Goal: Information Seeking & Learning: Find contact information

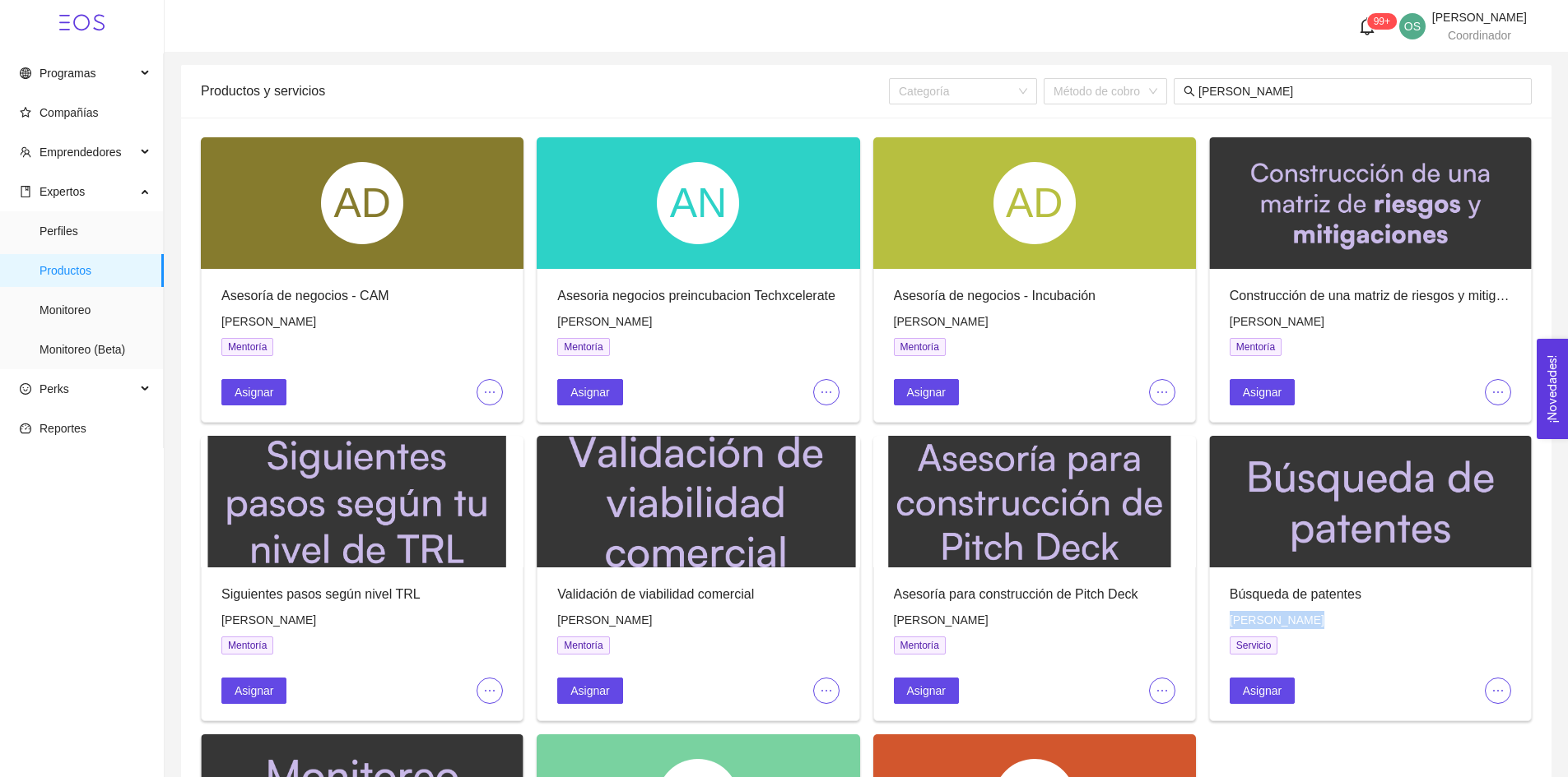
click at [1151, 395] on span "ellipsis" at bounding box center [1162, 392] width 24 height 13
click at [1163, 424] on span "Editar" at bounding box center [1189, 424] width 61 height 18
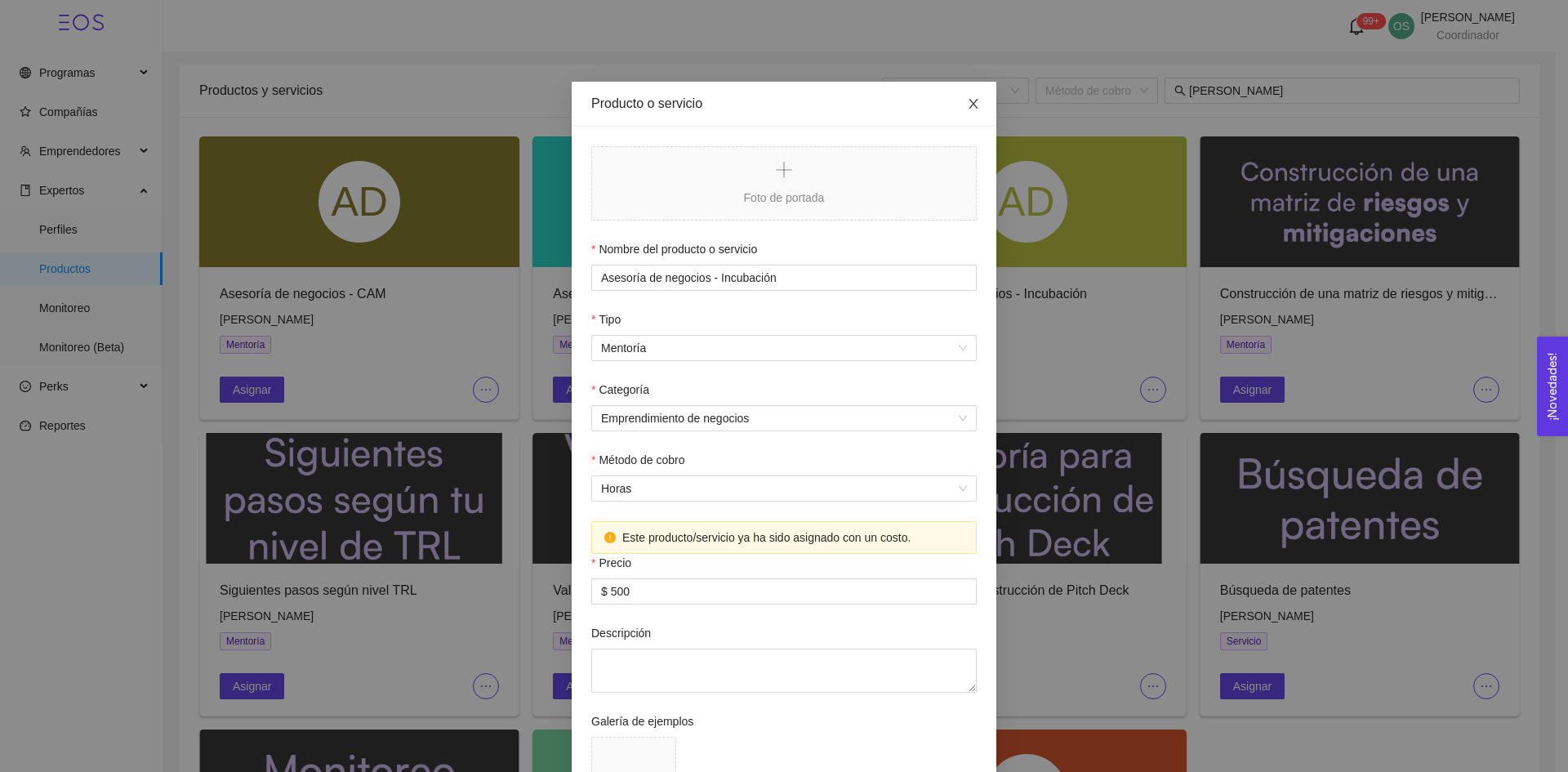
click at [968, 100] on icon "close" at bounding box center [974, 104] width 13 height 13
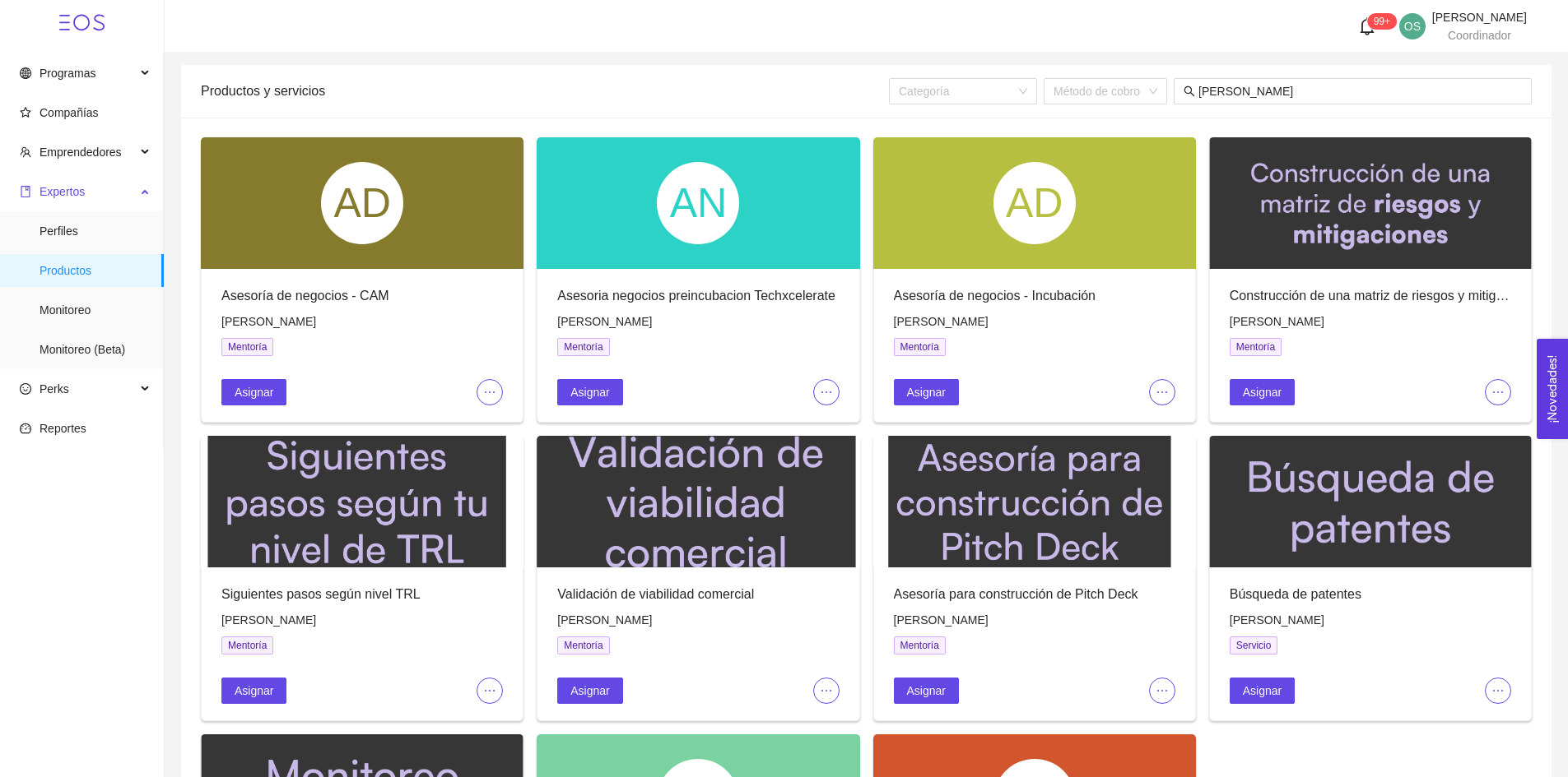
click at [86, 198] on span "Expertos" at bounding box center [77, 191] width 117 height 33
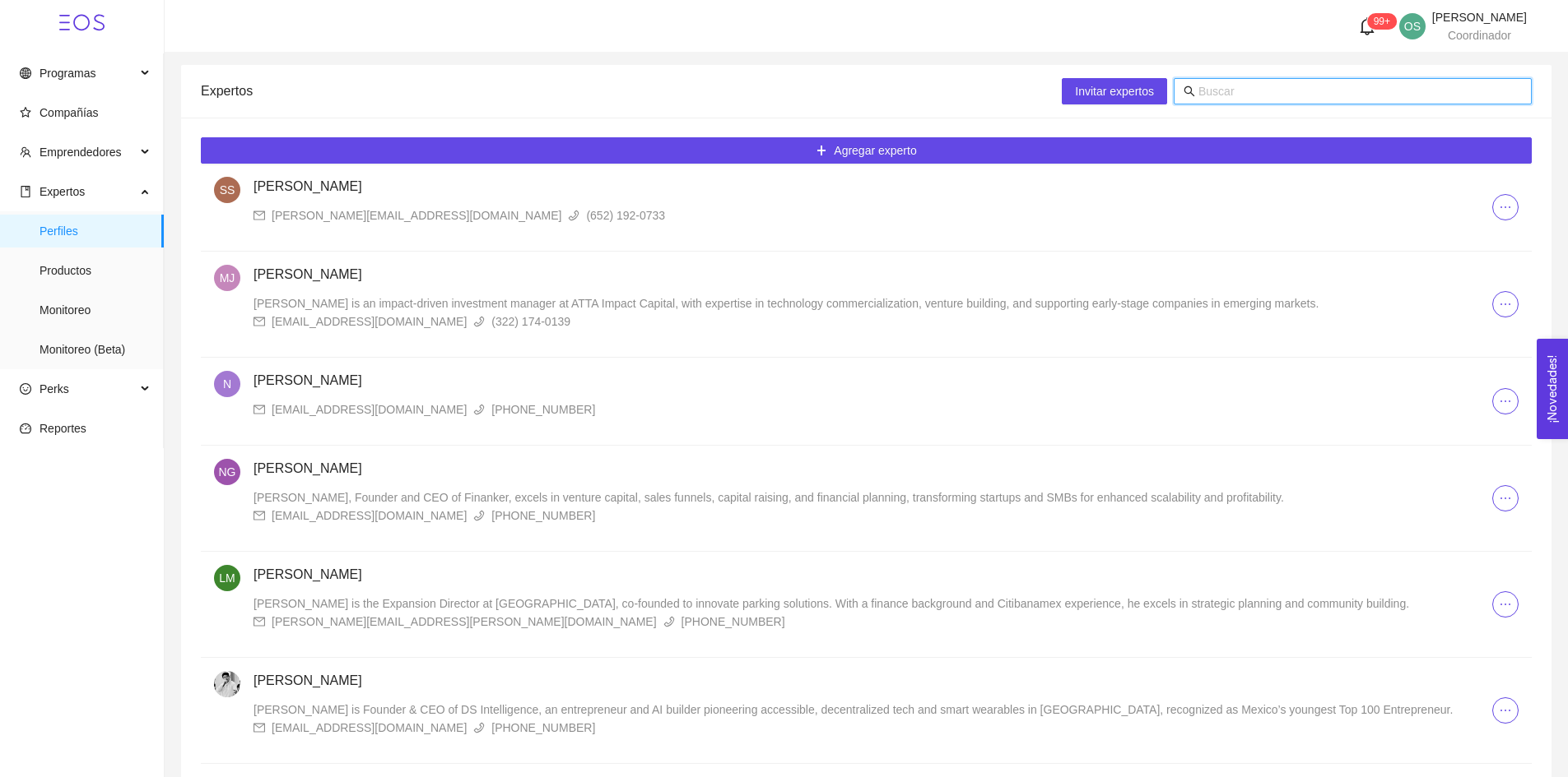
click at [1232, 96] on input "text" at bounding box center [1360, 90] width 323 height 18
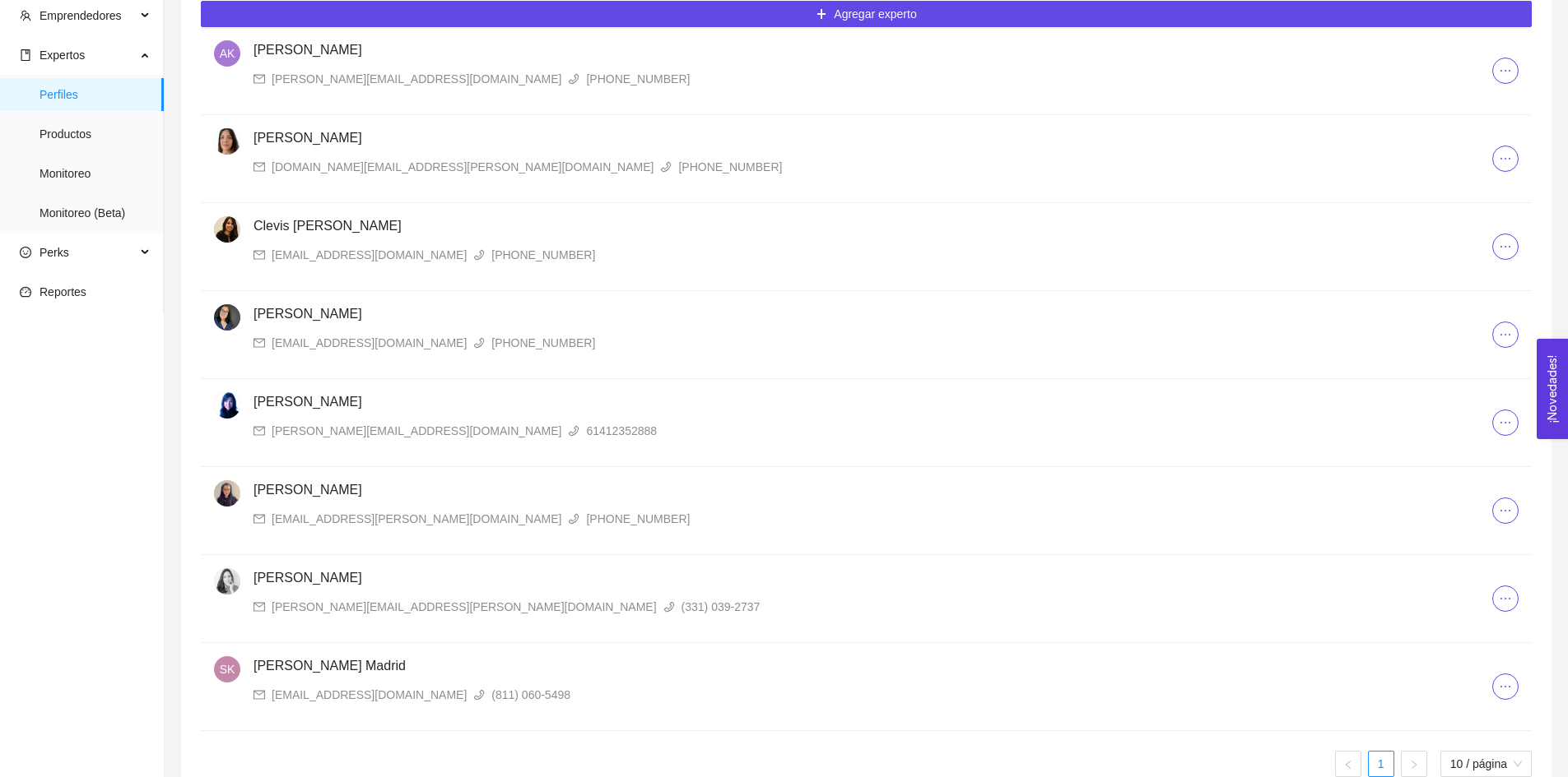
scroll to position [169, 0]
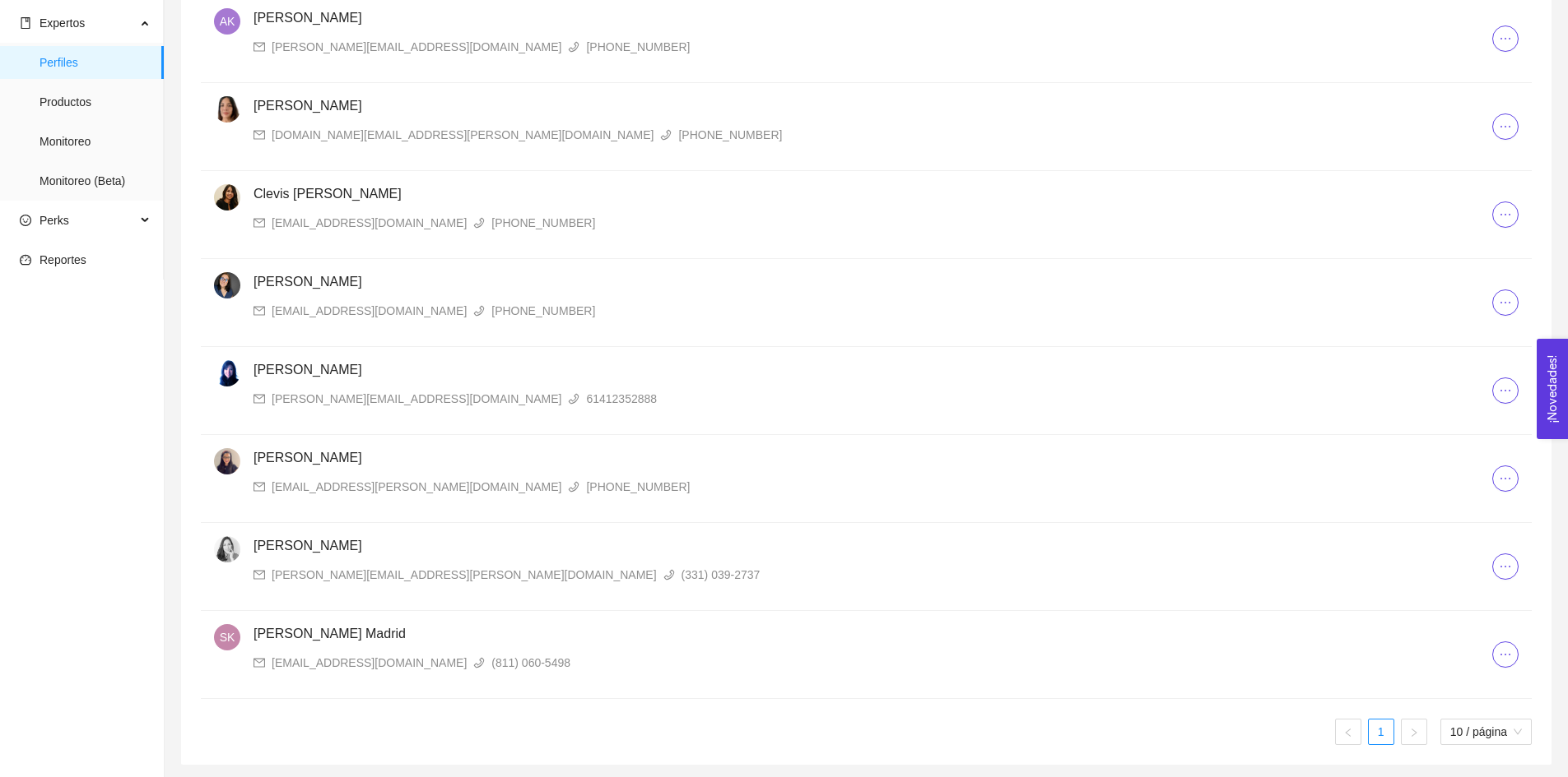
type input "karen"
drag, startPoint x: 404, startPoint y: 577, endPoint x: 335, endPoint y: 571, distance: 69.3
click at [335, 571] on div "k.paola.marin.r@gmail.com" at bounding box center [463, 575] width 385 height 18
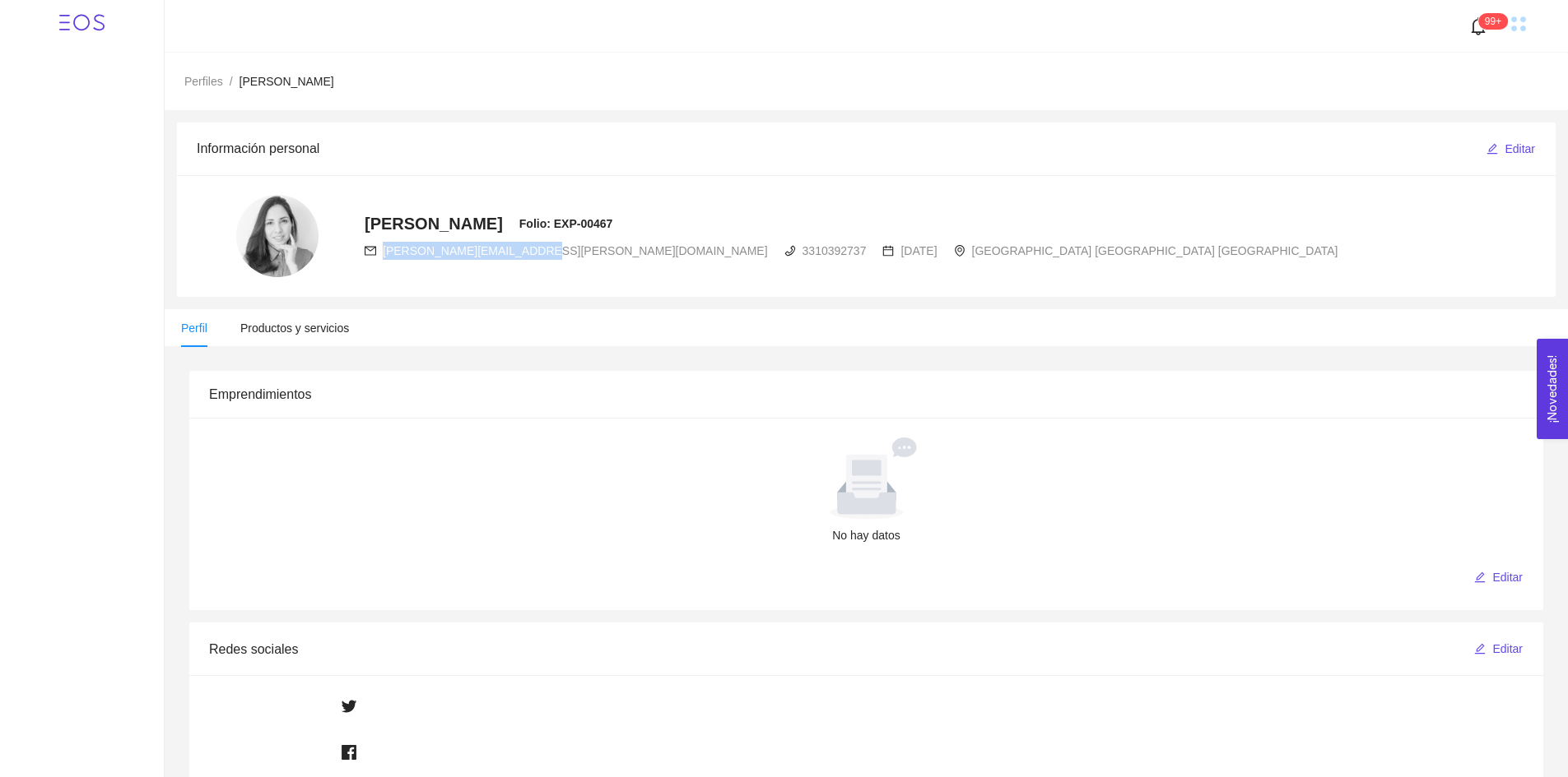
drag, startPoint x: 522, startPoint y: 252, endPoint x: 383, endPoint y: 253, distance: 139.0
click at [383, 253] on div "k.paola.marin.r@gmail.com 3310392737 09-02-1991 México Jalisco Guadalajara" at bounding box center [851, 251] width 973 height 18
copy span "k.paola.marin.r@gmail.com"
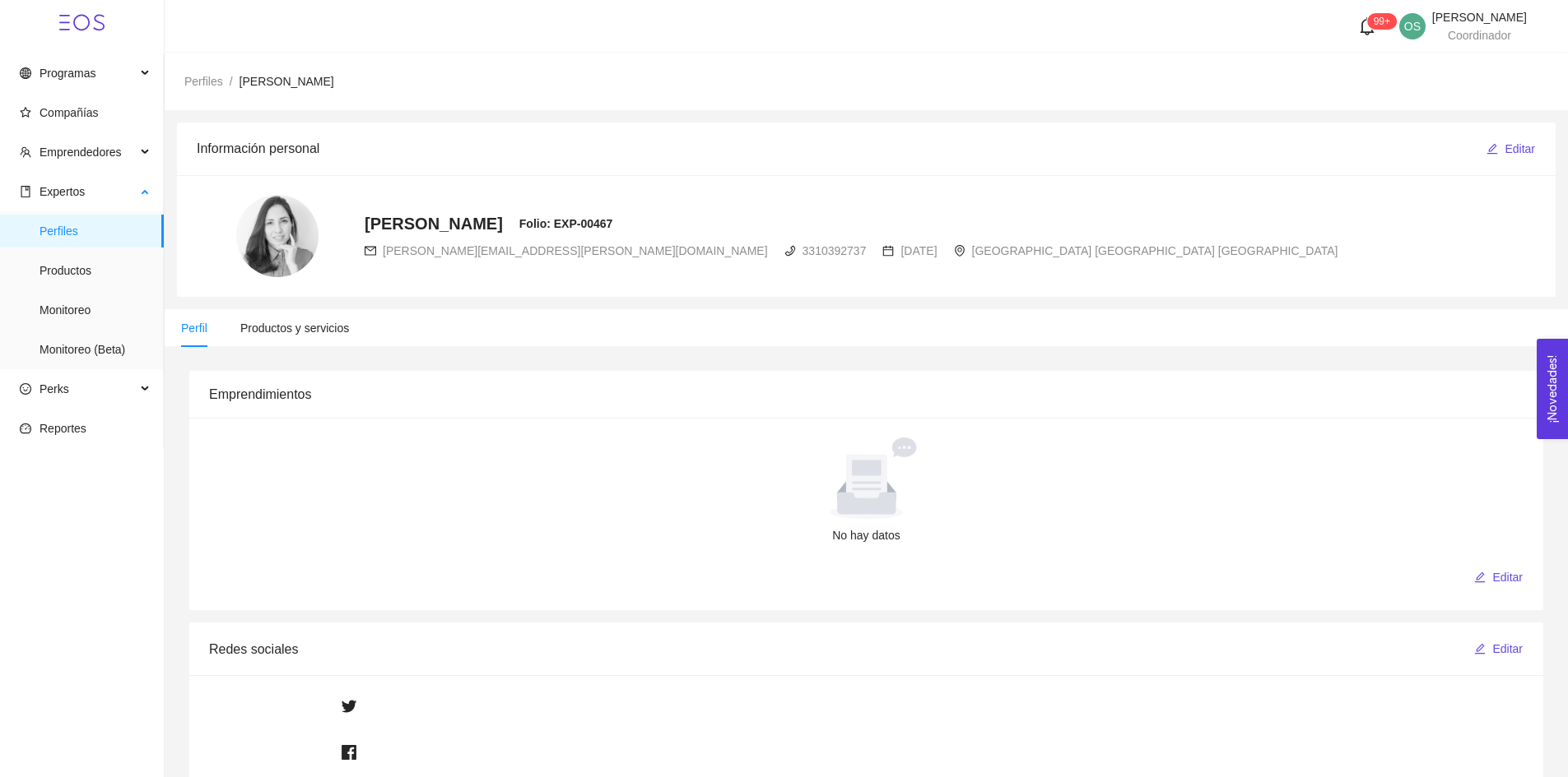
click at [80, 241] on span "Perfiles" at bounding box center [94, 230] width 111 height 33
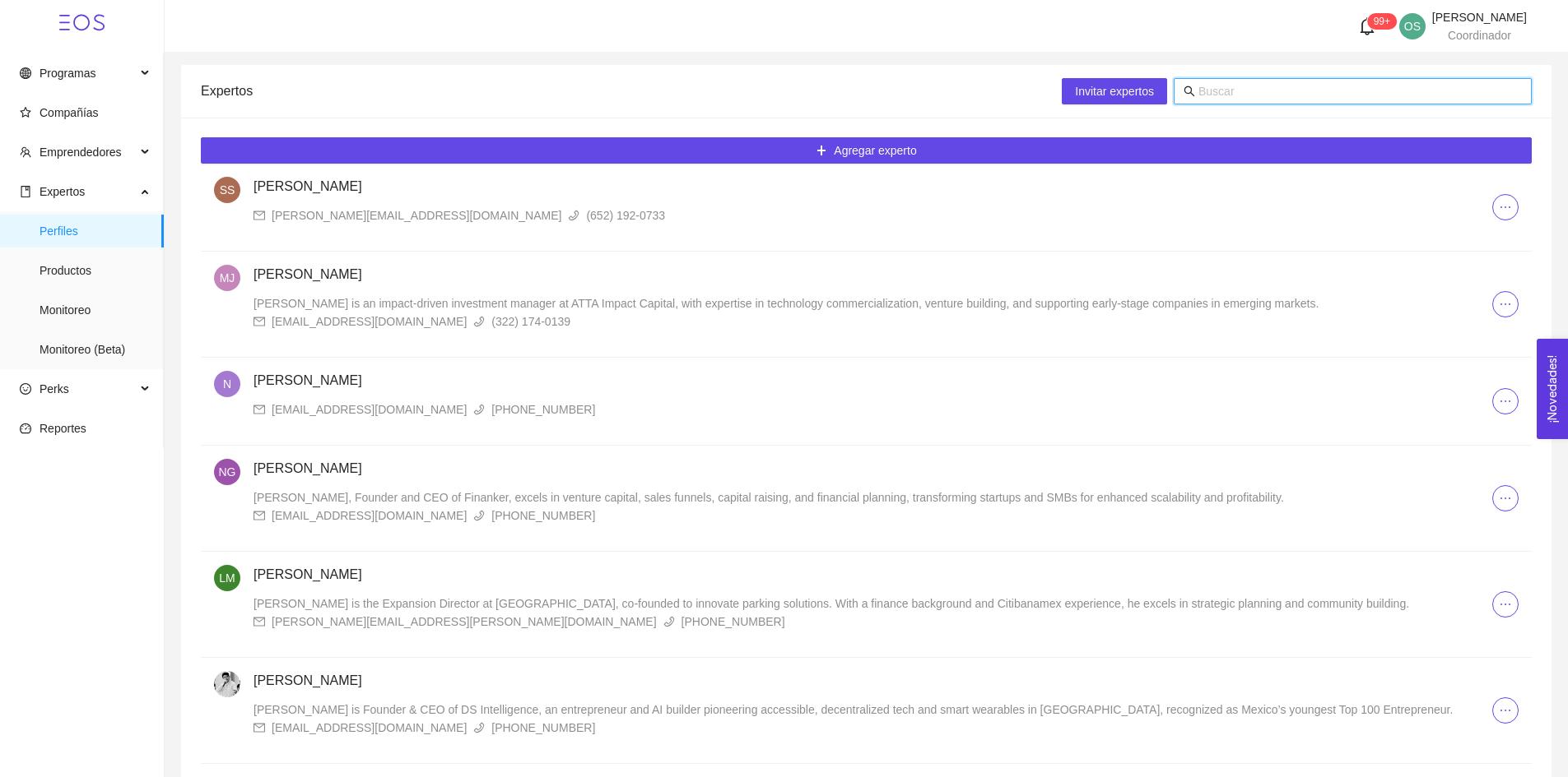
click at [1235, 88] on input "text" at bounding box center [1360, 90] width 323 height 18
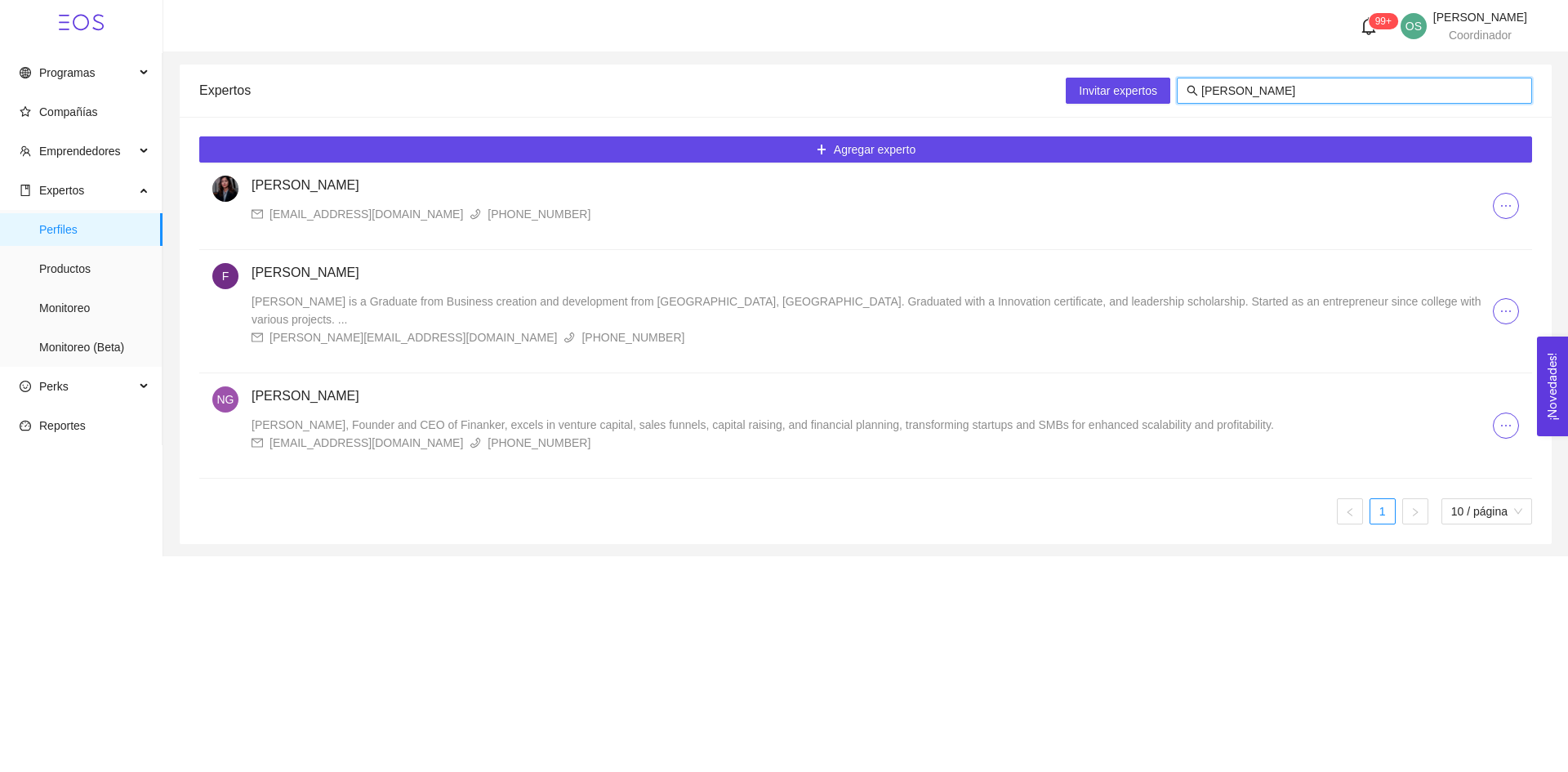
type input "godoy"
click at [334, 209] on div "ngodoy@finanker.com" at bounding box center [365, 214] width 193 height 18
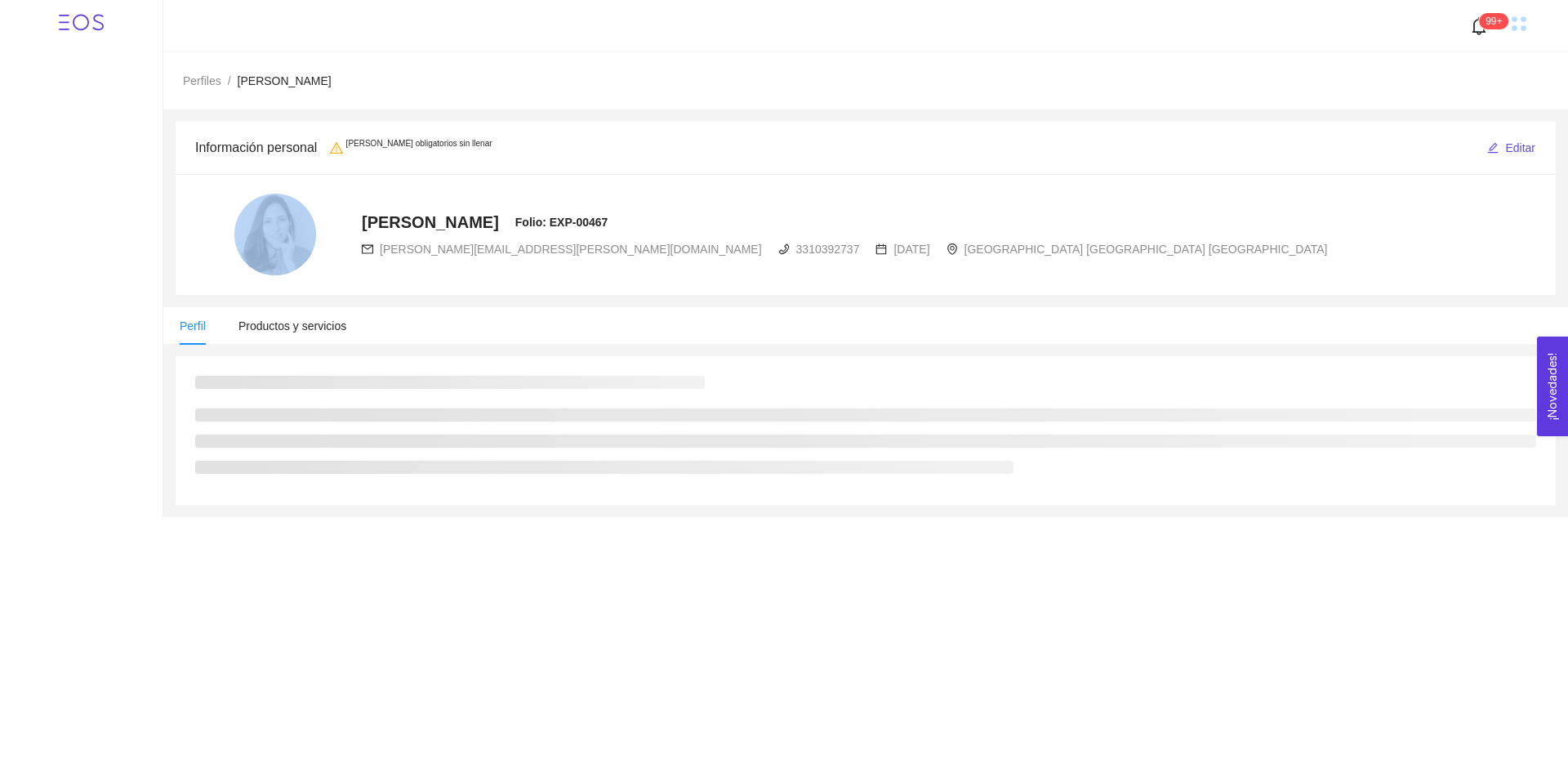
click at [334, 209] on div at bounding box center [275, 234] width 160 height 81
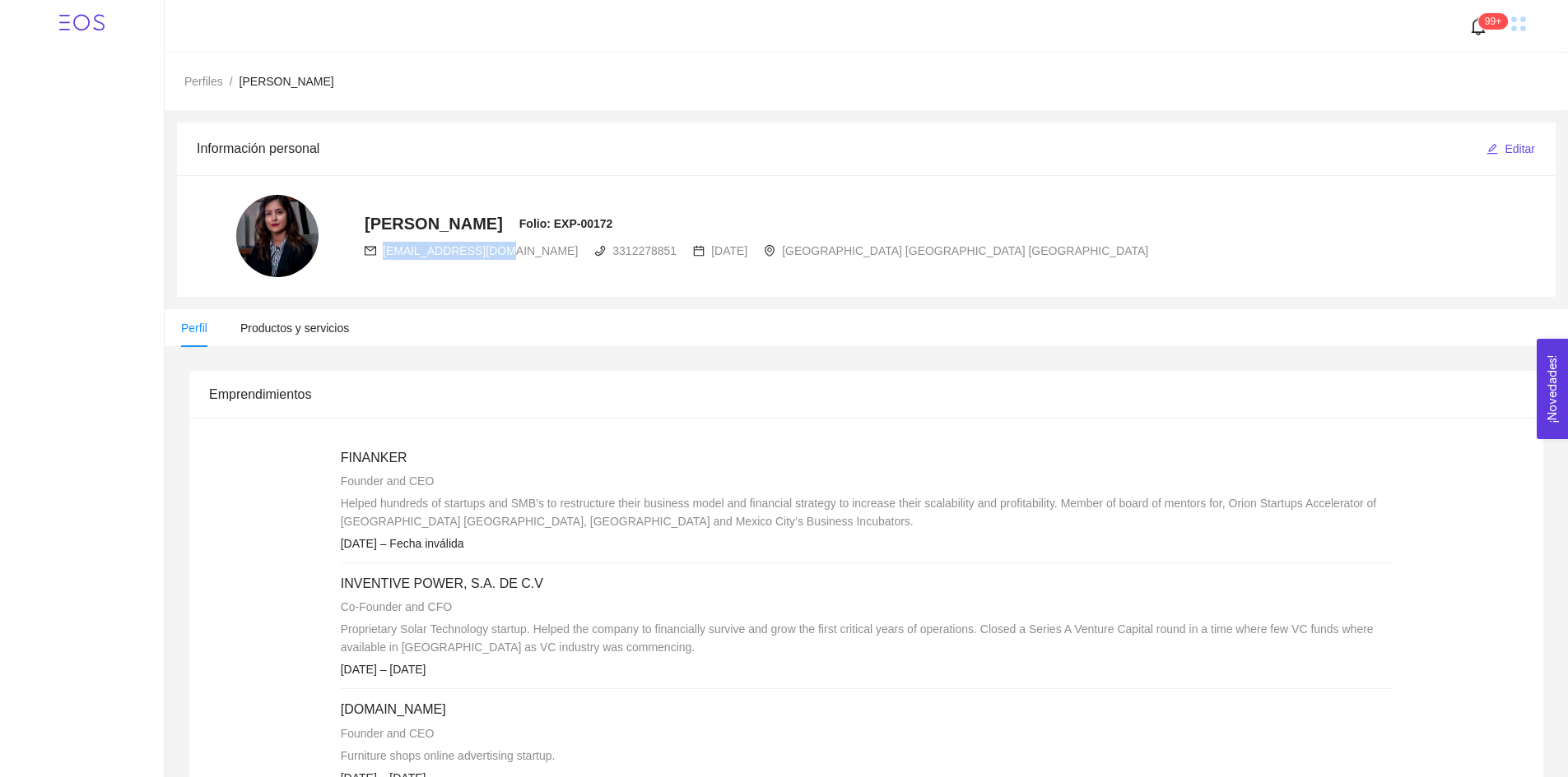
drag, startPoint x: 503, startPoint y: 257, endPoint x: 381, endPoint y: 257, distance: 122.0
click at [381, 257] on div "ngodoy@finanker.com 3312278851 26-03-1985 México Jalisco Guadalajara" at bounding box center [756, 251] width 784 height 18
copy span "ngodoy@finanker.com"
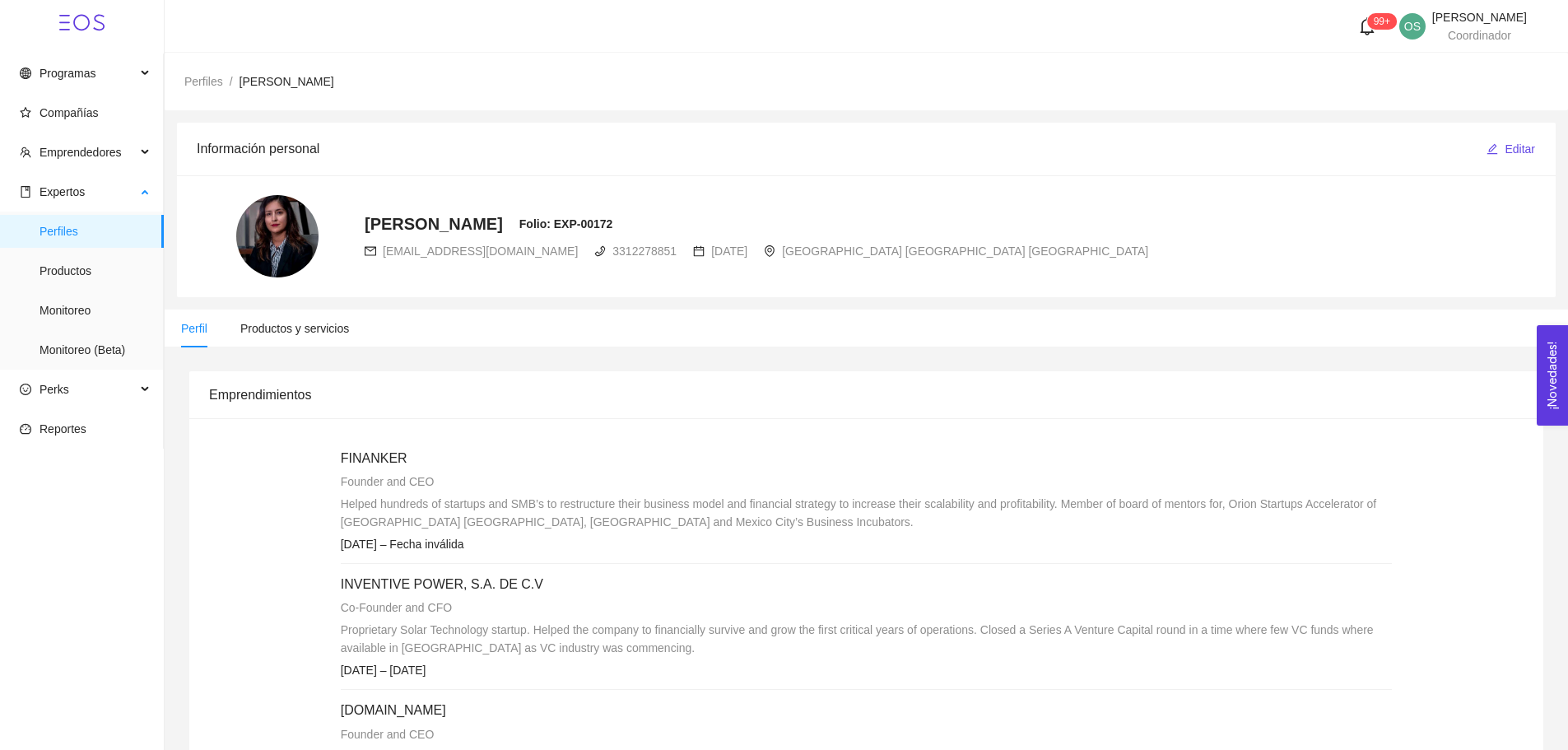
click at [74, 243] on span "Perfiles" at bounding box center [94, 230] width 111 height 33
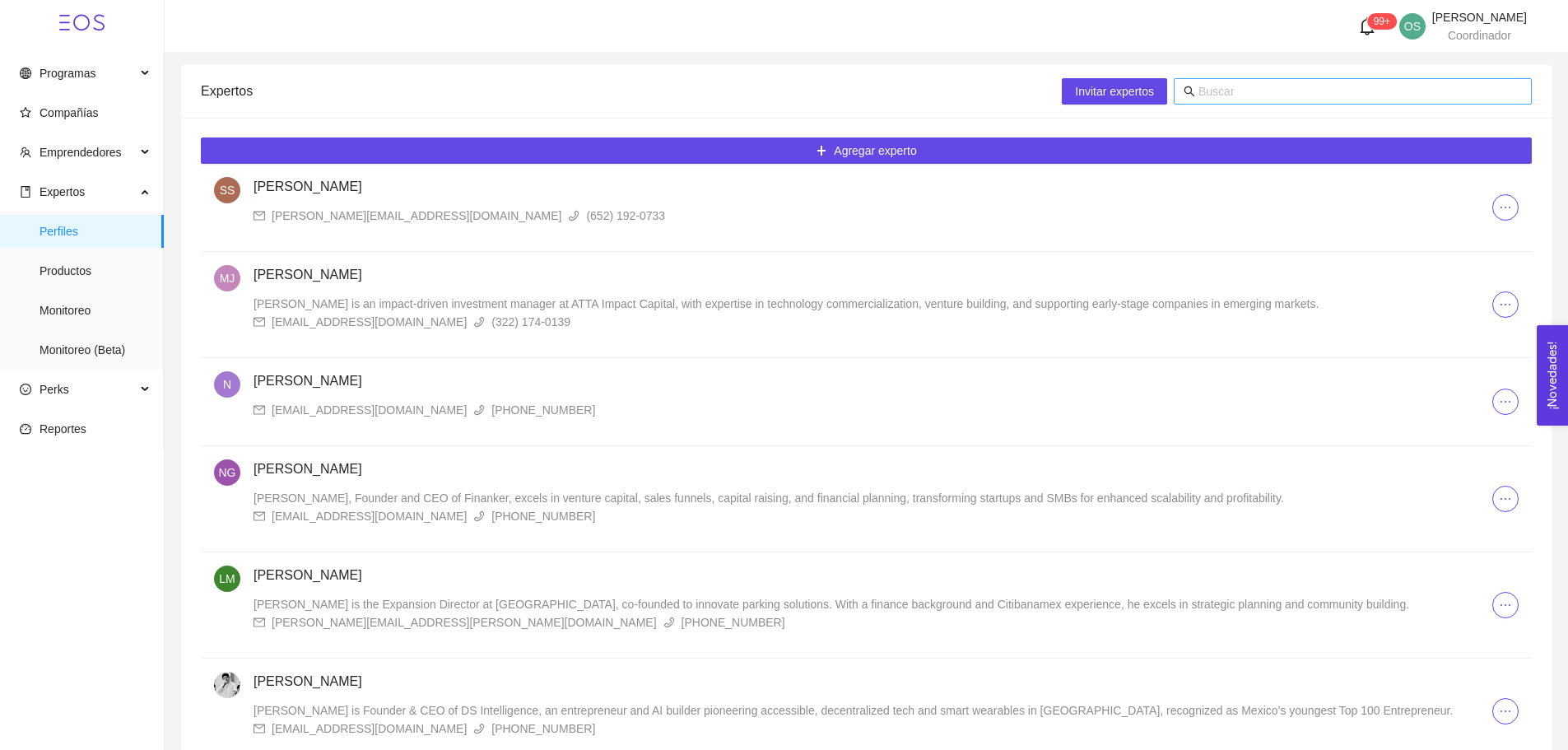
click at [1222, 97] on input "text" at bounding box center [1360, 90] width 323 height 18
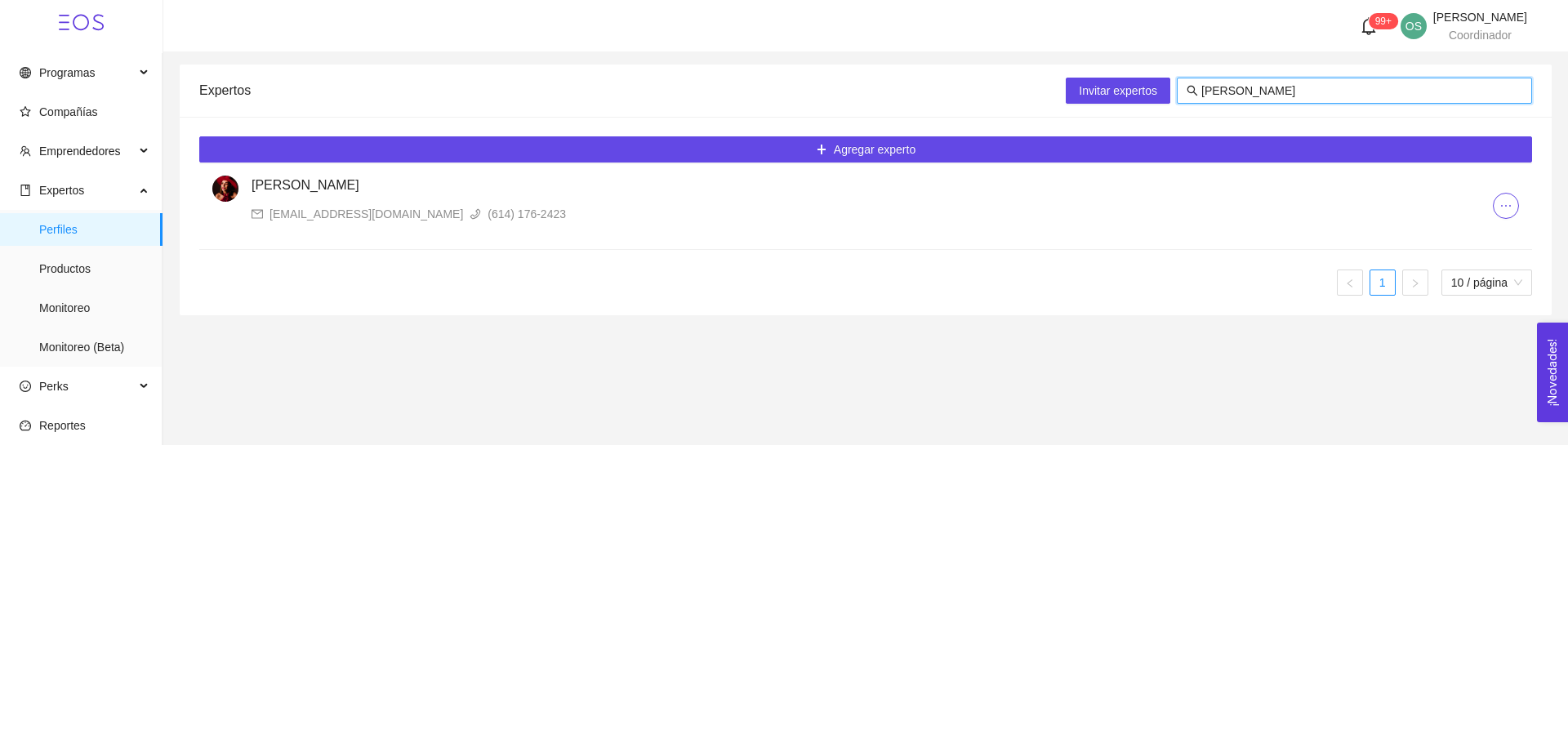
type input "kanako"
click at [313, 215] on div "cciglobalestudio@gmail.com" at bounding box center [365, 214] width 193 height 18
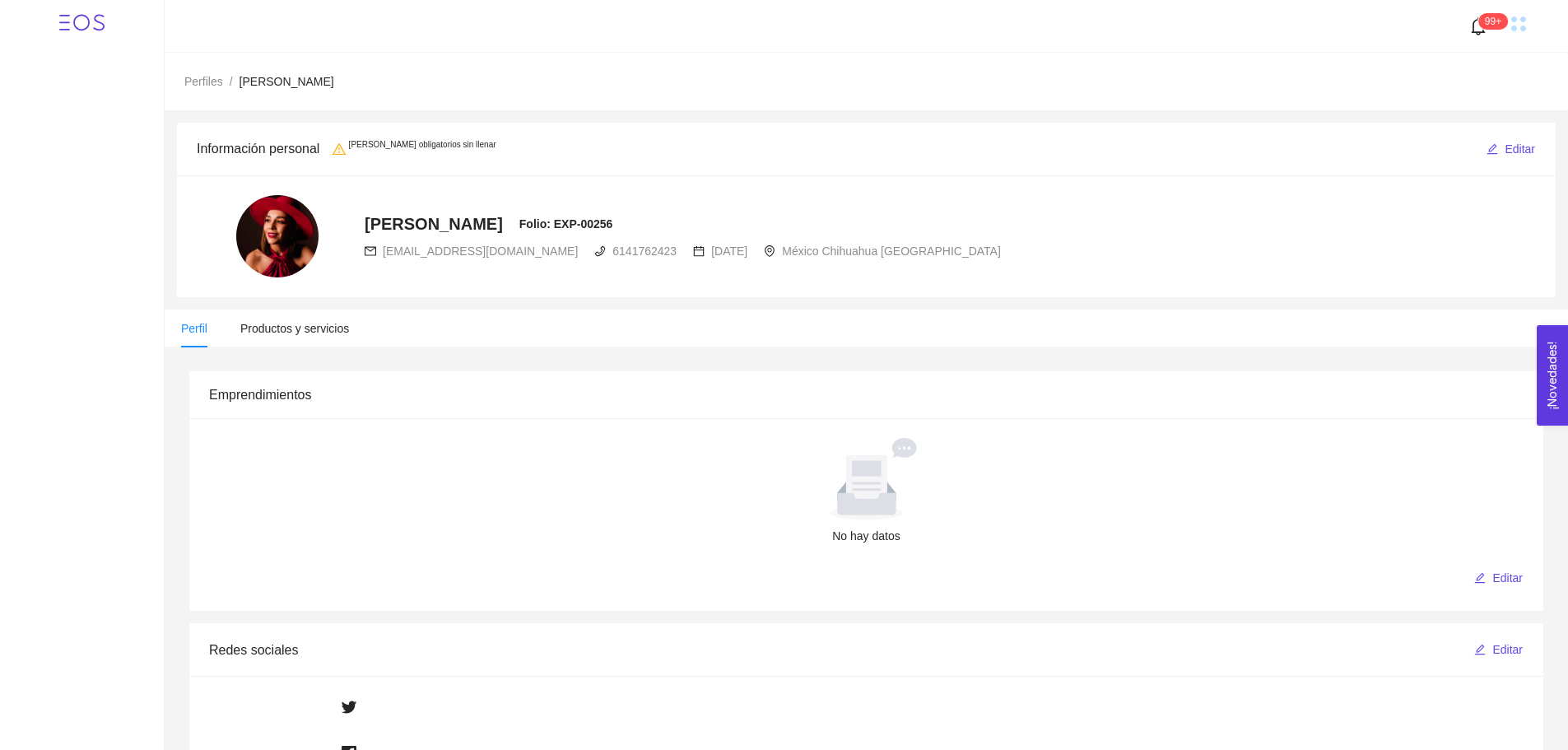
radio input "true"
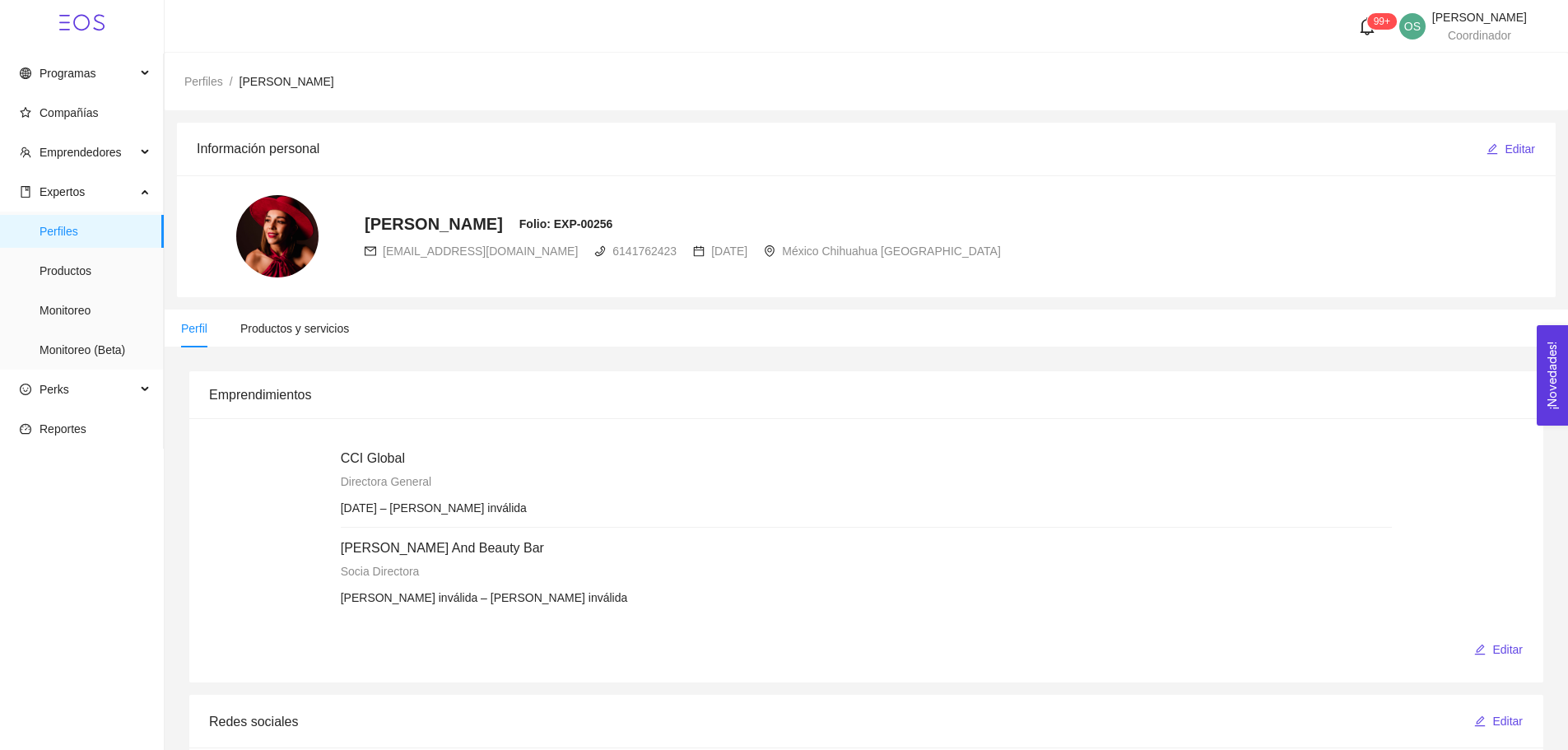
click at [439, 256] on span "cciglobalestudio@gmail.com" at bounding box center [480, 251] width 195 height 13
copy div "cciglobalestudio@gmail.com"
click at [69, 233] on span "Perfiles" at bounding box center [94, 230] width 111 height 33
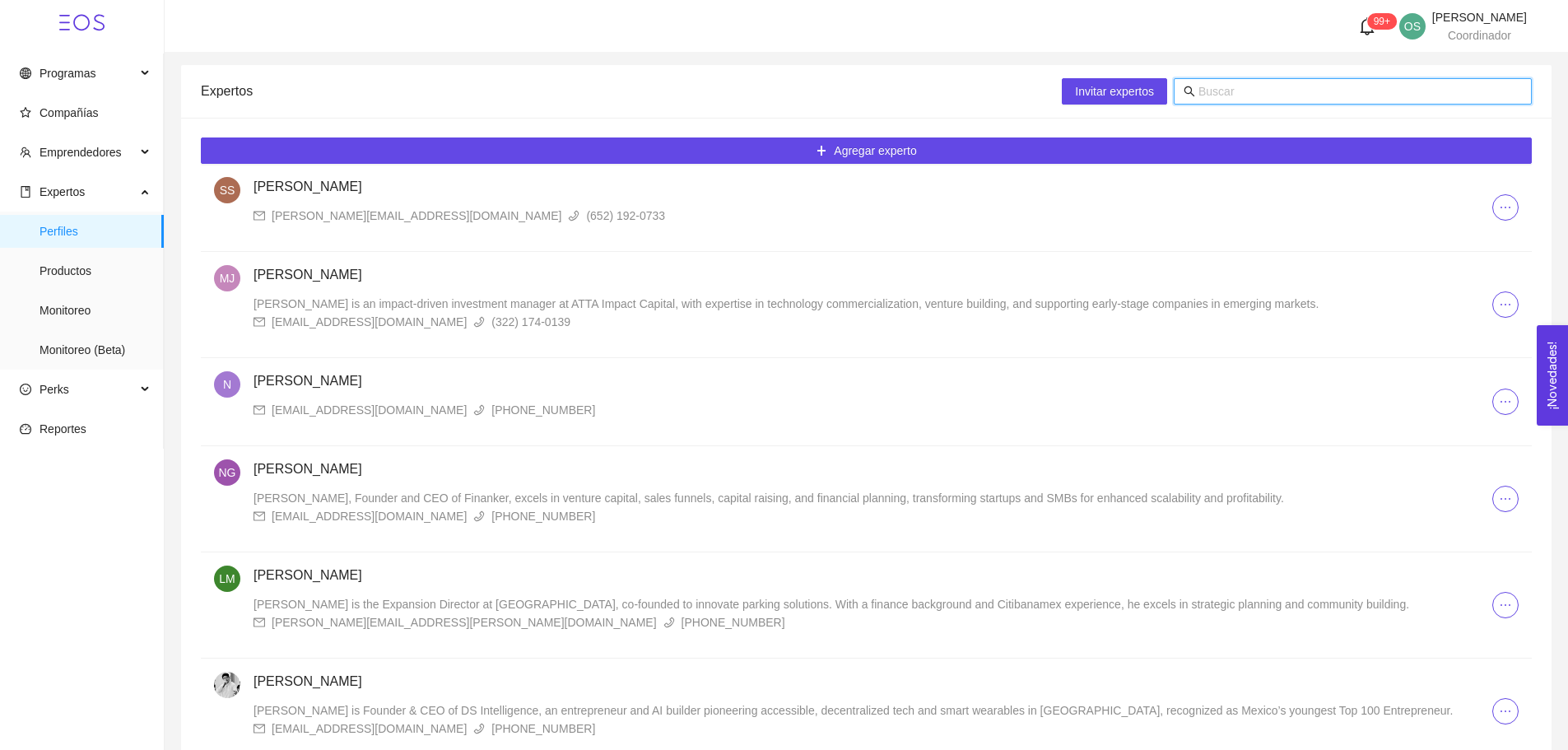
click at [1212, 89] on input "text" at bounding box center [1360, 90] width 323 height 18
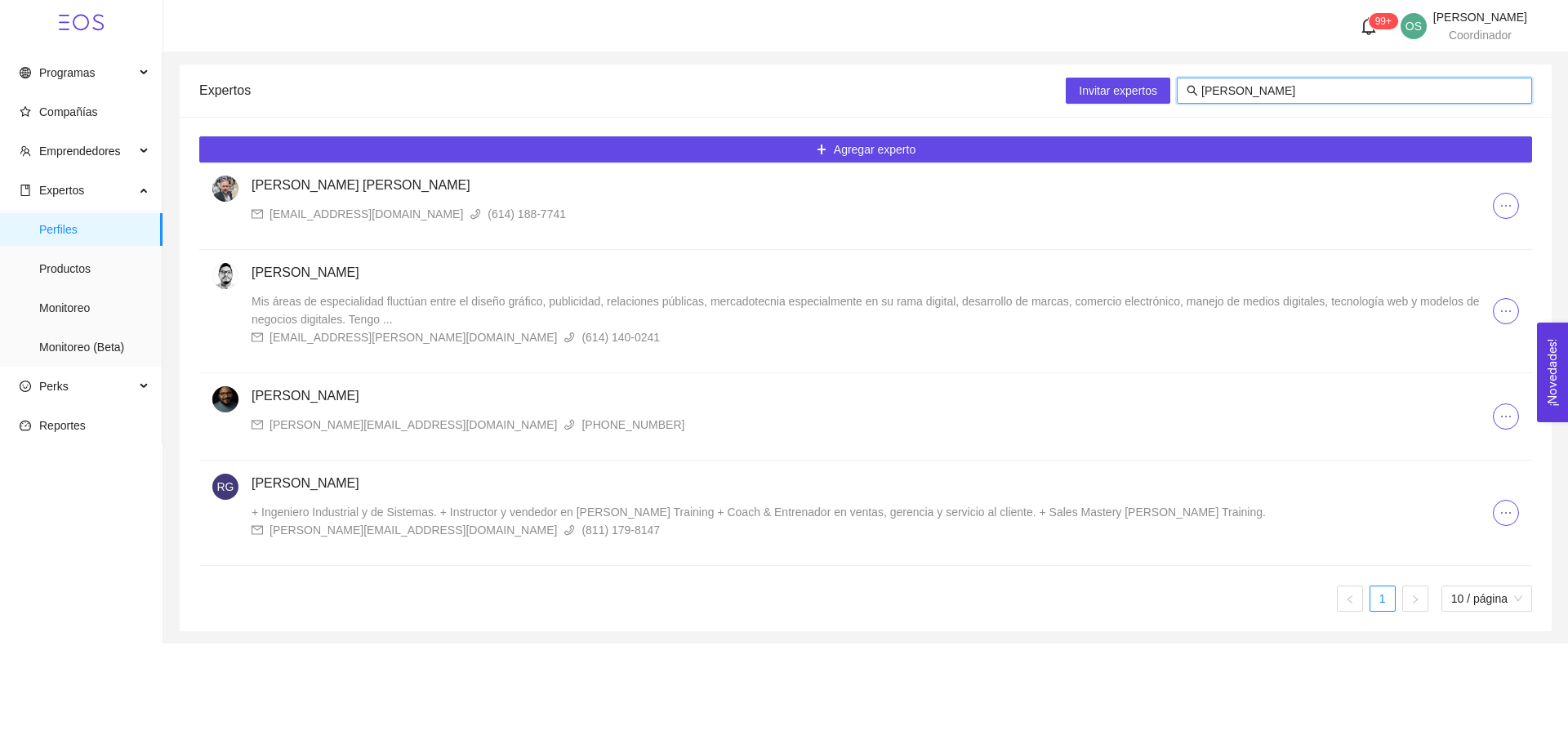
type input "[PERSON_NAME]"
click at [314, 215] on div "[EMAIL_ADDRESS][DOMAIN_NAME]" at bounding box center [365, 214] width 193 height 18
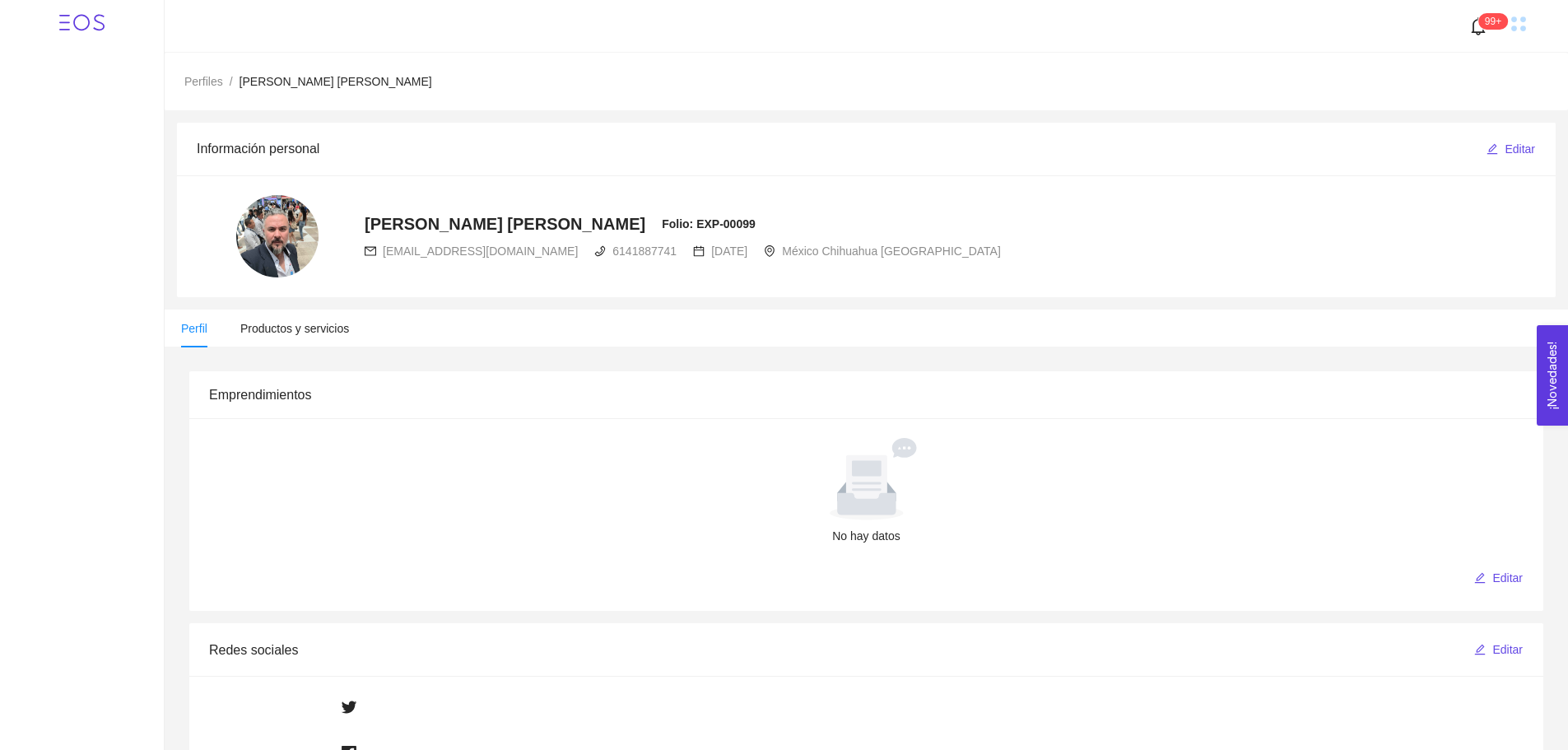
click at [433, 254] on span "[EMAIL_ADDRESS][DOMAIN_NAME]" at bounding box center [480, 251] width 195 height 13
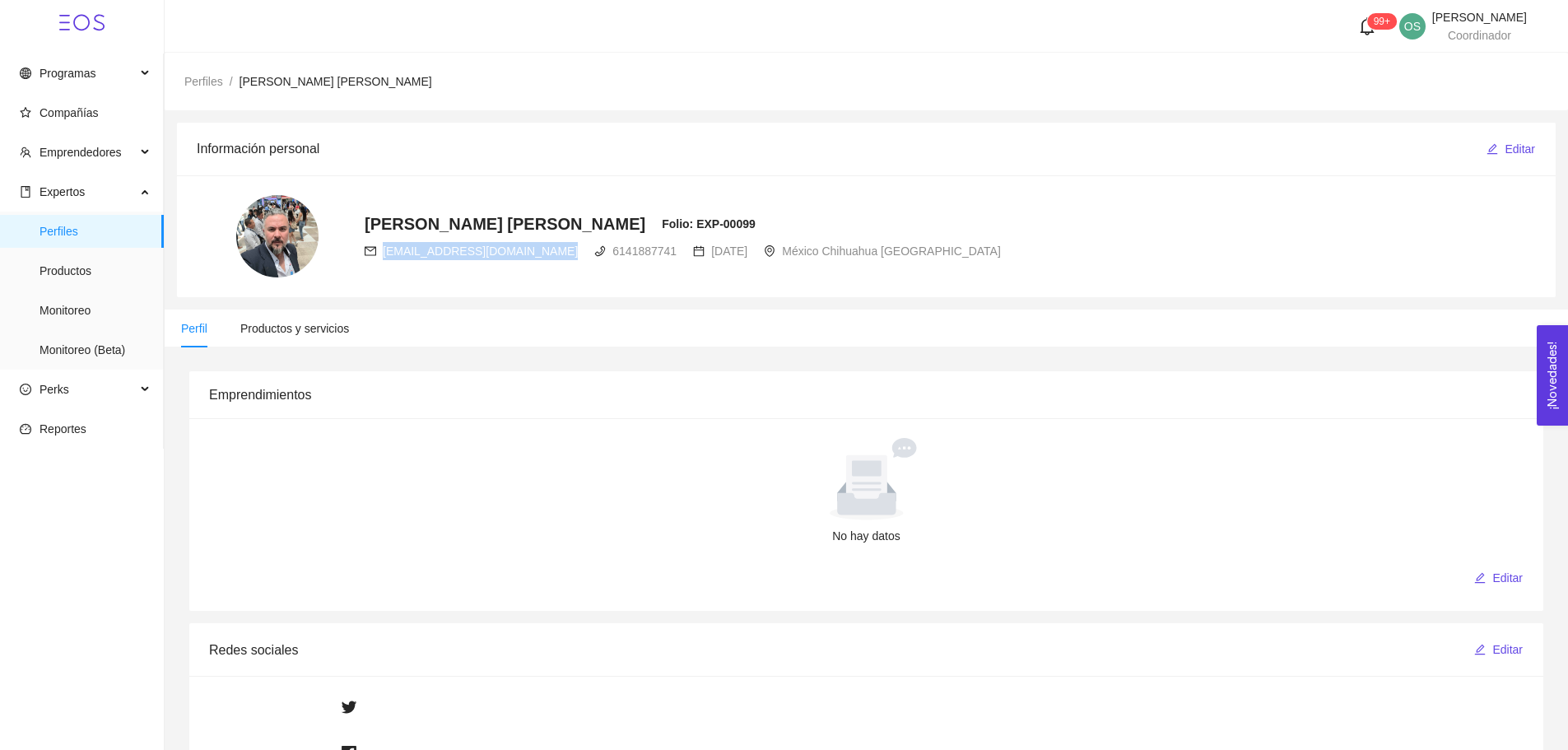
click at [433, 254] on span "[EMAIL_ADDRESS][DOMAIN_NAME]" at bounding box center [480, 251] width 195 height 13
copy div "[EMAIL_ADDRESS][DOMAIN_NAME]"
click at [67, 264] on span "Productos" at bounding box center [94, 271] width 111 height 33
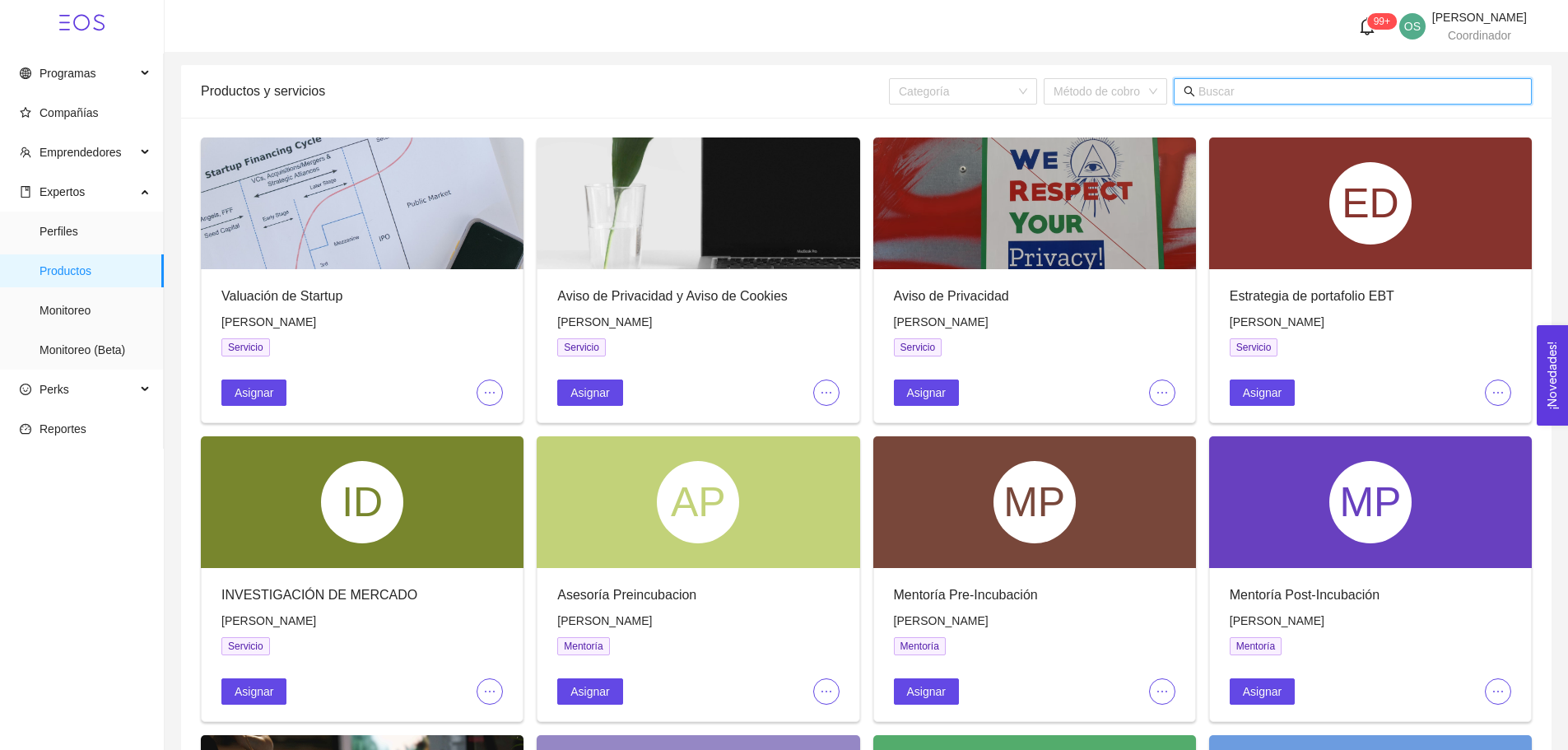
click at [1225, 94] on input "text" at bounding box center [1360, 90] width 323 height 18
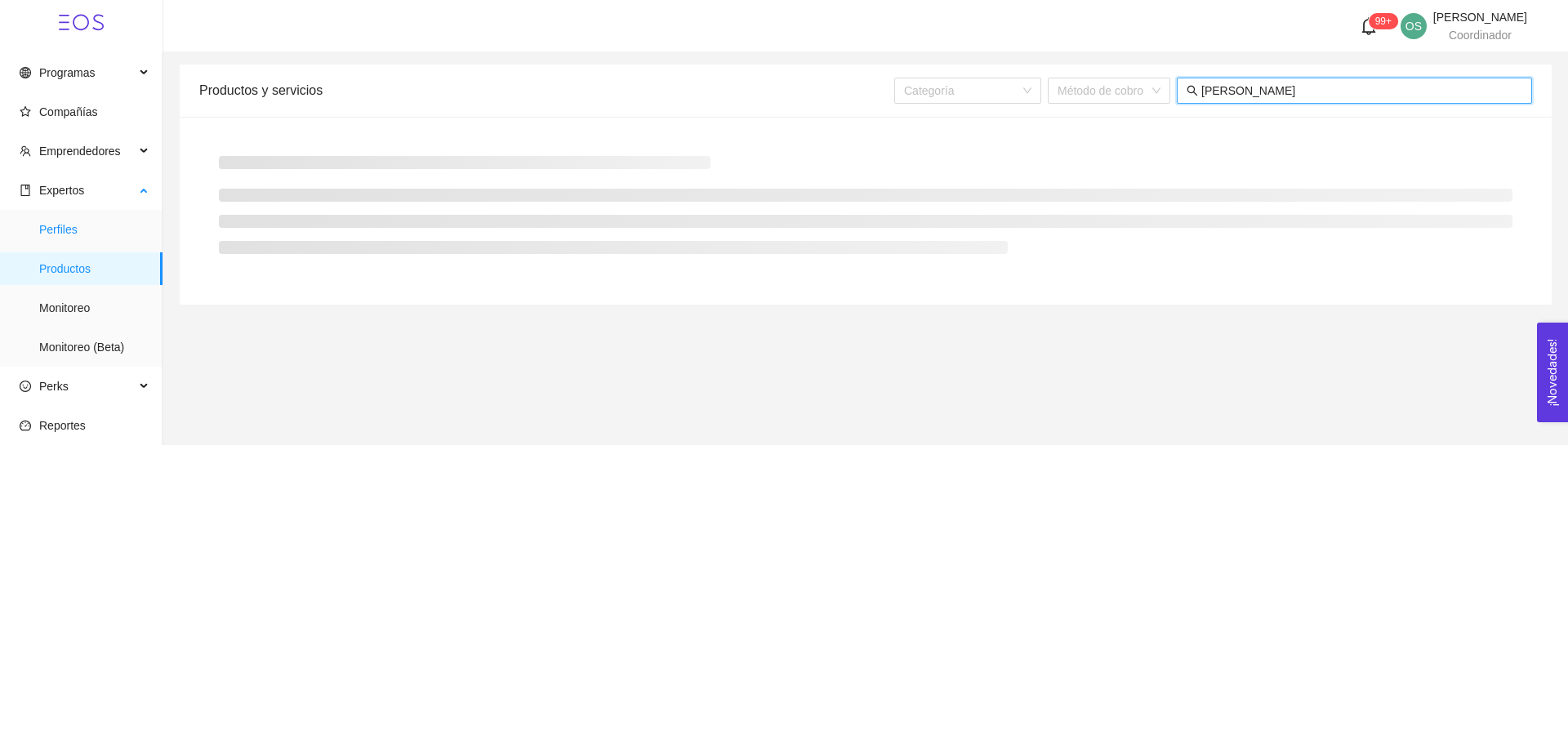
type input "[PERSON_NAME]"
click at [68, 231] on span "Perfiles" at bounding box center [93, 229] width 110 height 32
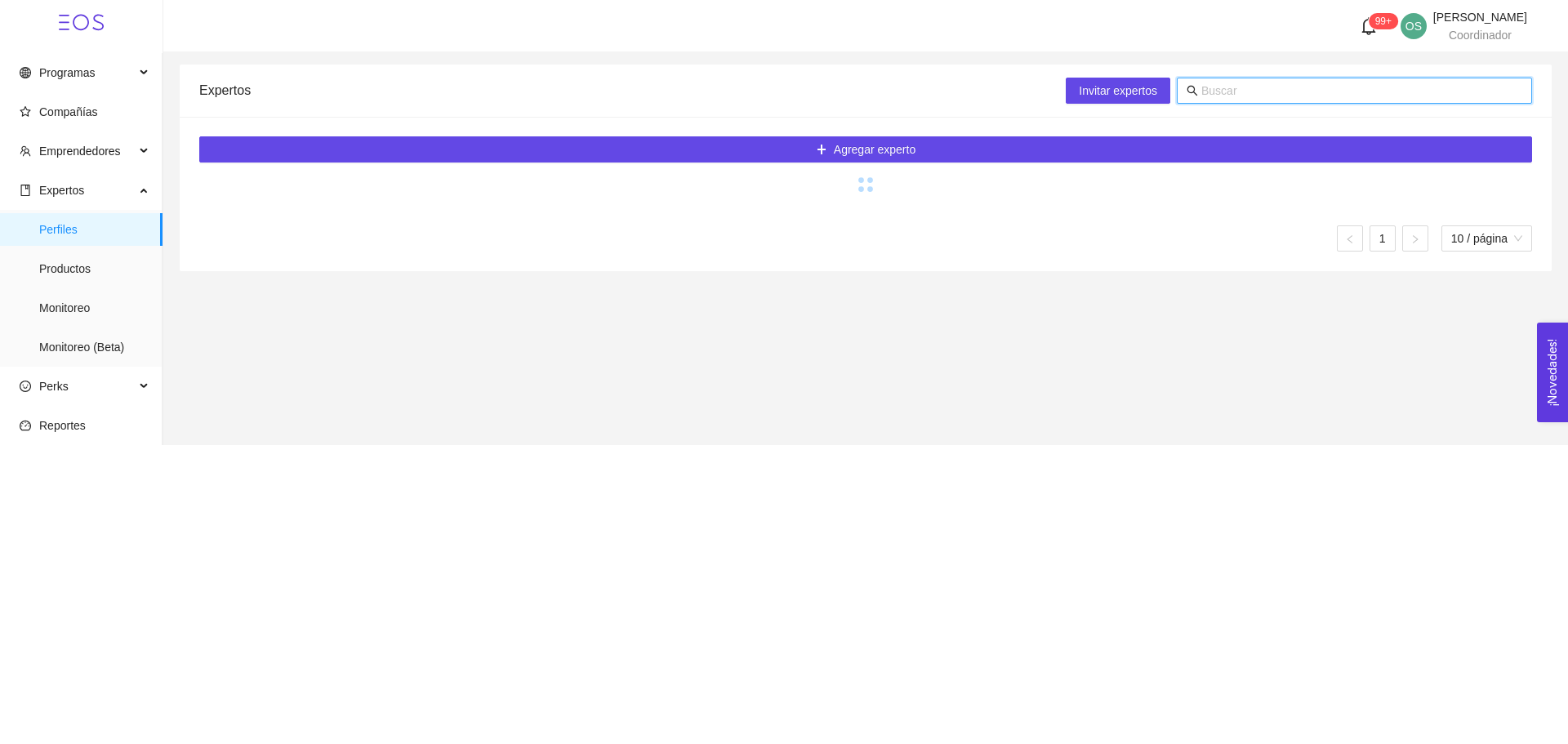
click at [1217, 93] on input "text" at bounding box center [1362, 90] width 321 height 18
click at [1226, 110] on div "Invitar expertos" at bounding box center [1299, 91] width 466 height 53
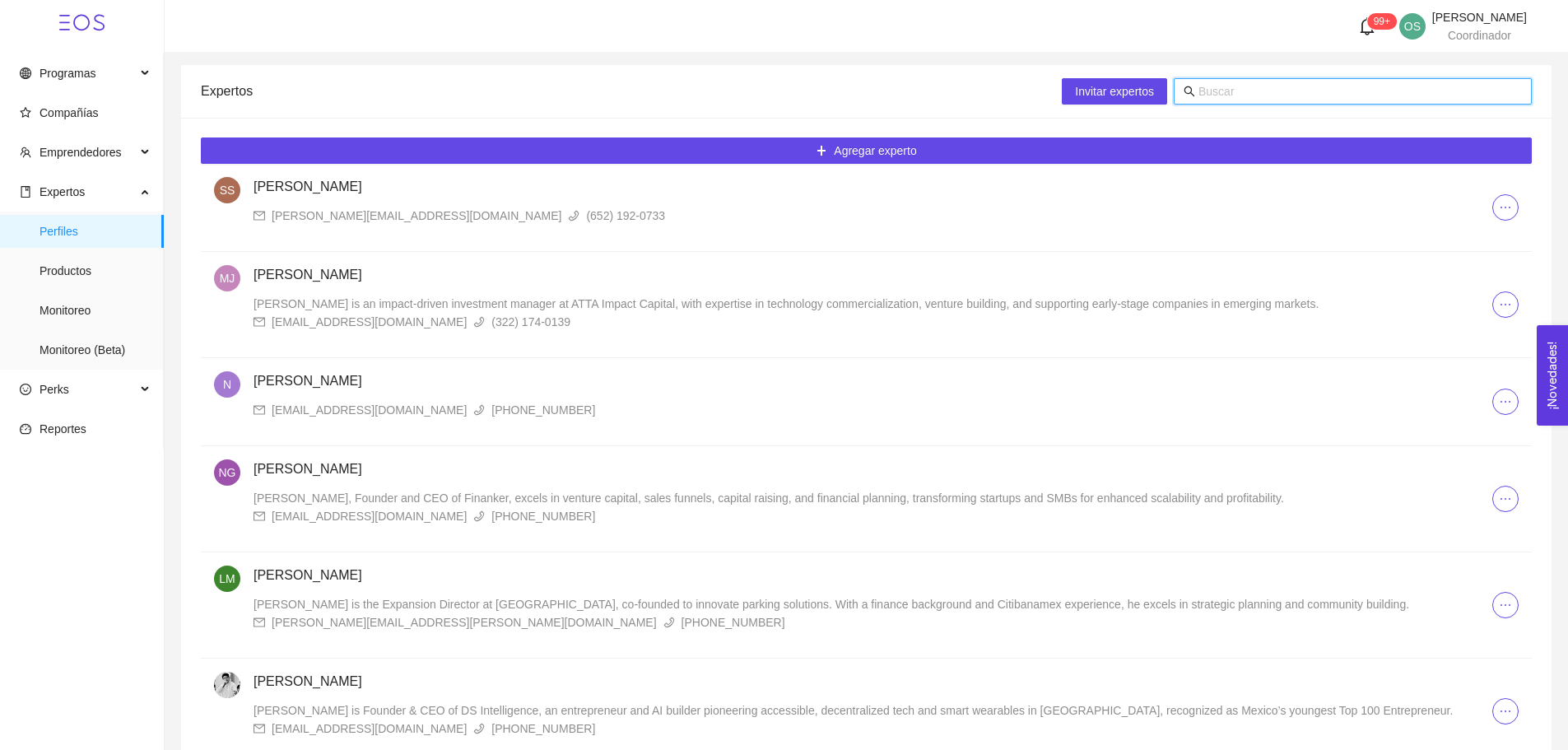
click at [1249, 83] on input "text" at bounding box center [1360, 90] width 323 height 18
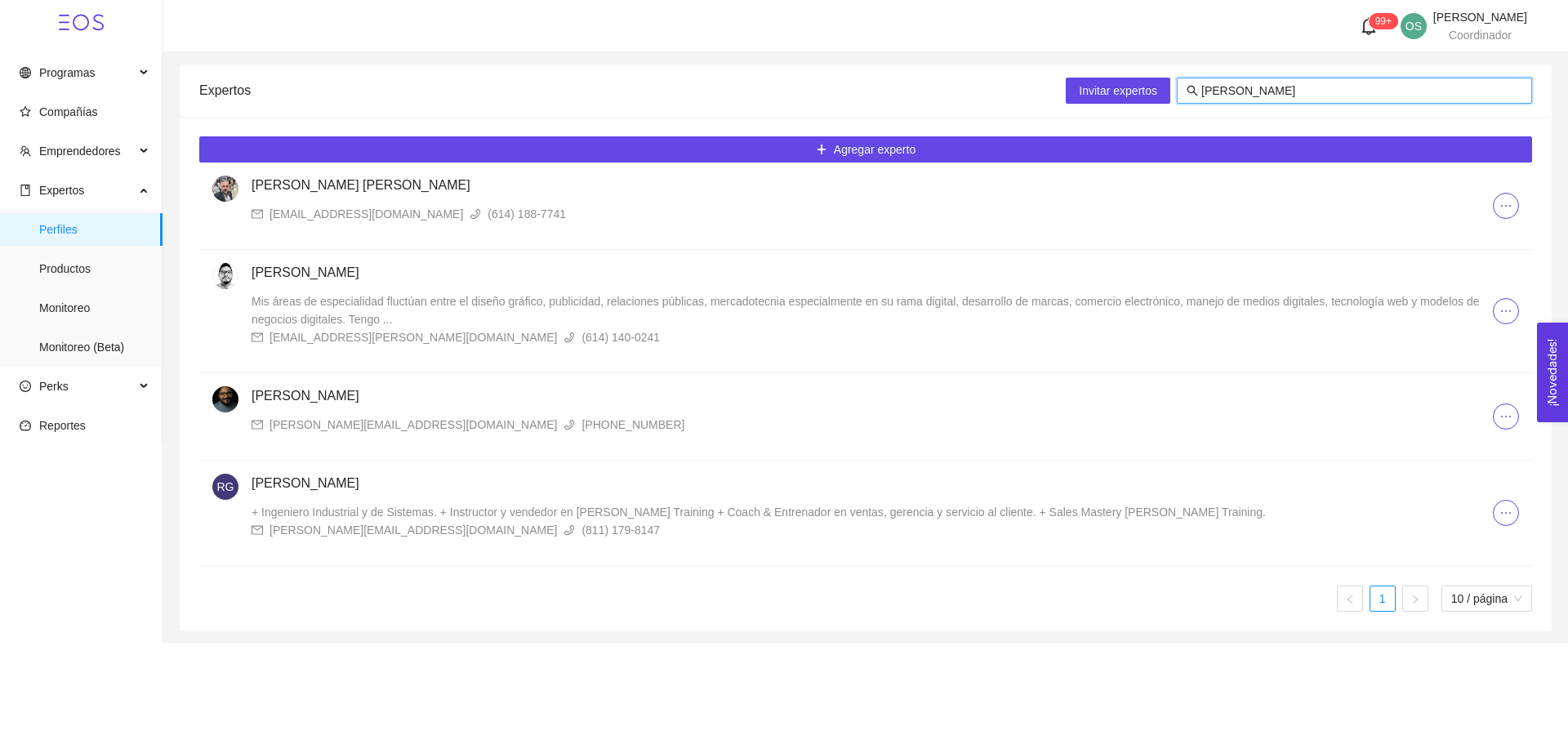
type input "[PERSON_NAME]"
click at [317, 340] on div "[EMAIL_ADDRESS][PERSON_NAME][DOMAIN_NAME]" at bounding box center [413, 337] width 288 height 18
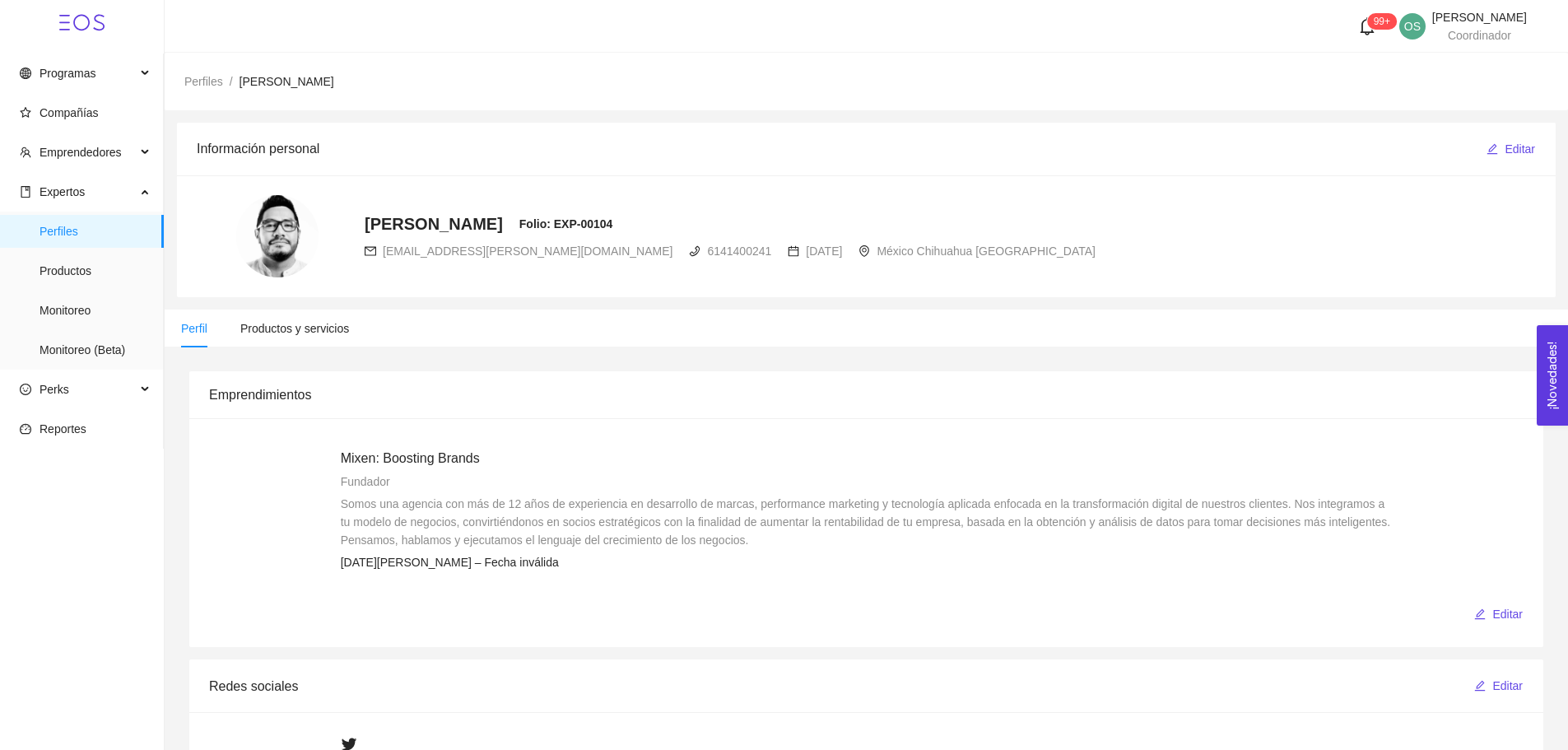
click at [436, 251] on span "[EMAIL_ADDRESS][PERSON_NAME][DOMAIN_NAME]" at bounding box center [528, 251] width 290 height 13
copy div "[EMAIL_ADDRESS][PERSON_NAME][DOMAIN_NAME]"
click at [88, 302] on span "Monitoreo" at bounding box center [94, 310] width 111 height 33
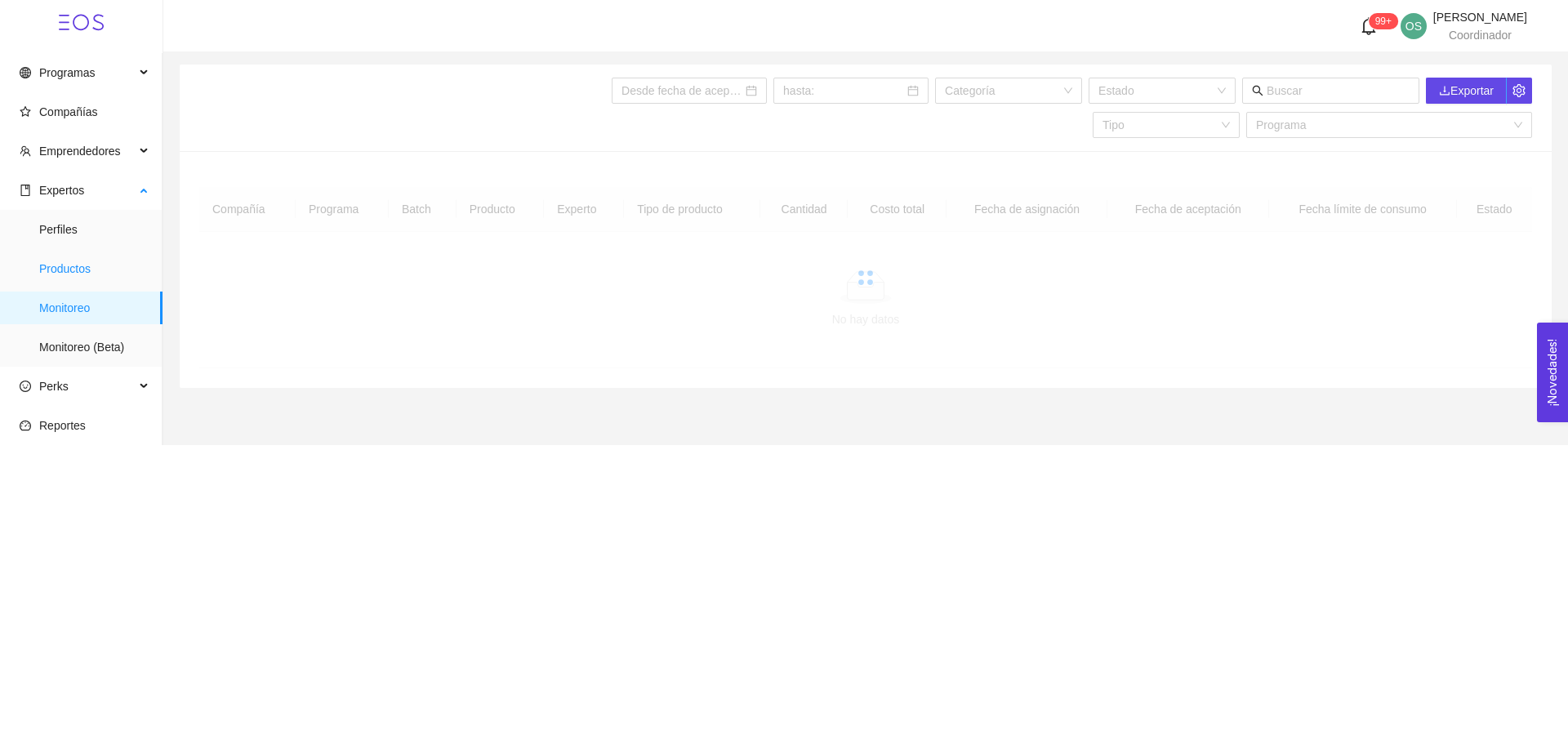
click at [62, 270] on span "Productos" at bounding box center [93, 268] width 110 height 32
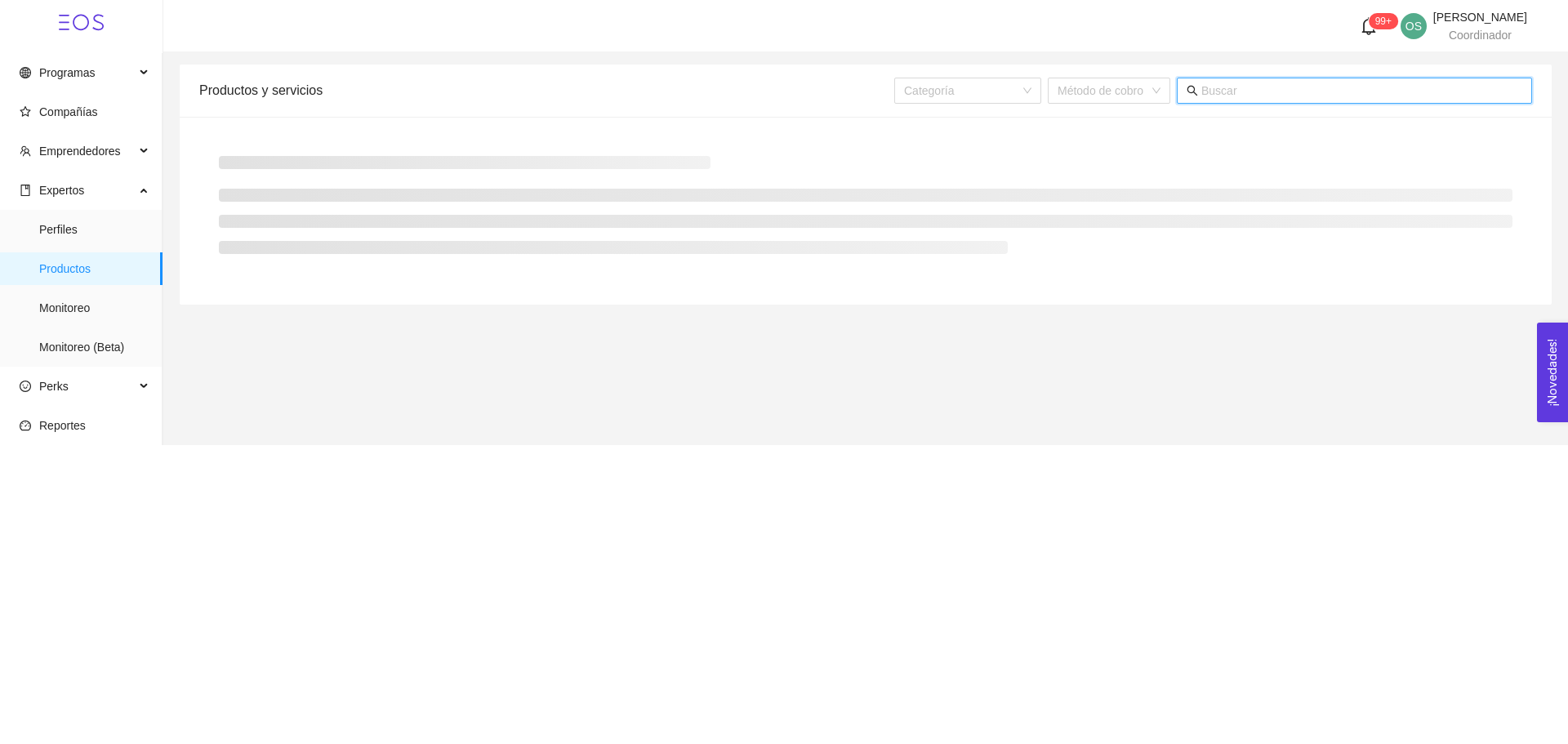
click at [1275, 87] on input "text" at bounding box center [1362, 90] width 321 height 18
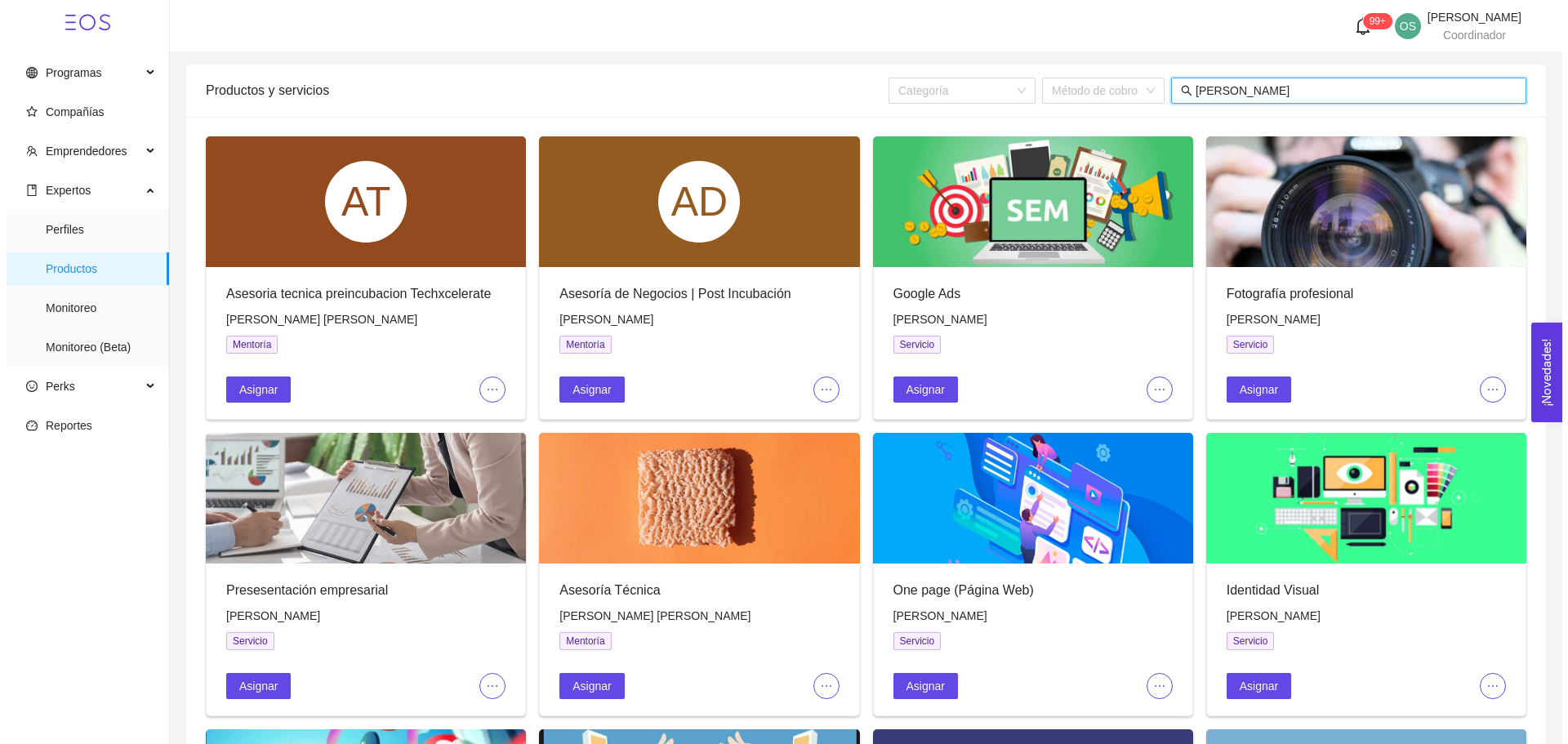
scroll to position [17, 0]
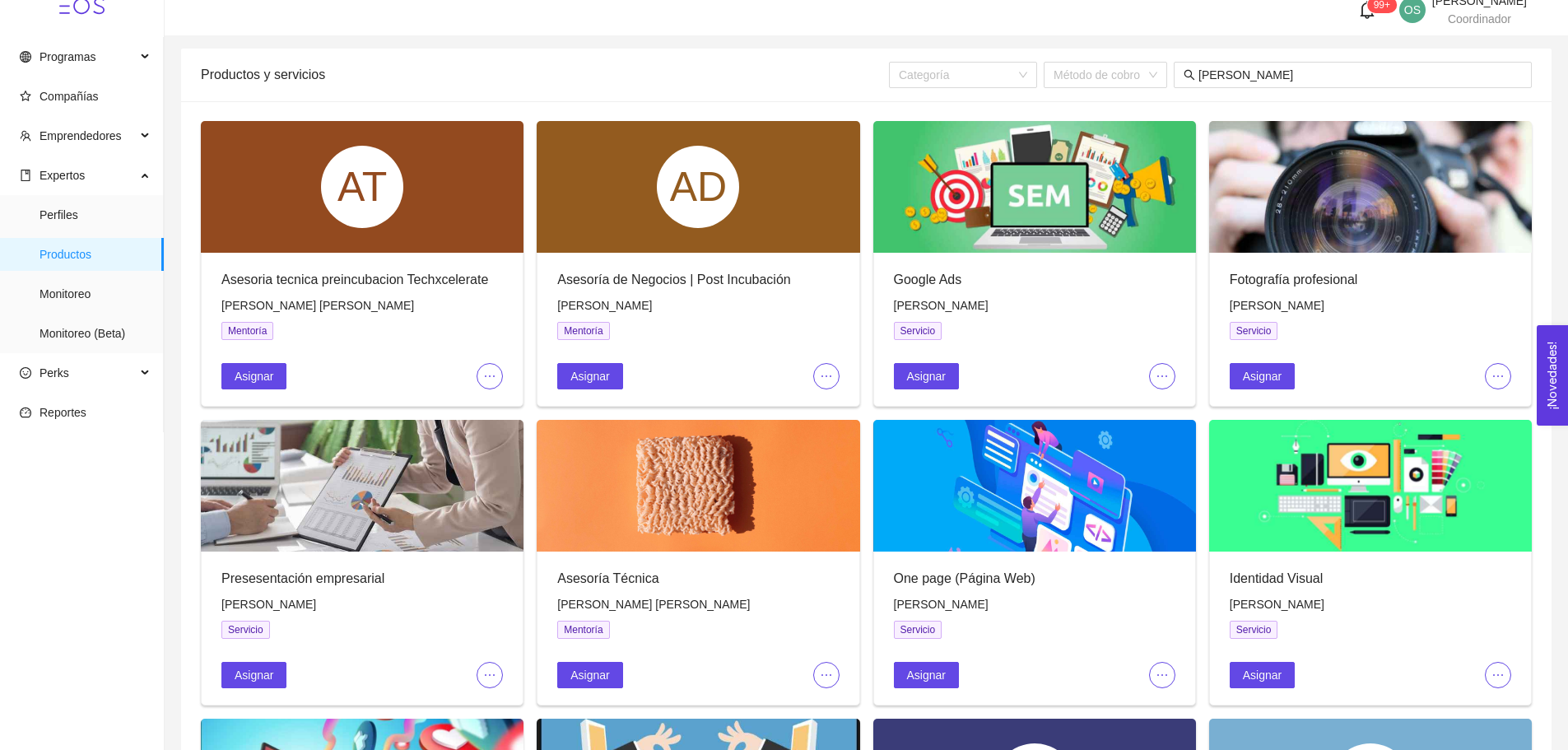
click at [820, 380] on icon "ellipsis" at bounding box center [827, 376] width 13 height 13
click at [1162, 368] on button "button" at bounding box center [1162, 376] width 26 height 26
click at [1167, 399] on span "Editar" at bounding box center [1189, 408] width 61 height 18
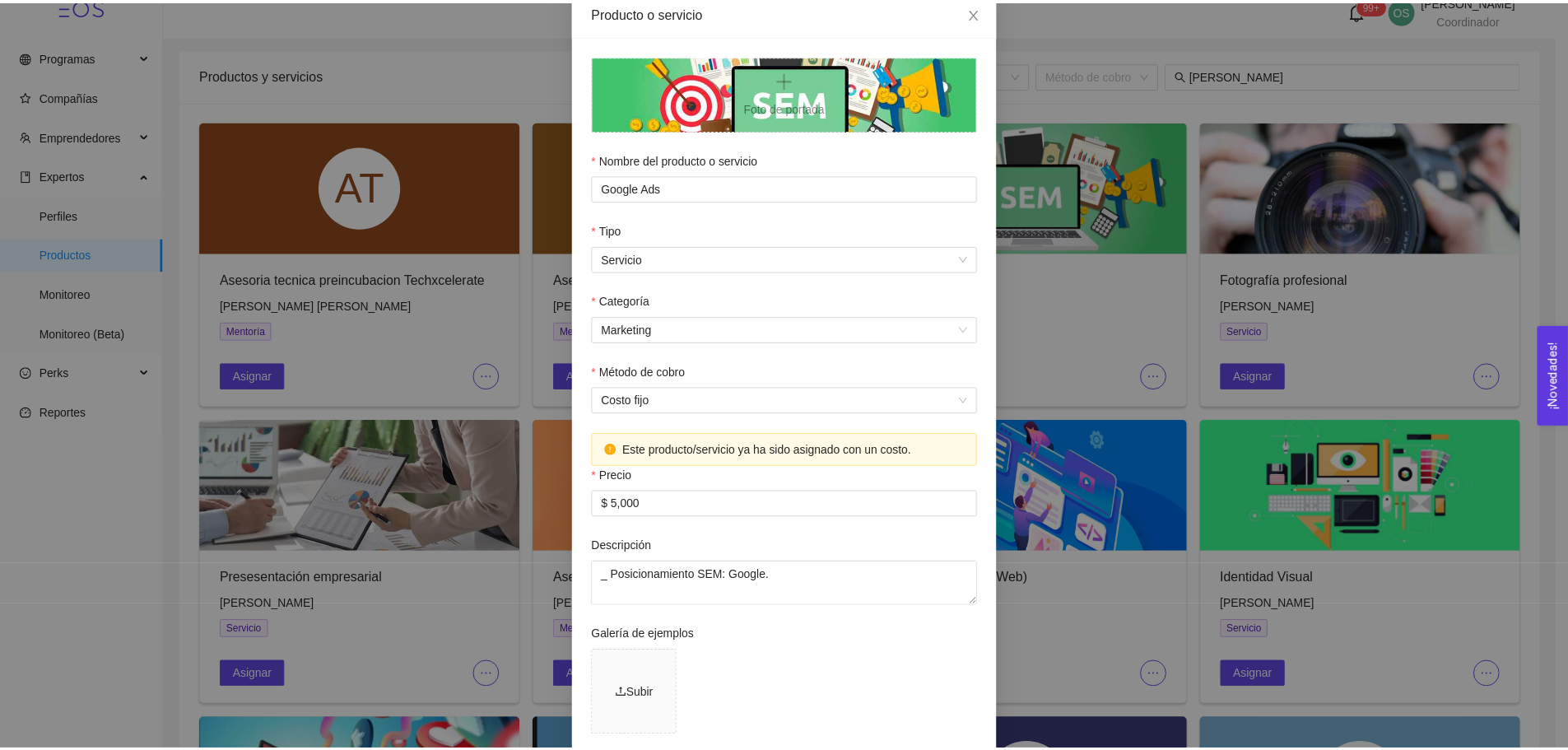
scroll to position [96, 0]
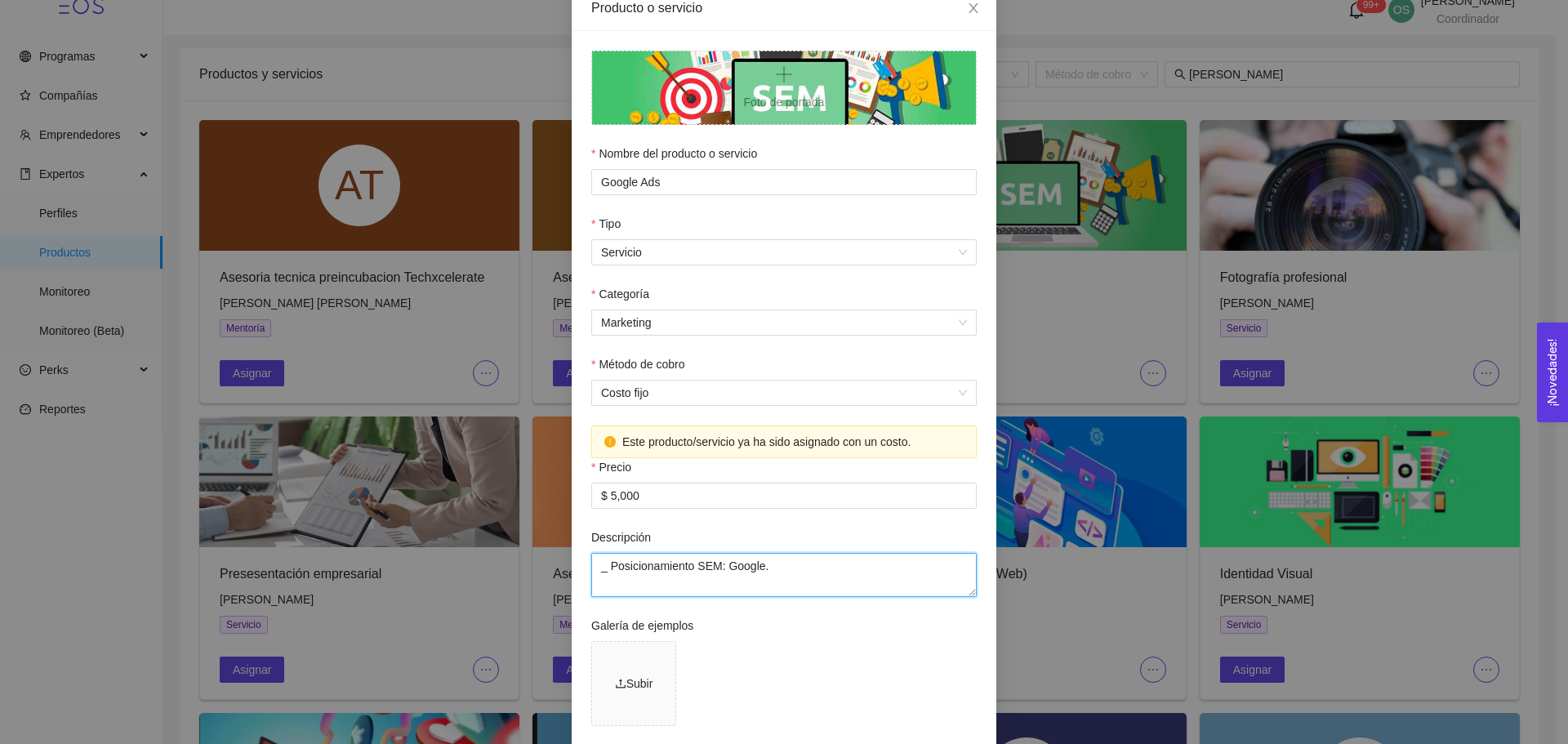
drag, startPoint x: 762, startPoint y: 570, endPoint x: 605, endPoint y: 567, distance: 157.0
click at [605, 567] on textarea "_ Posicionamiento SEM: Google. _ Definición de objetivos de conversión. _ Tráfi…" at bounding box center [784, 576] width 386 height 44
click at [622, 190] on input "Google Ads" at bounding box center [784, 182] width 386 height 26
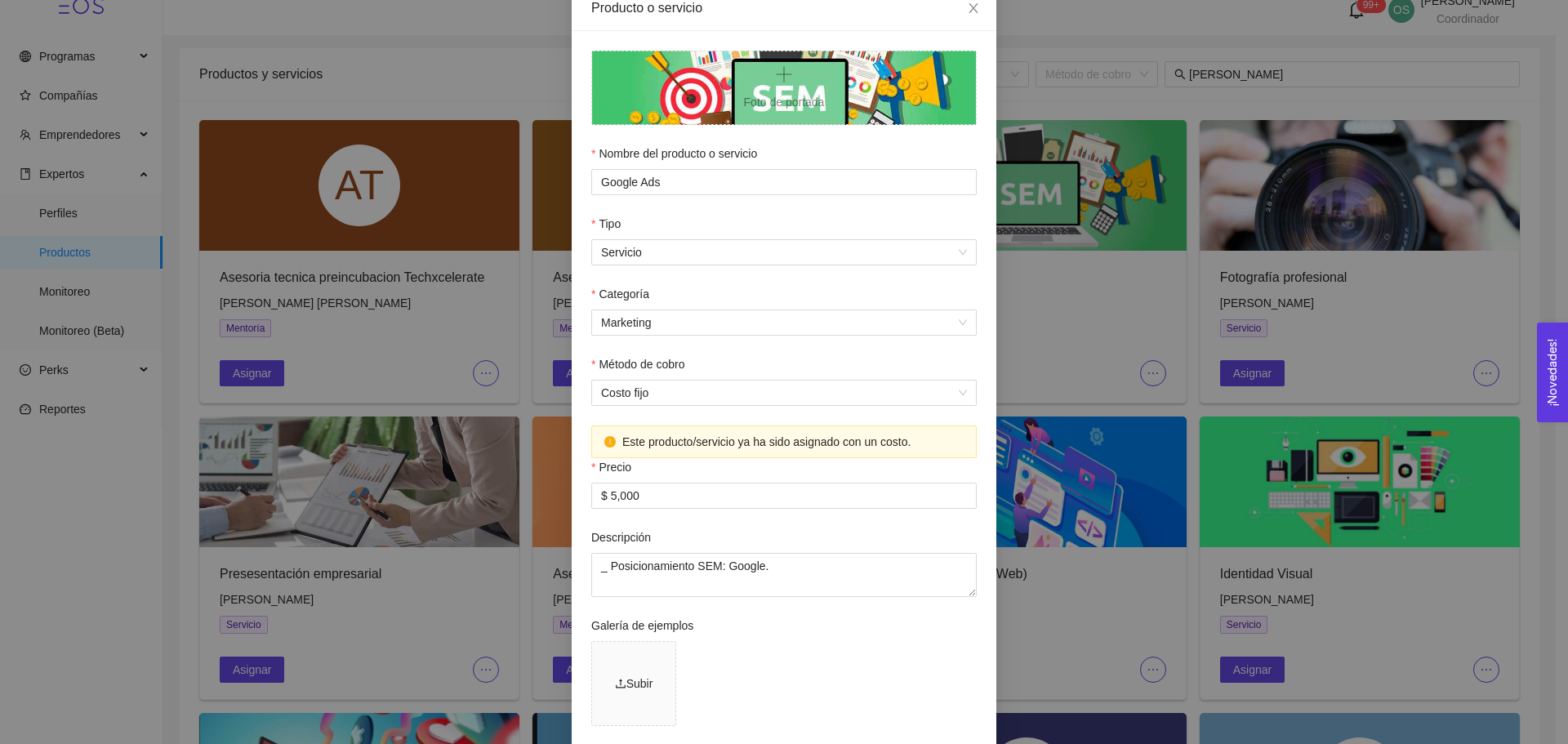
click at [1115, 243] on div "Producto o servicio Foto de portada Nombre del producto o servicio Google Ads T…" at bounding box center [784, 372] width 1568 height 744
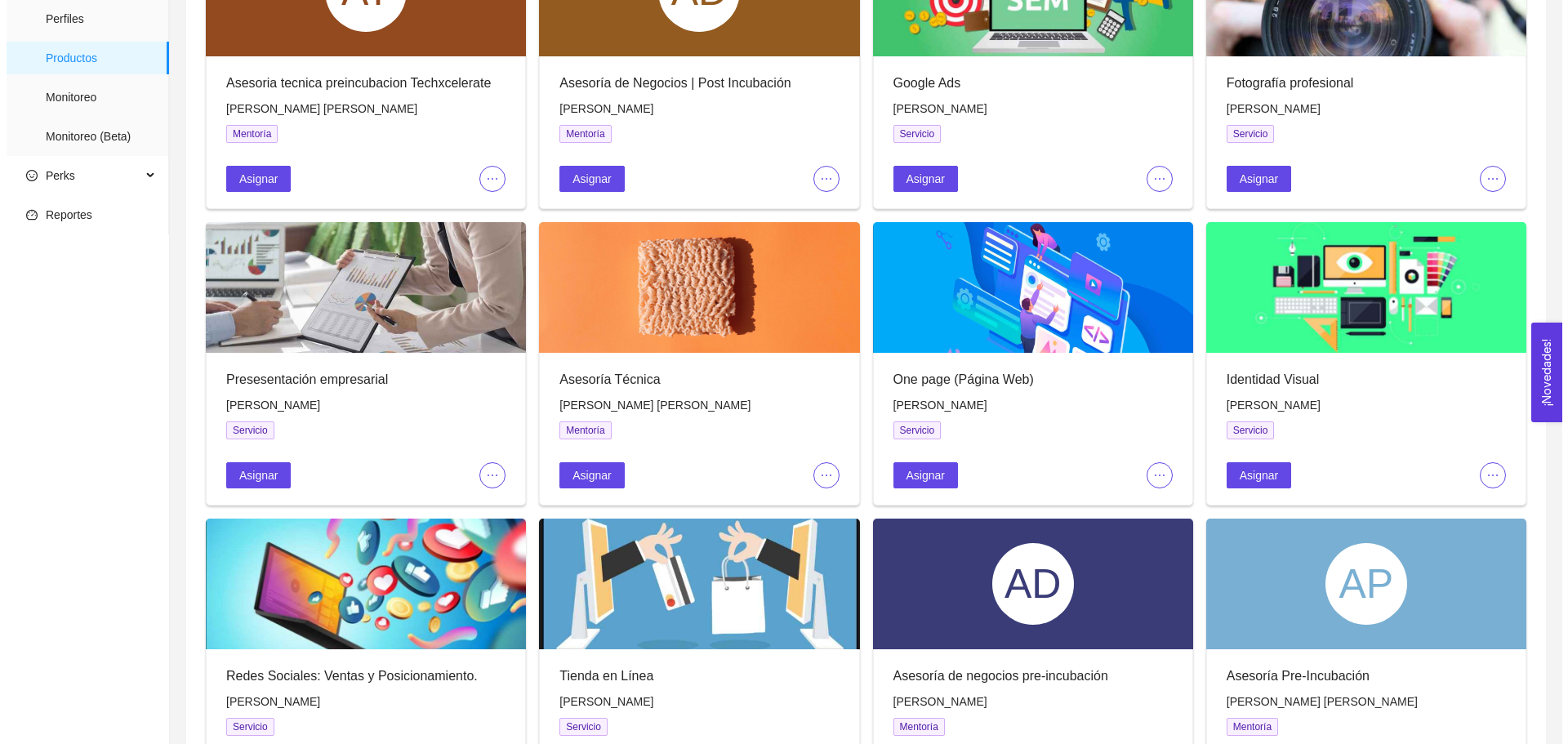
scroll to position [213, 0]
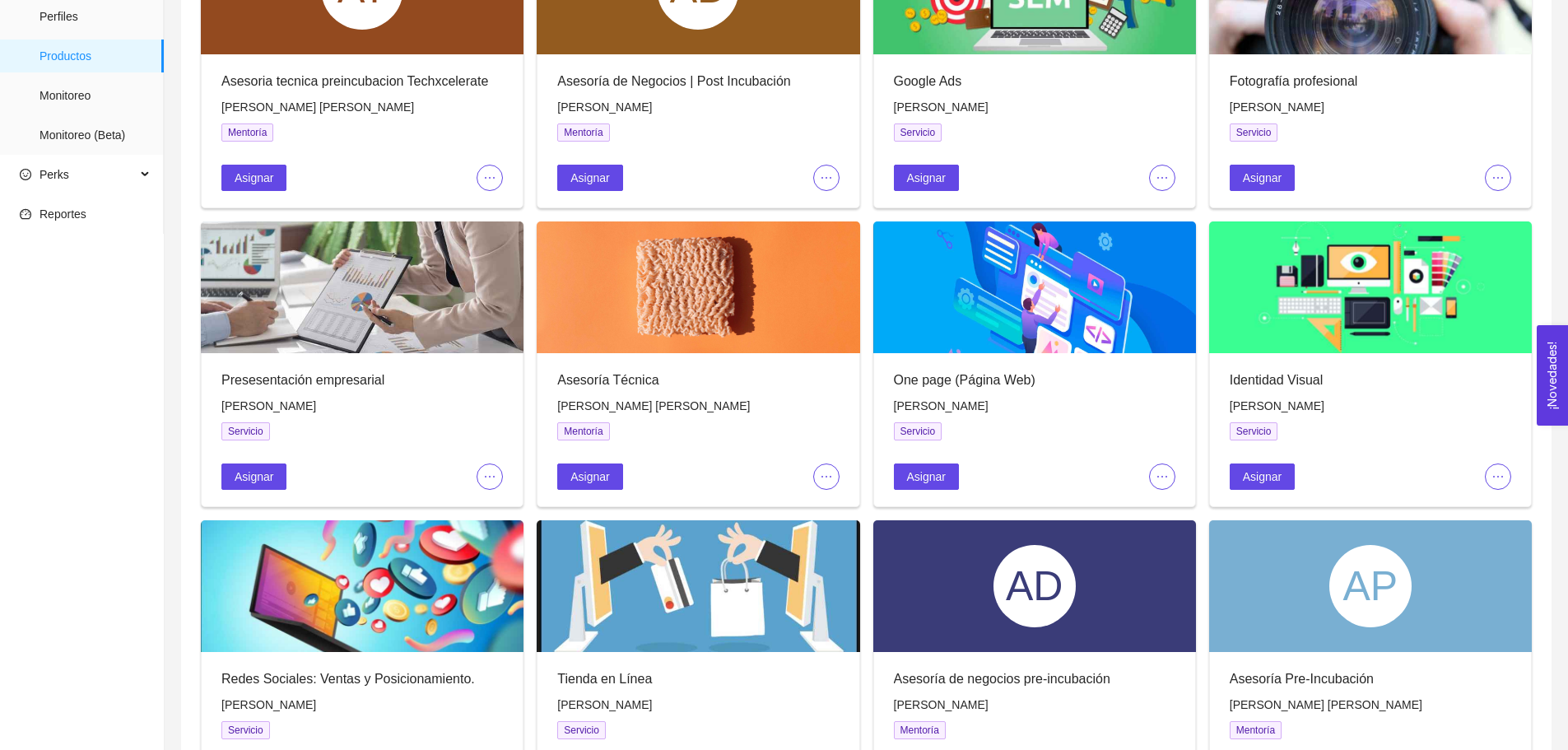
click at [489, 476] on icon "ellipsis" at bounding box center [489, 477] width 13 height 13
click at [516, 508] on span "Editar" at bounding box center [516, 507] width 61 height 18
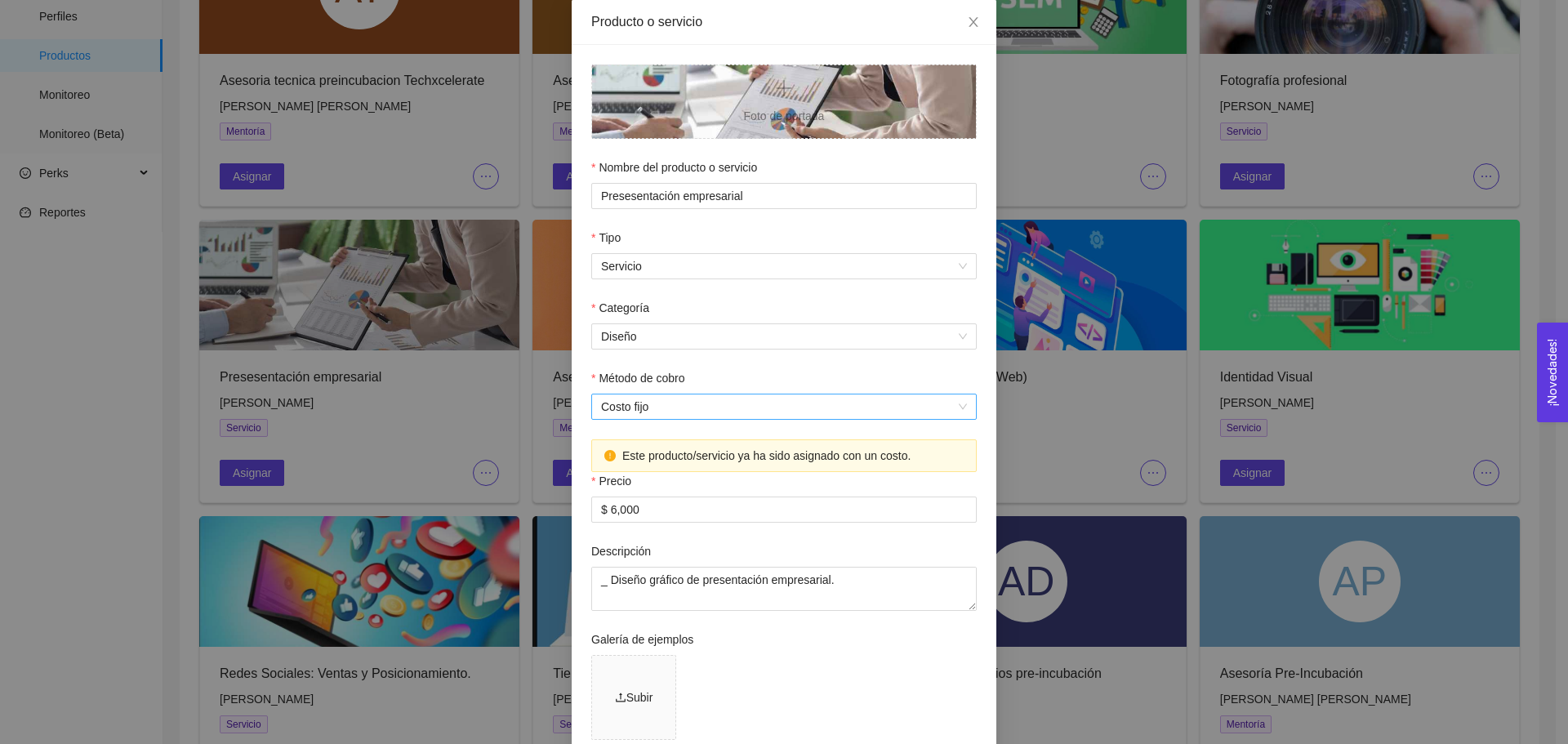
scroll to position [94, 0]
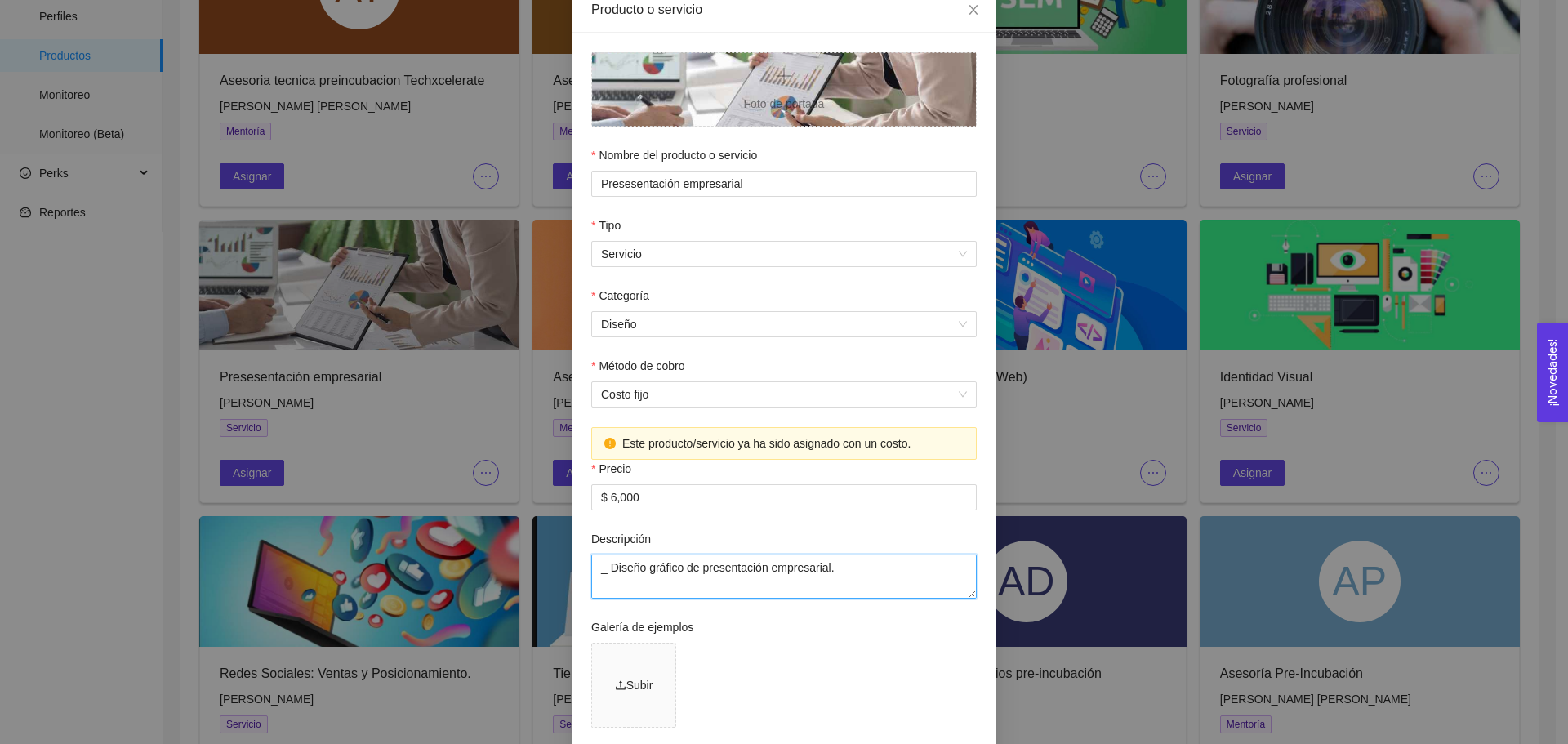
click at [688, 564] on textarea "_ Diseño gráfico de presentación empresarial. _ Entrega en formato digital (alt…" at bounding box center [784, 577] width 386 height 44
click at [1200, 428] on div "Producto o servicio Foto de portada Nombre del producto o servicio Presesentaci…" at bounding box center [784, 372] width 1568 height 744
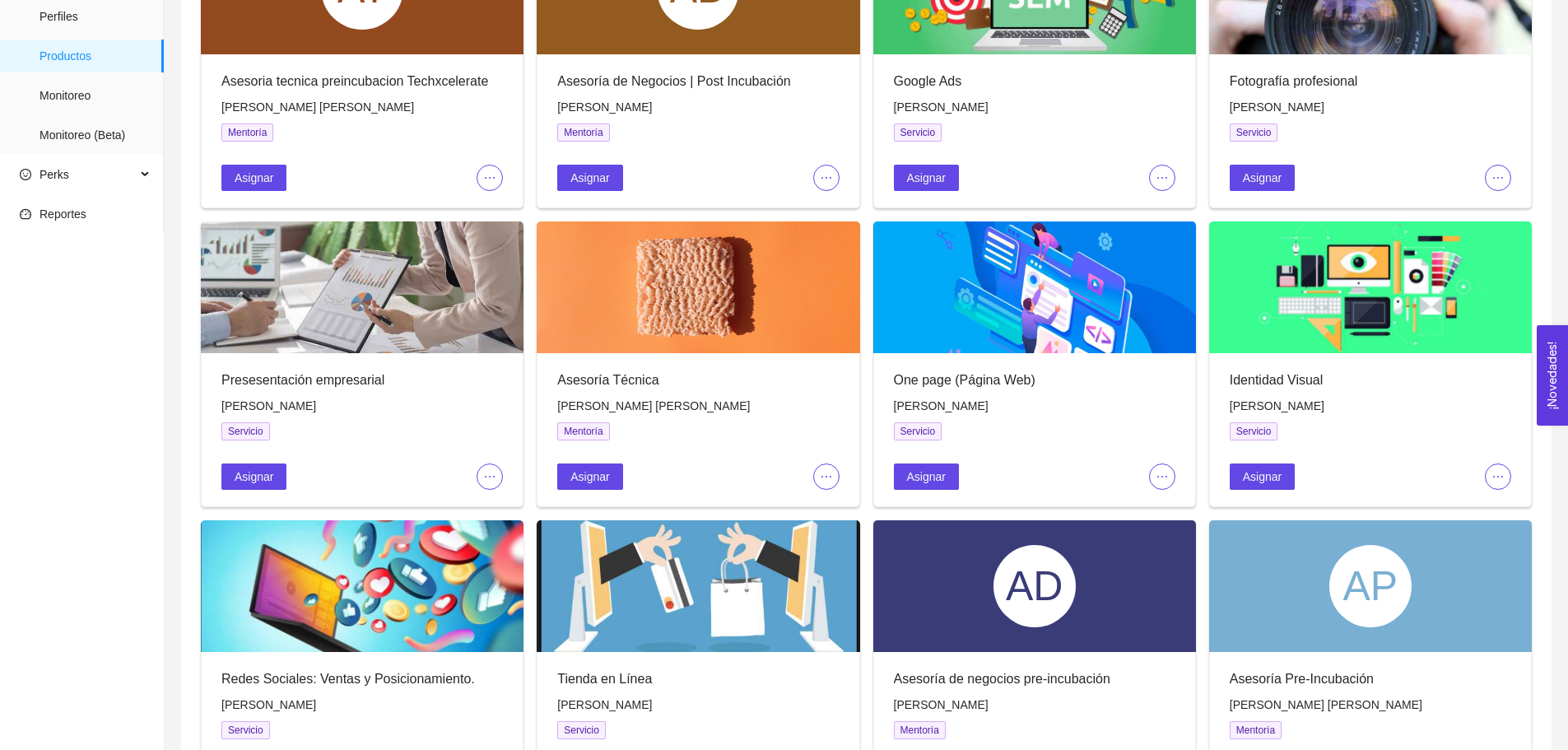
click at [1157, 477] on icon "ellipsis" at bounding box center [1162, 477] width 13 height 13
click at [1158, 504] on li "Editar" at bounding box center [1190, 508] width 81 height 26
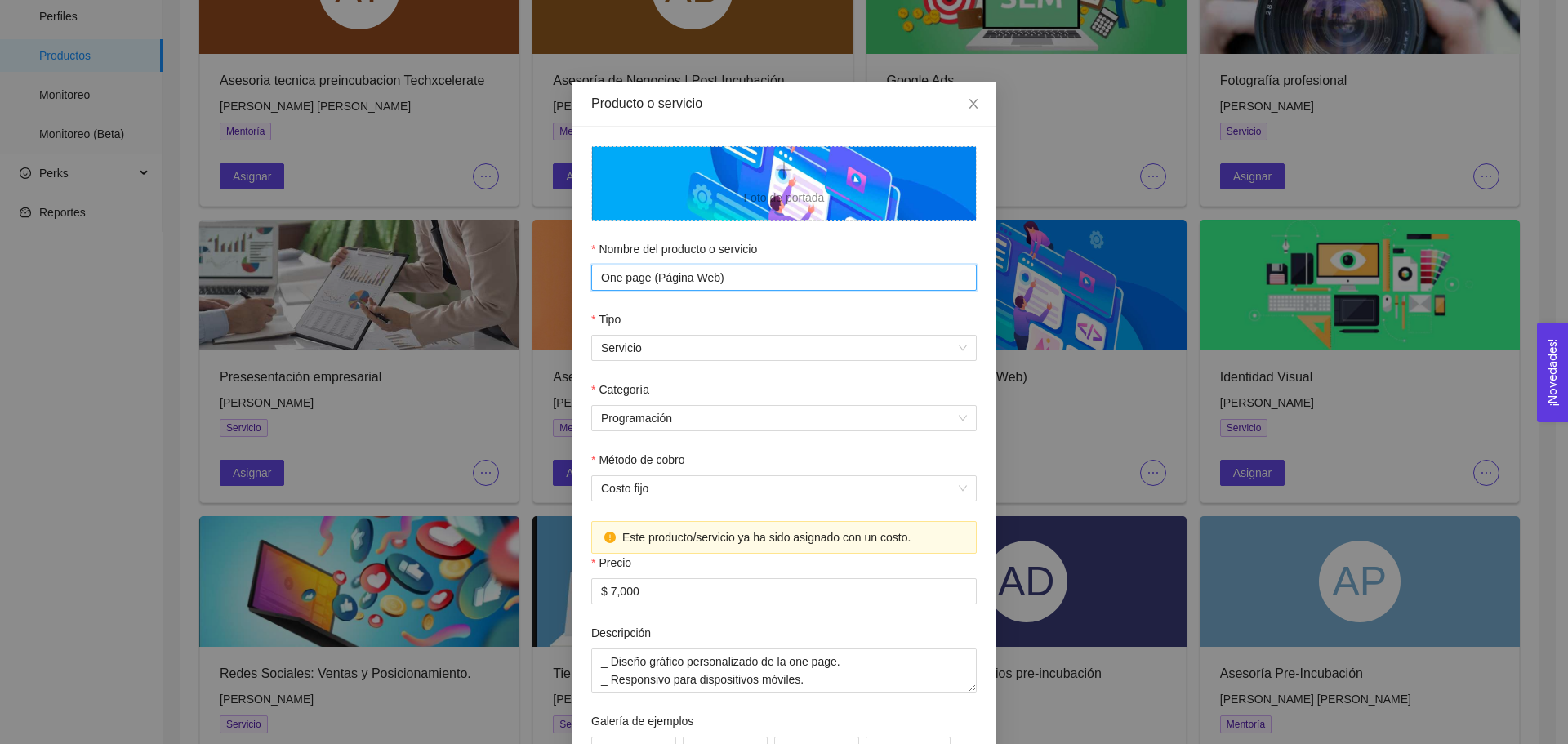
click at [637, 277] on input "One page (Página Web)" at bounding box center [784, 278] width 386 height 26
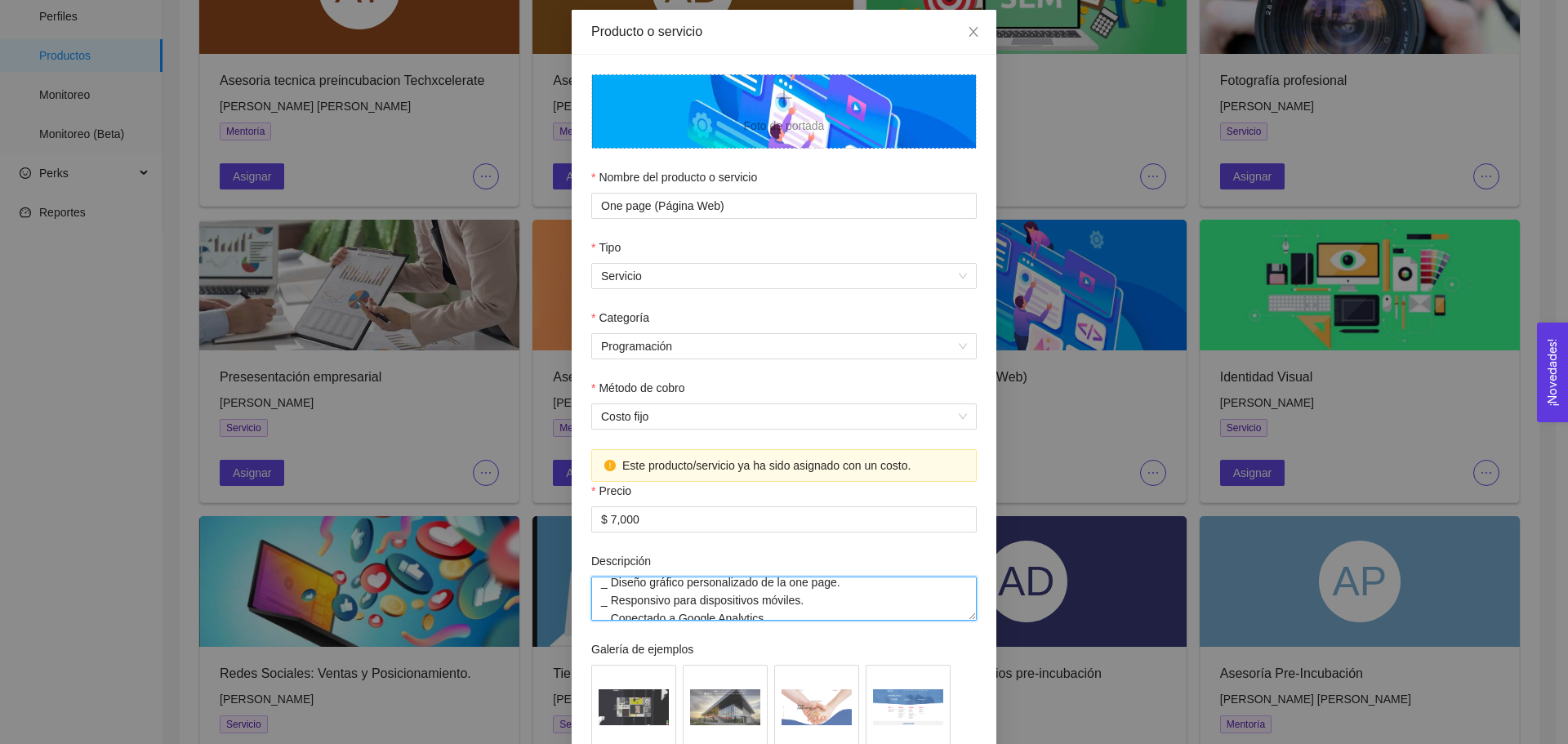
scroll to position [0, 0]
drag, startPoint x: 602, startPoint y: 590, endPoint x: 801, endPoint y: 597, distance: 199.1
click at [801, 597] on textarea "_ Diseño gráfico personalizado de la one page. _ Responsivo para dispositivos m…" at bounding box center [784, 599] width 386 height 44
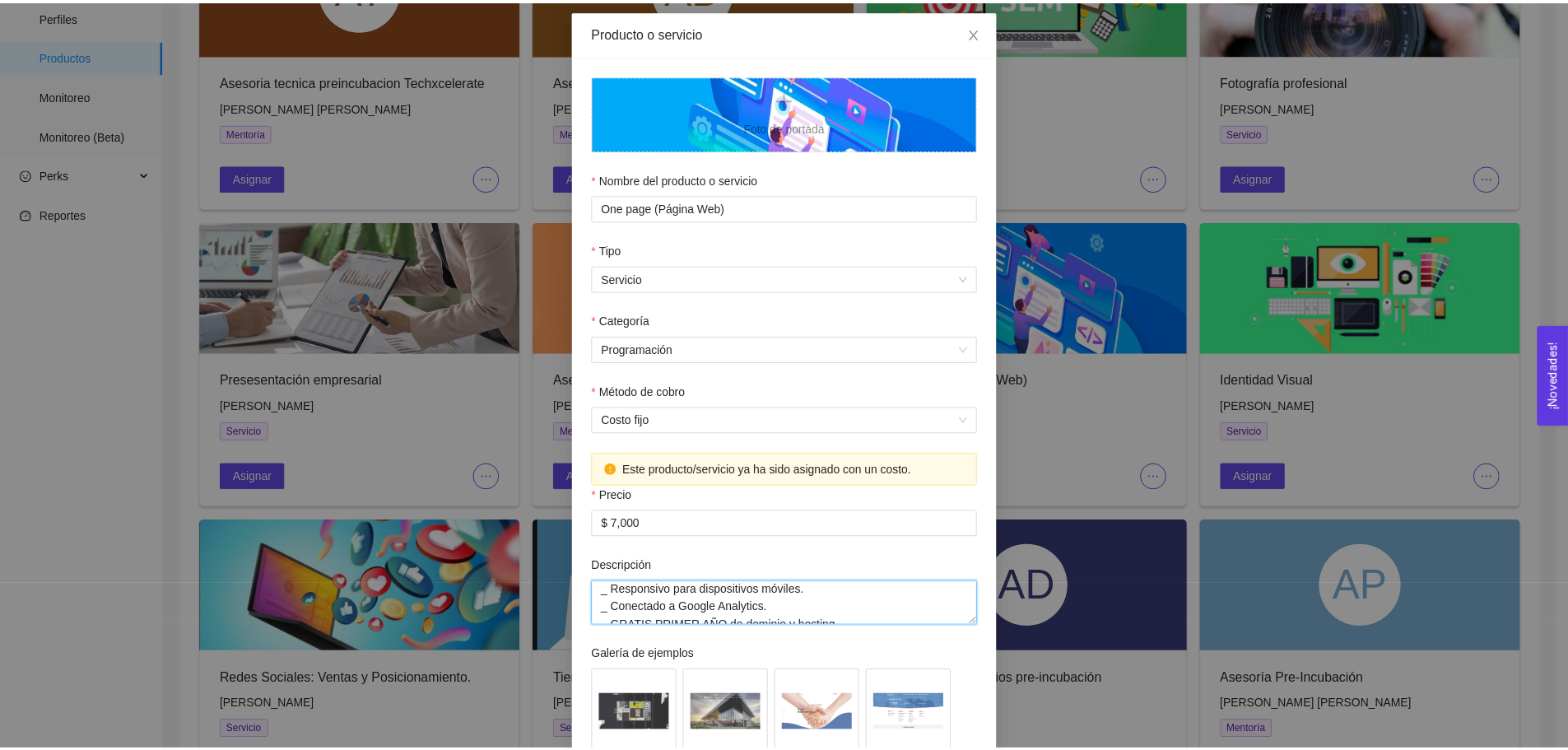
scroll to position [22, 0]
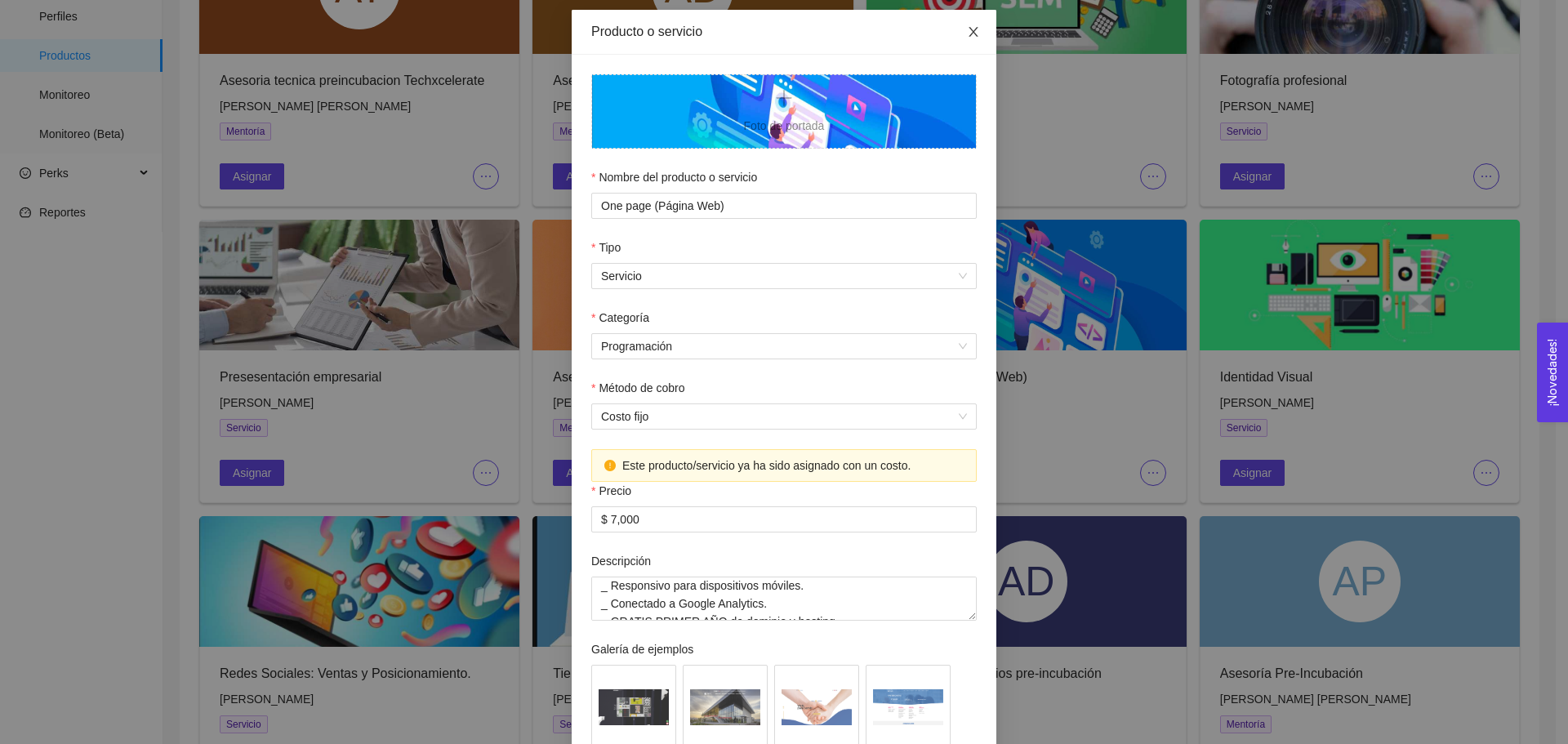
click at [971, 24] on span "Close" at bounding box center [973, 32] width 45 height 45
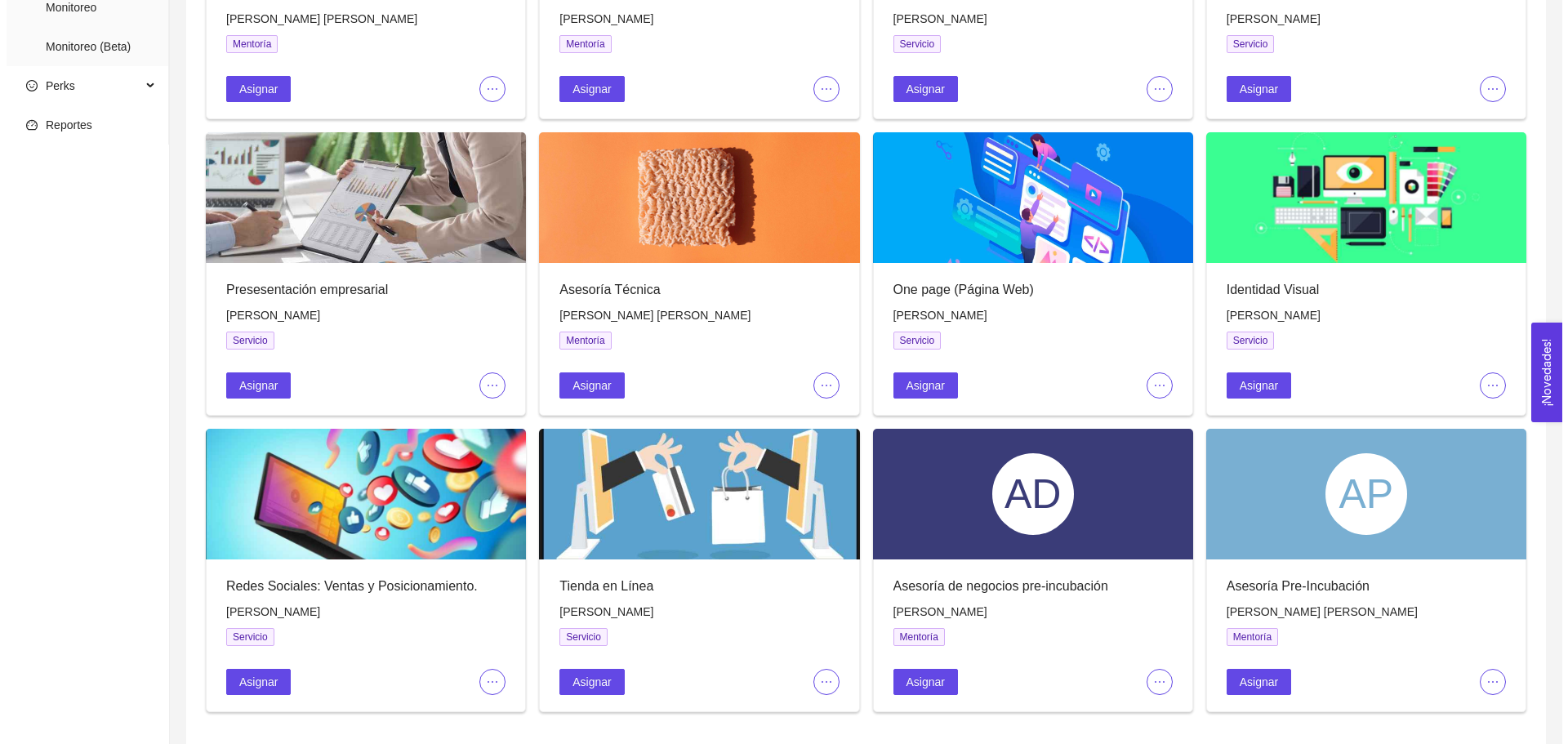
scroll to position [304, 0]
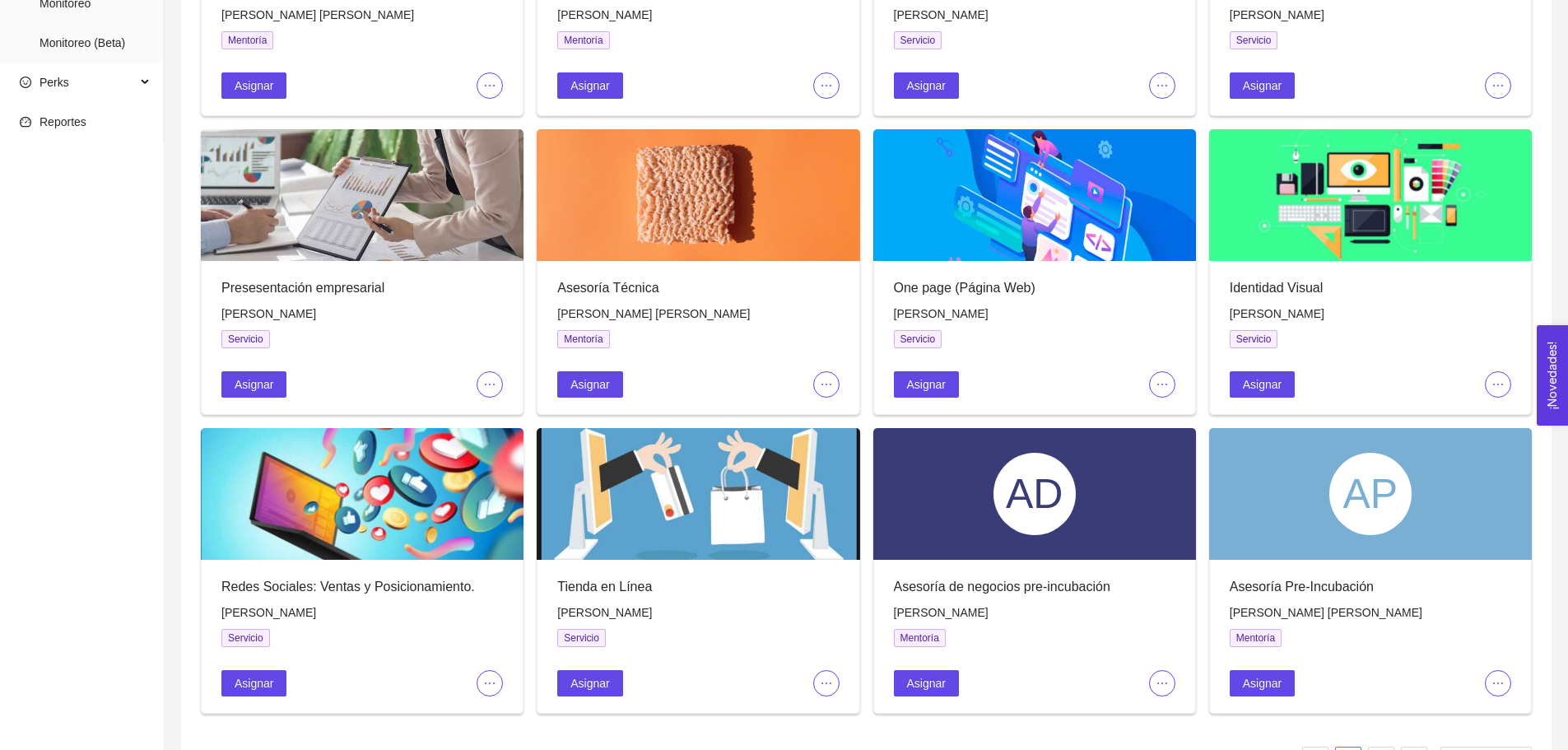
click at [1506, 386] on span "ellipsis" at bounding box center [1498, 384] width 24 height 13
click at [1503, 418] on span "Editar" at bounding box center [1525, 415] width 61 height 18
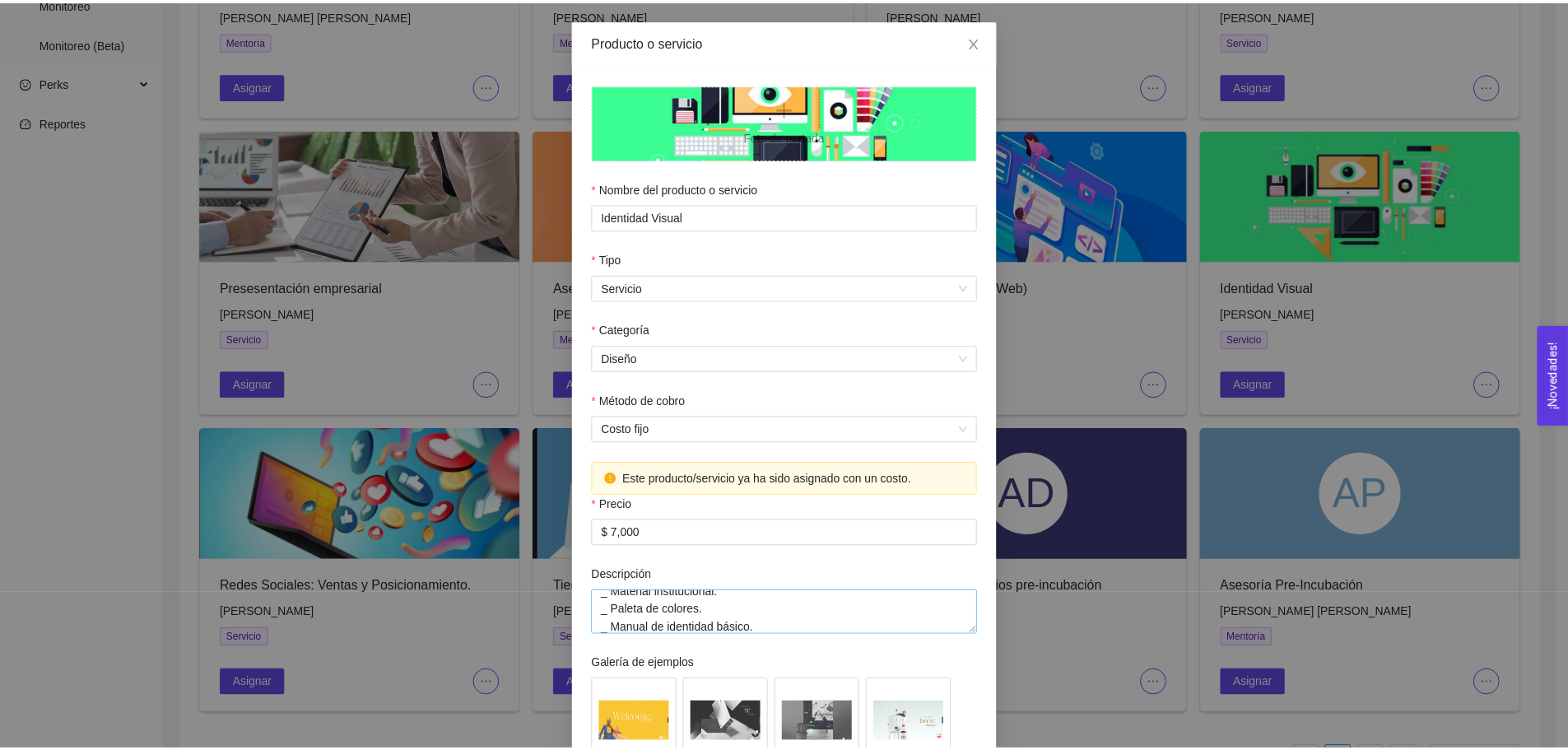
scroll to position [36, 0]
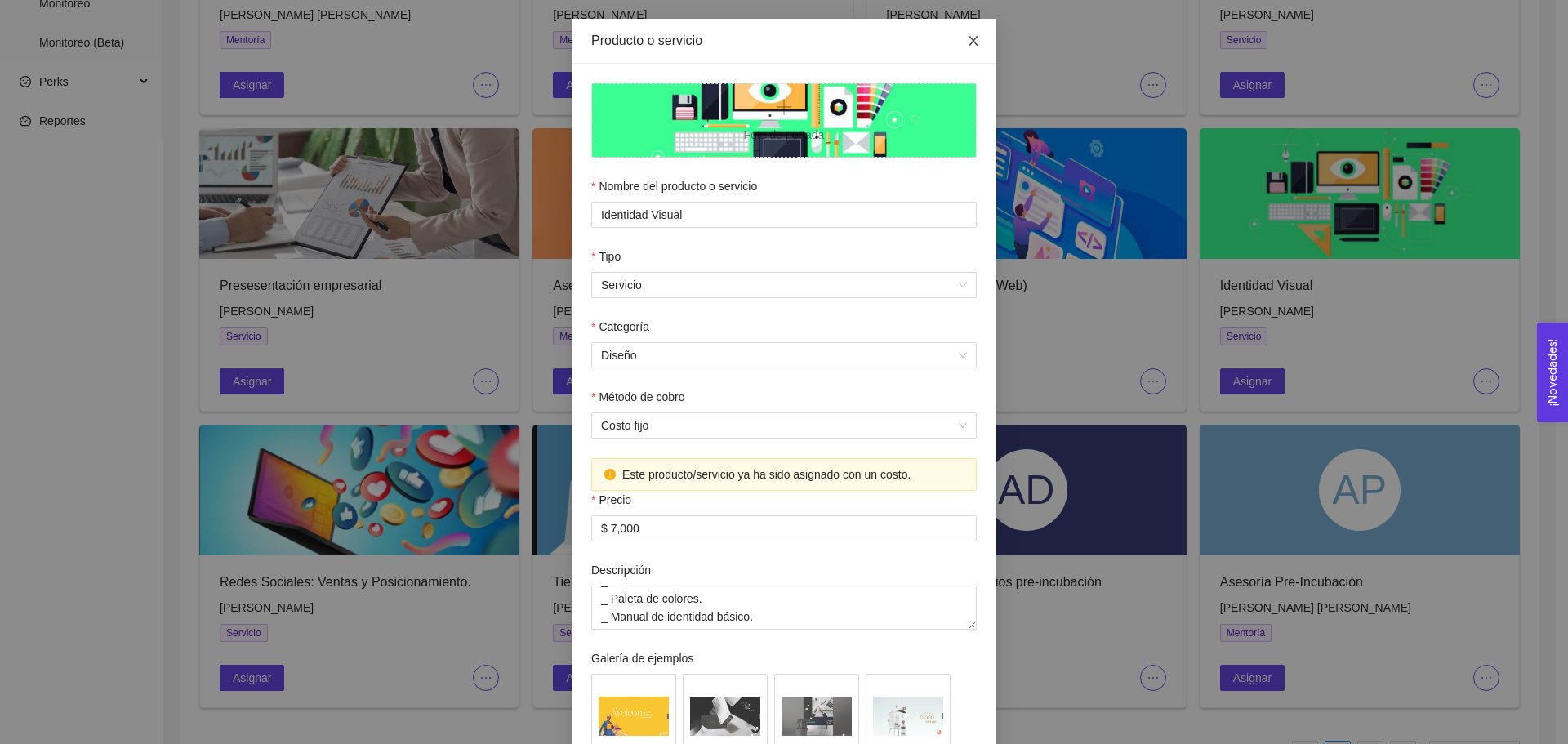
click at [979, 31] on span "Close" at bounding box center [973, 41] width 45 height 45
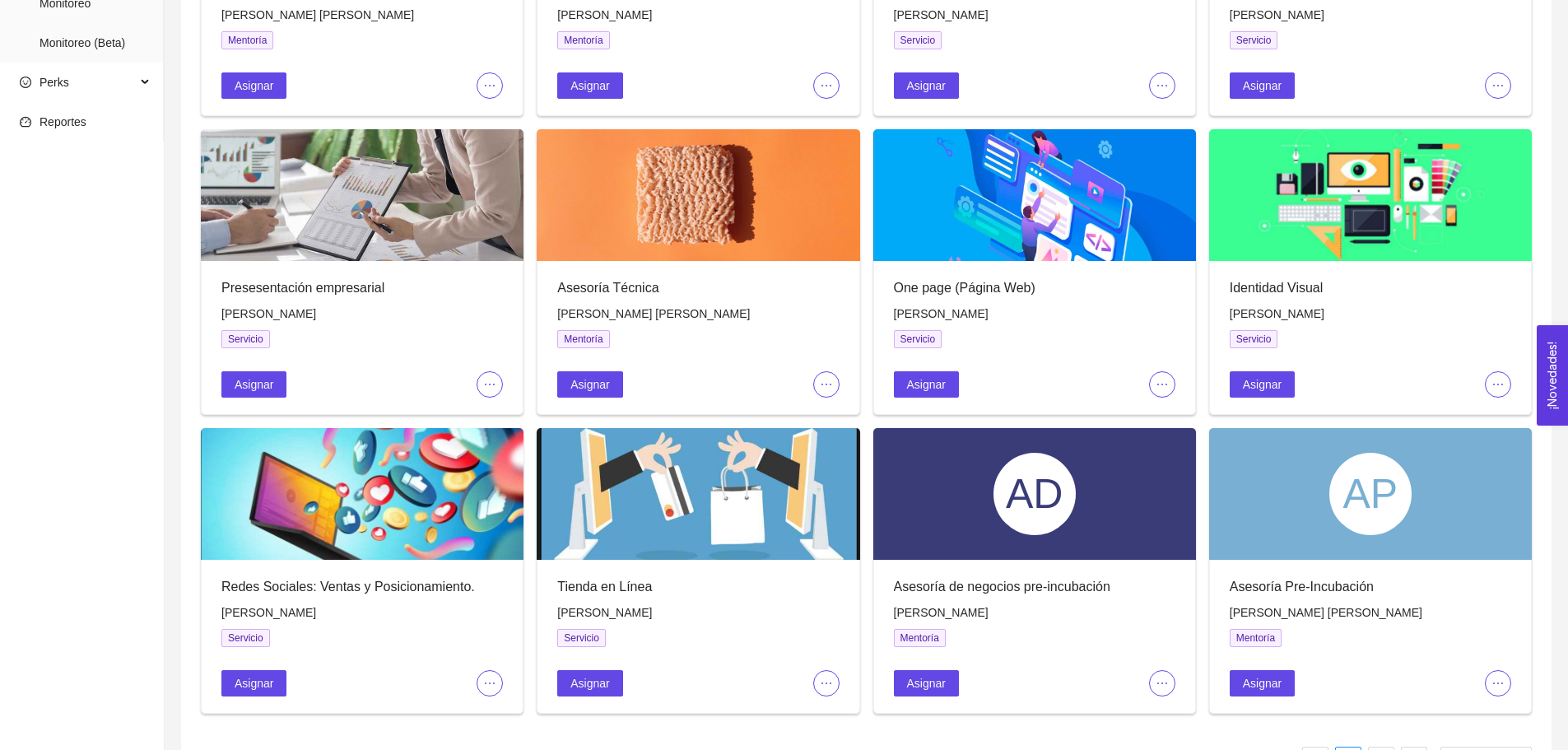
scroll to position [0, 0]
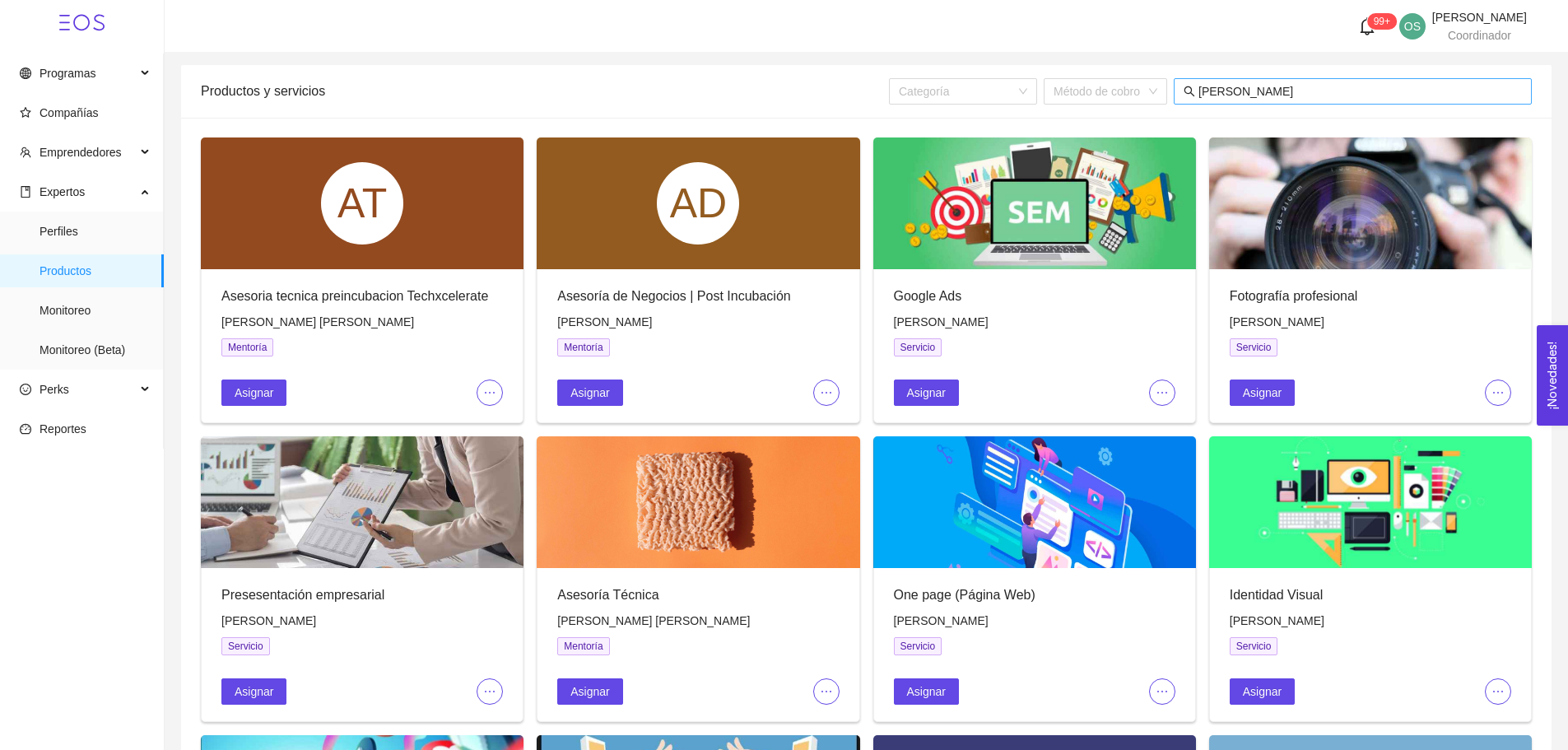
click at [1227, 90] on input "[PERSON_NAME]" at bounding box center [1360, 90] width 323 height 18
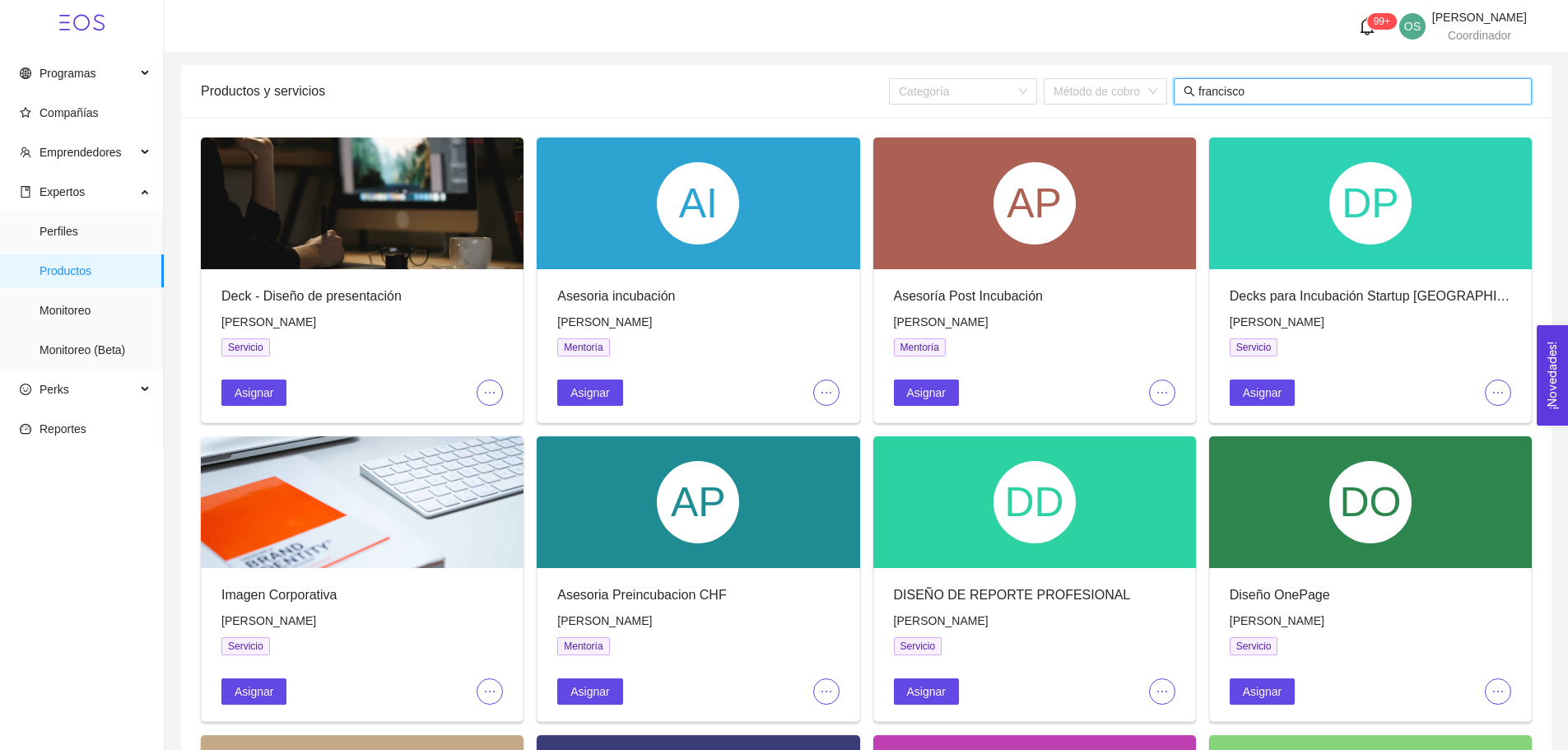
type input "francisco"
click at [487, 388] on icon "ellipsis" at bounding box center [489, 393] width 13 height 13
click at [81, 194] on span "Expertos" at bounding box center [62, 192] width 46 height 13
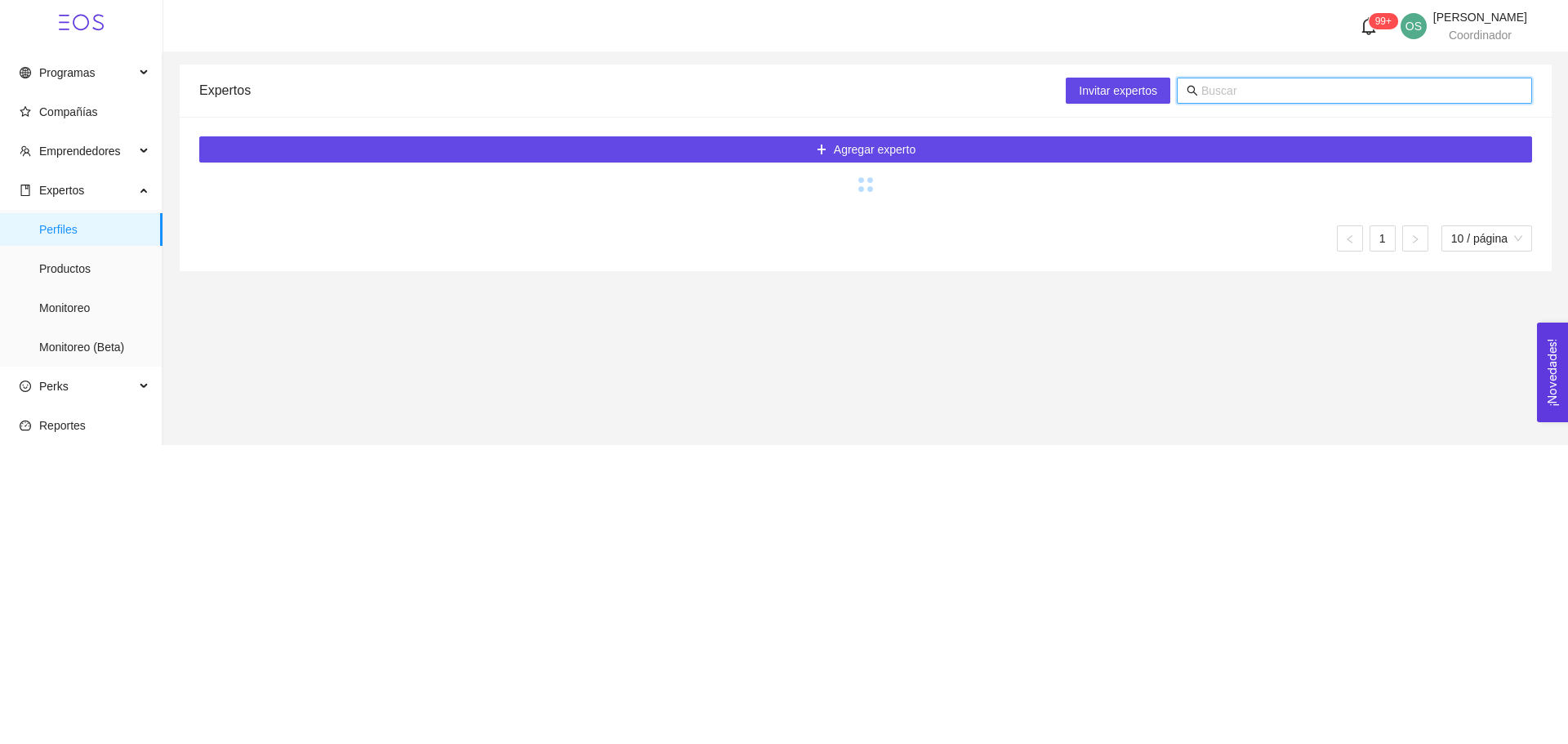
click at [1204, 89] on input "text" at bounding box center [1362, 90] width 321 height 18
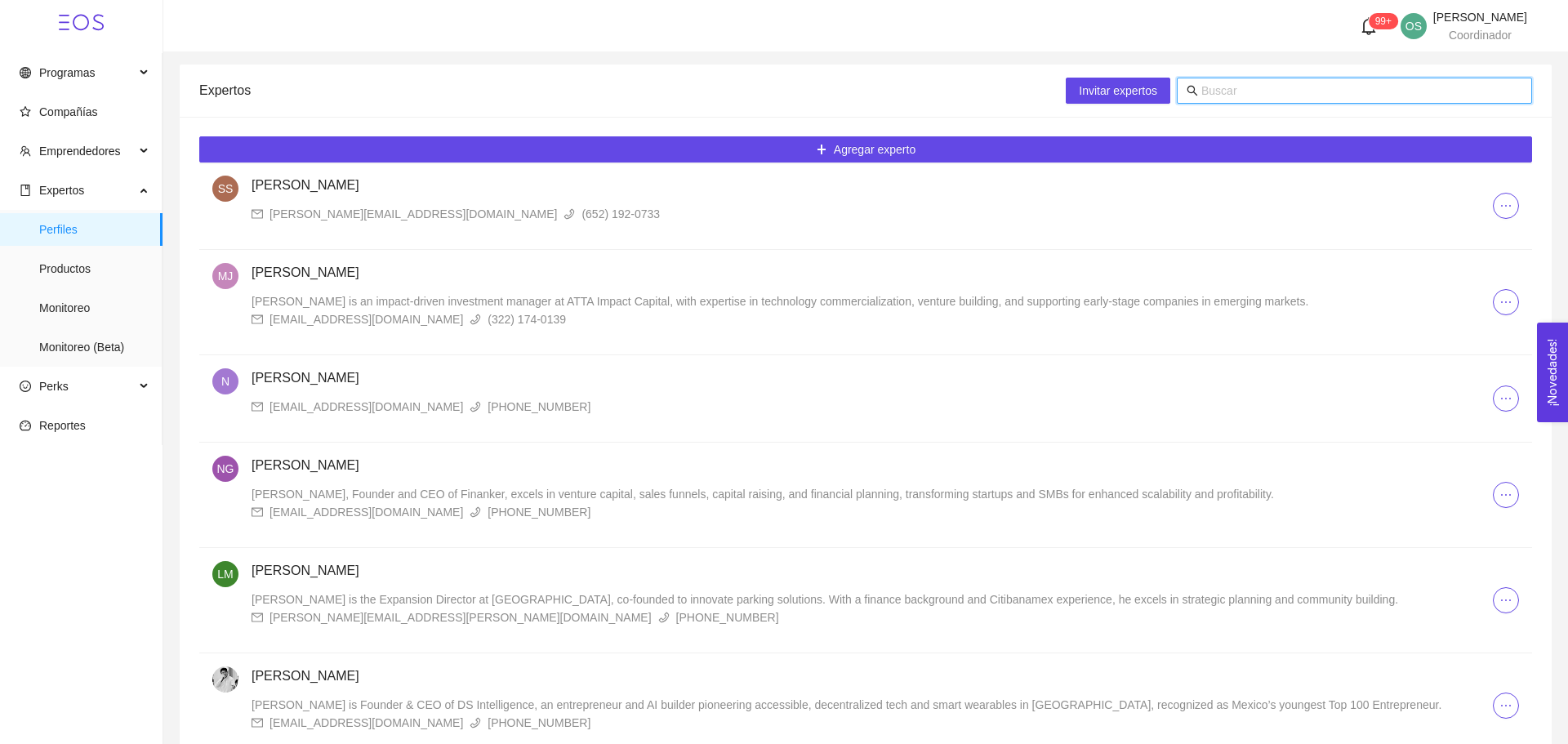
type input "g"
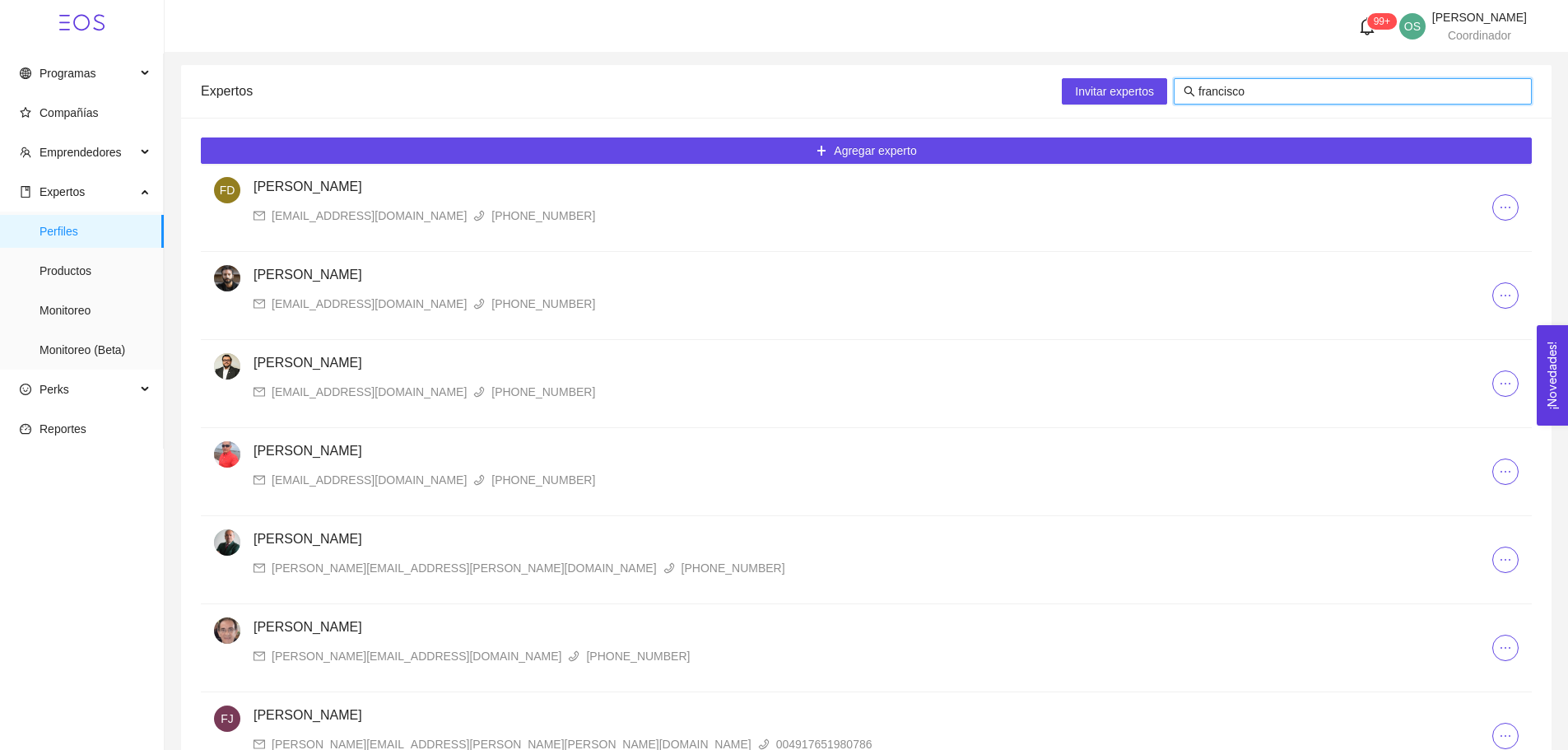
type input "francisco"
click at [355, 301] on div "[EMAIL_ADDRESS][DOMAIN_NAME]" at bounding box center [368, 303] width 195 height 18
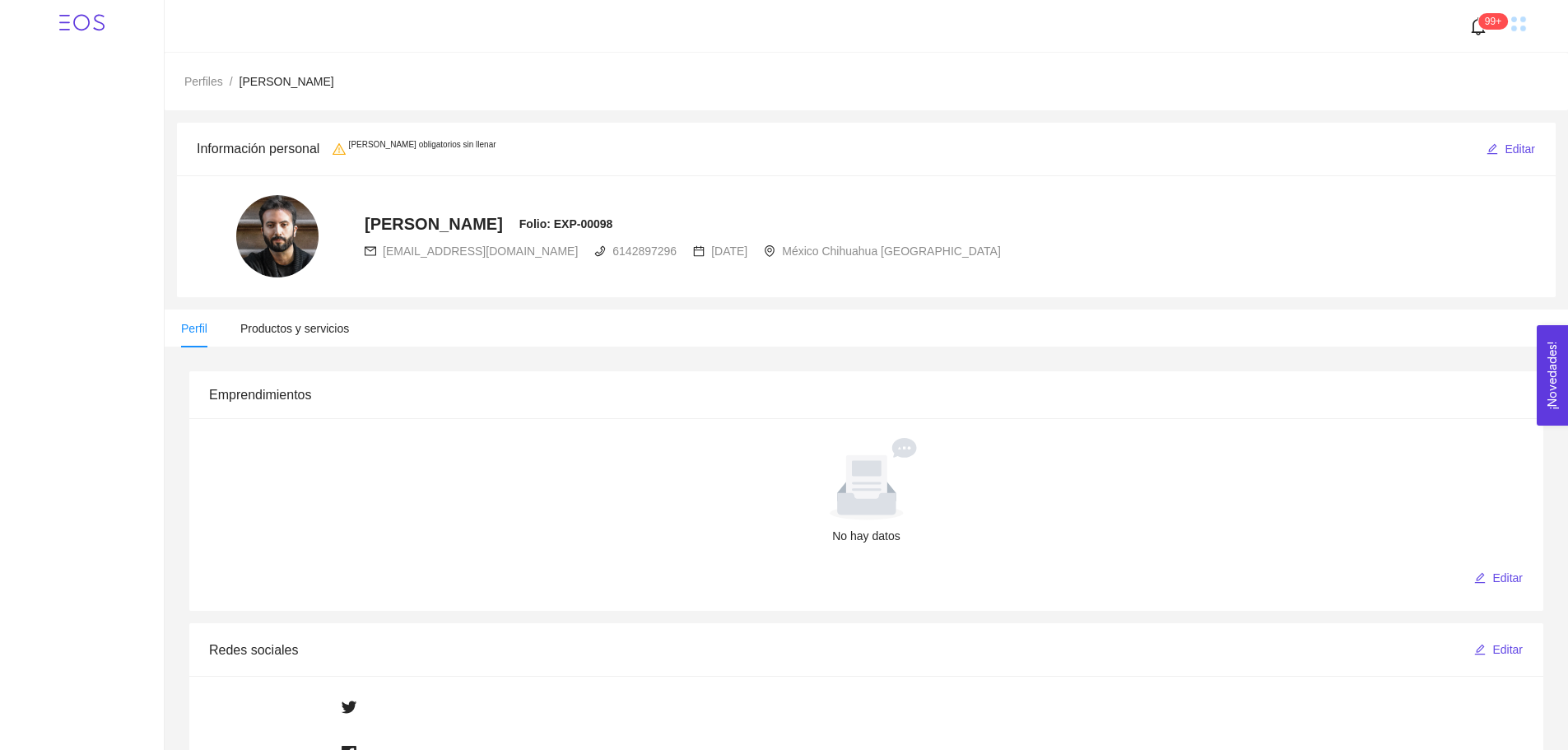
radio input "true"
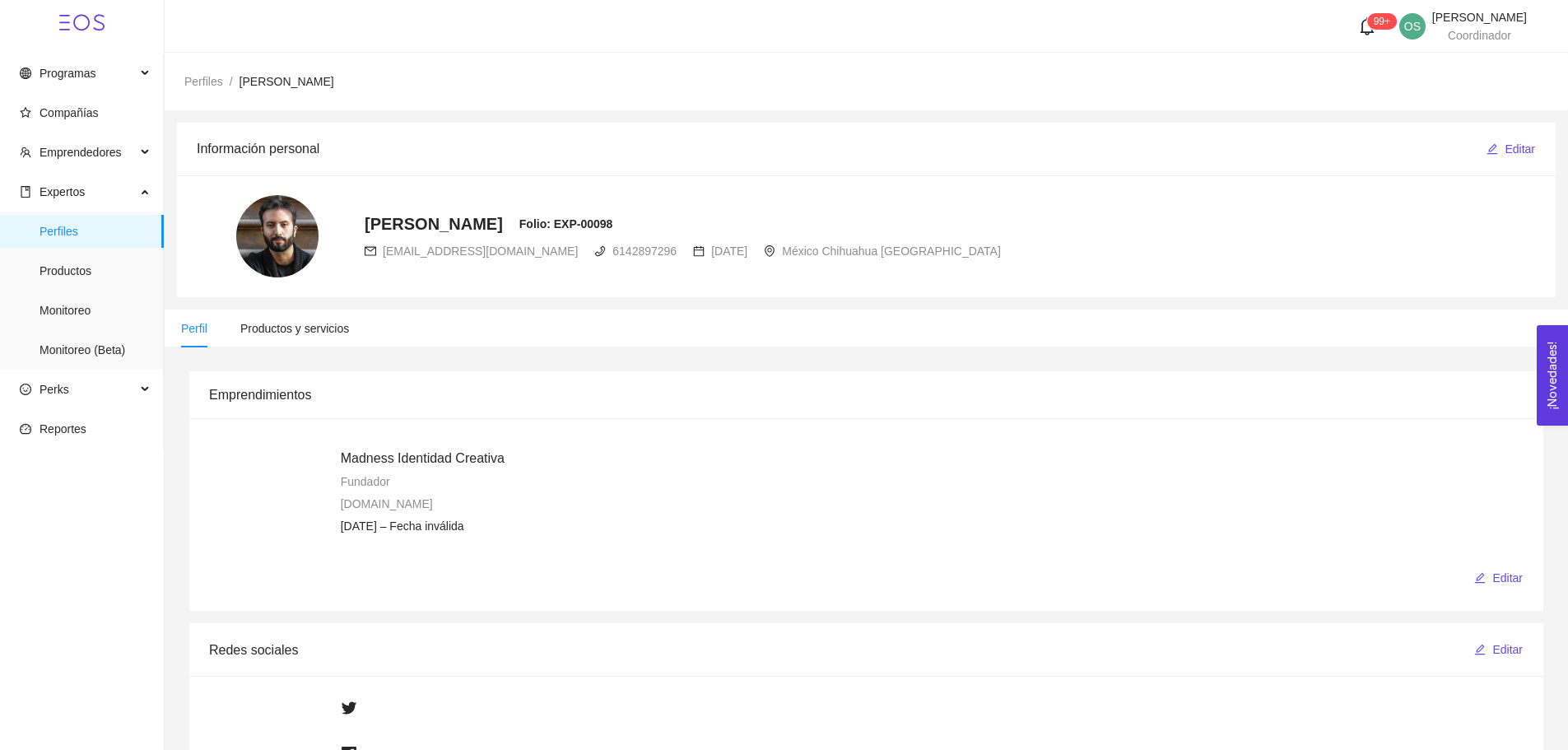
click at [437, 257] on span "[EMAIL_ADDRESS][DOMAIN_NAME]" at bounding box center [480, 251] width 195 height 13
copy div "[EMAIL_ADDRESS][DOMAIN_NAME]"
click at [807, 262] on div "[PERSON_NAME]: EXP-00098 [EMAIL_ADDRESS][DOMAIN_NAME] 6142897296 [DATE] [GEOGRA…" at bounding box center [598, 236] width 805 height 82
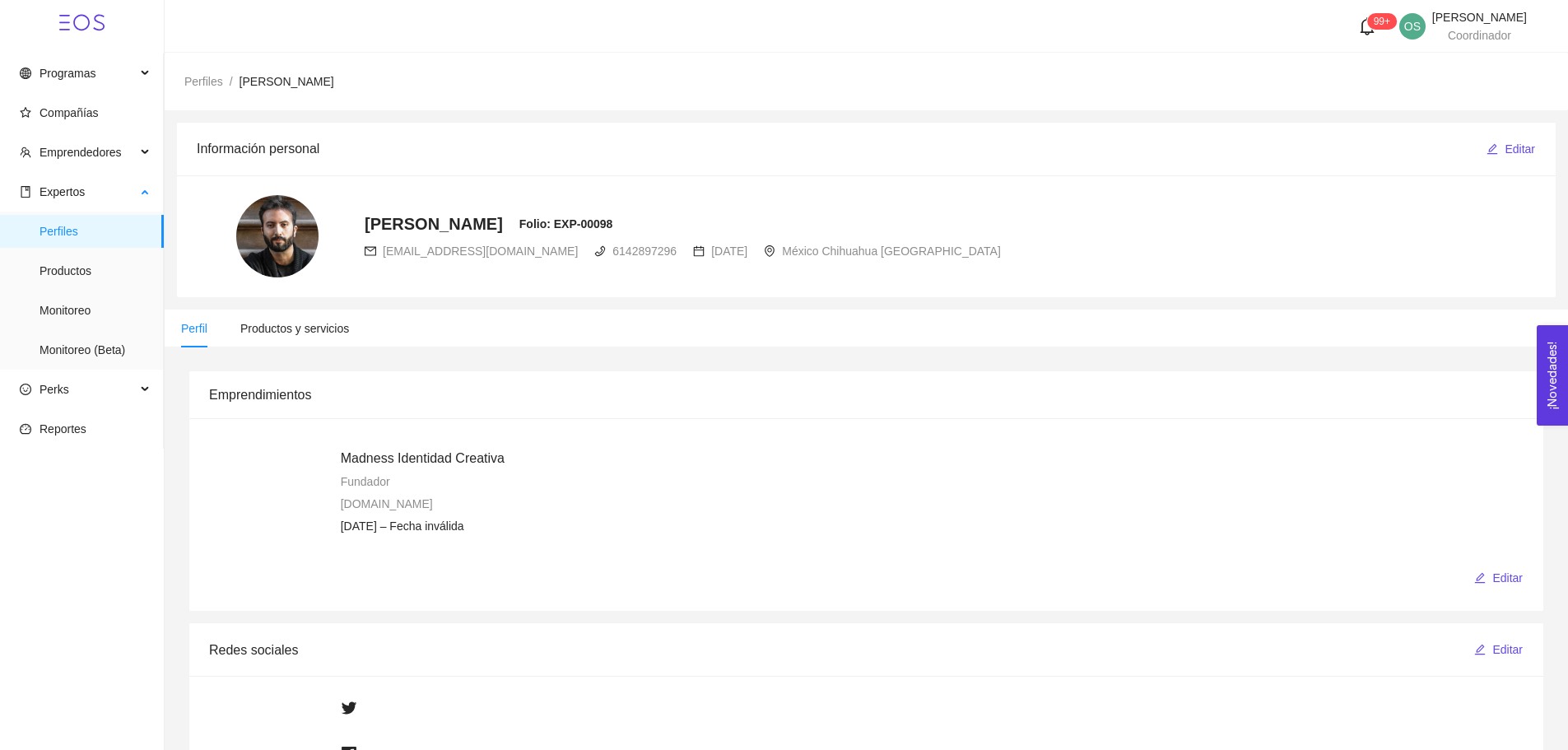
click at [72, 240] on span "Perfiles" at bounding box center [94, 230] width 111 height 33
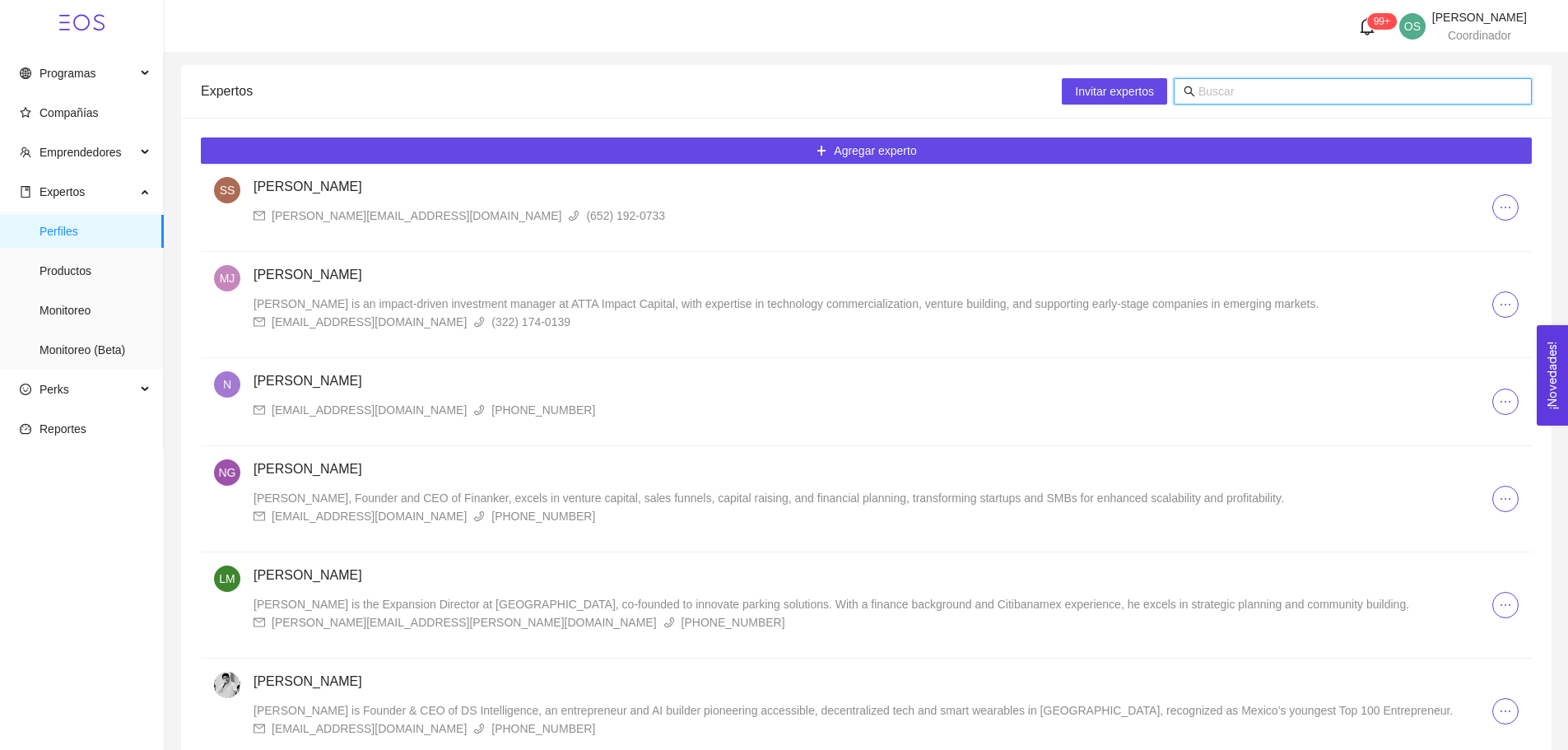
click at [1221, 87] on input "text" at bounding box center [1360, 90] width 323 height 18
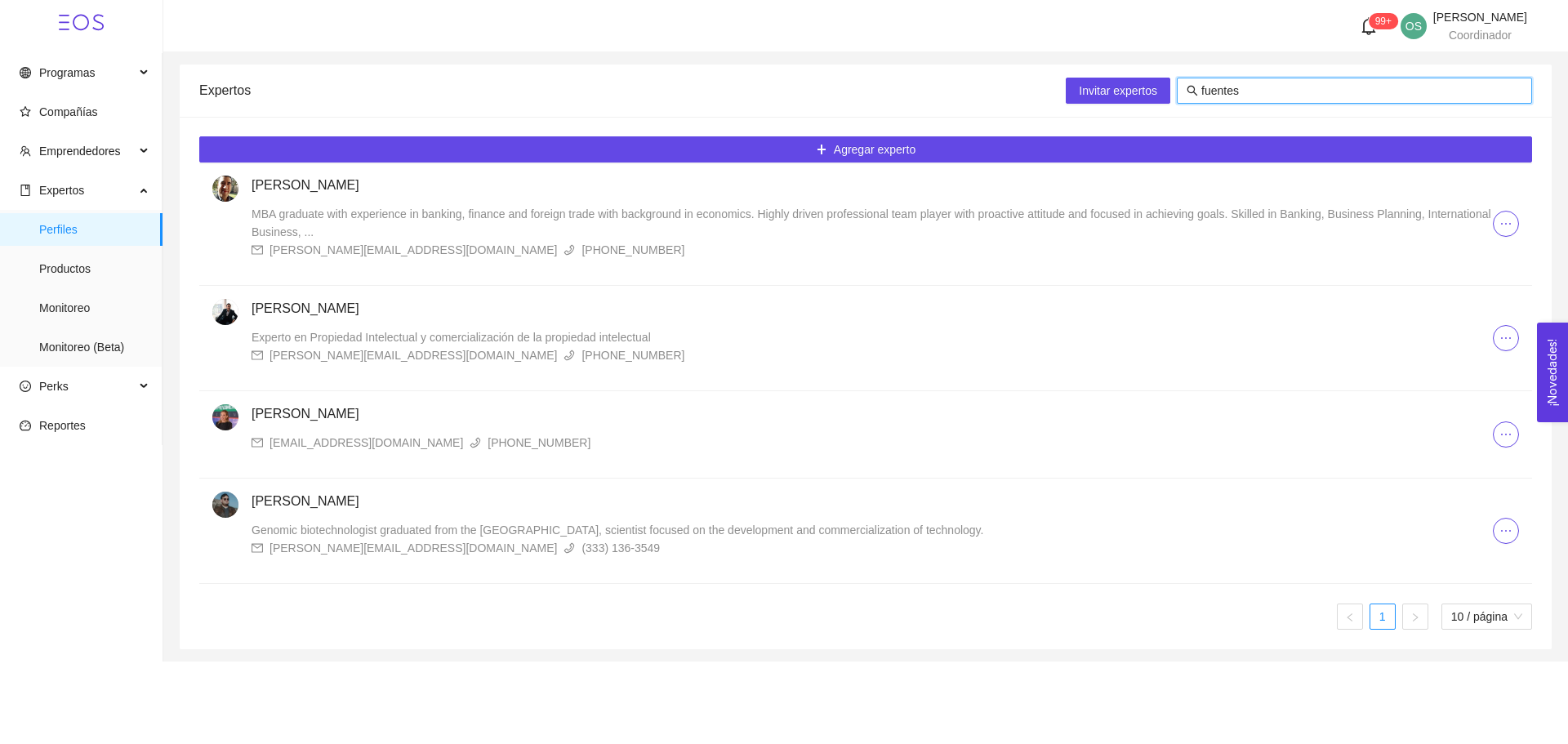
type input "fuentes"
click at [337, 305] on h4 "[PERSON_NAME]" at bounding box center [872, 308] width 1241 height 19
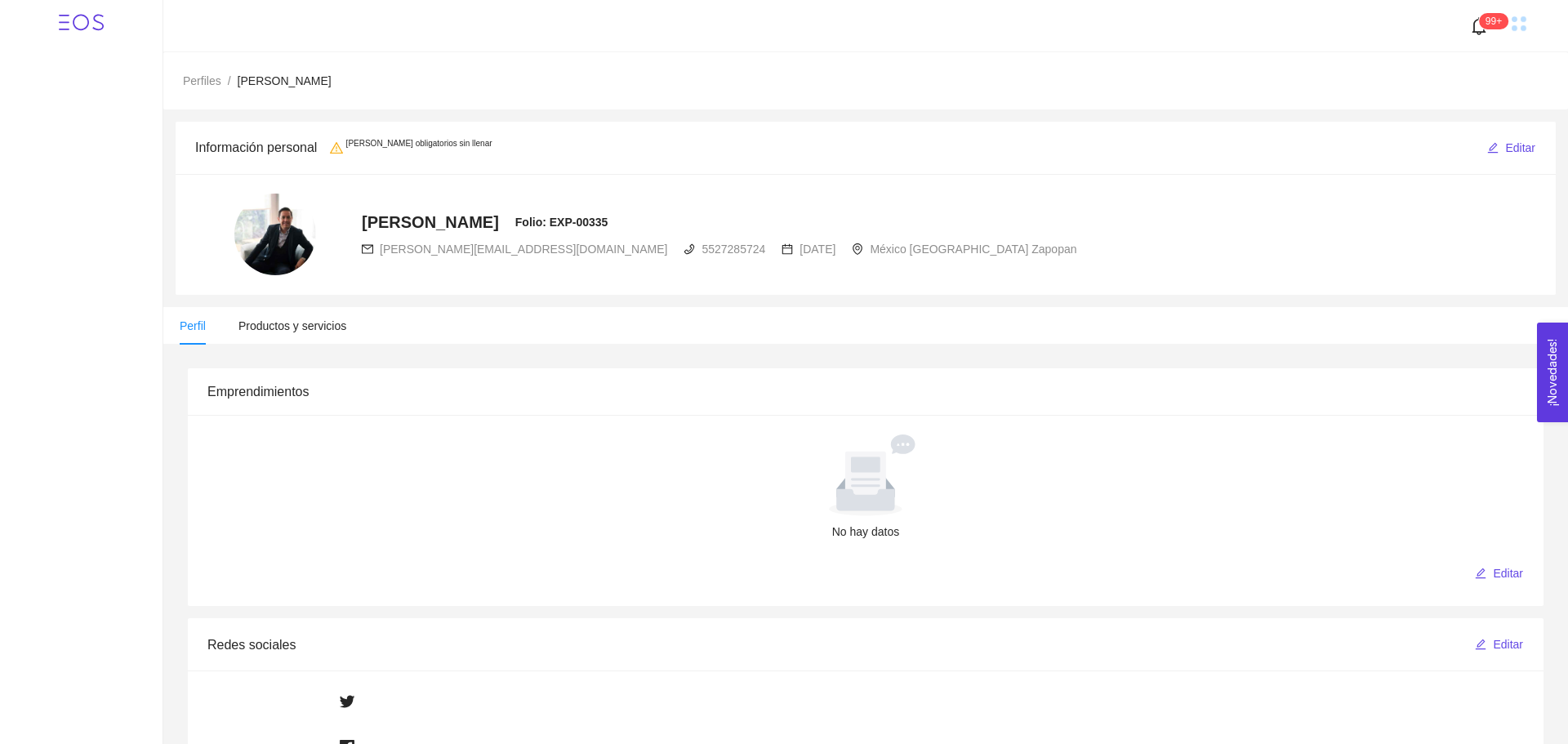
radio input "true"
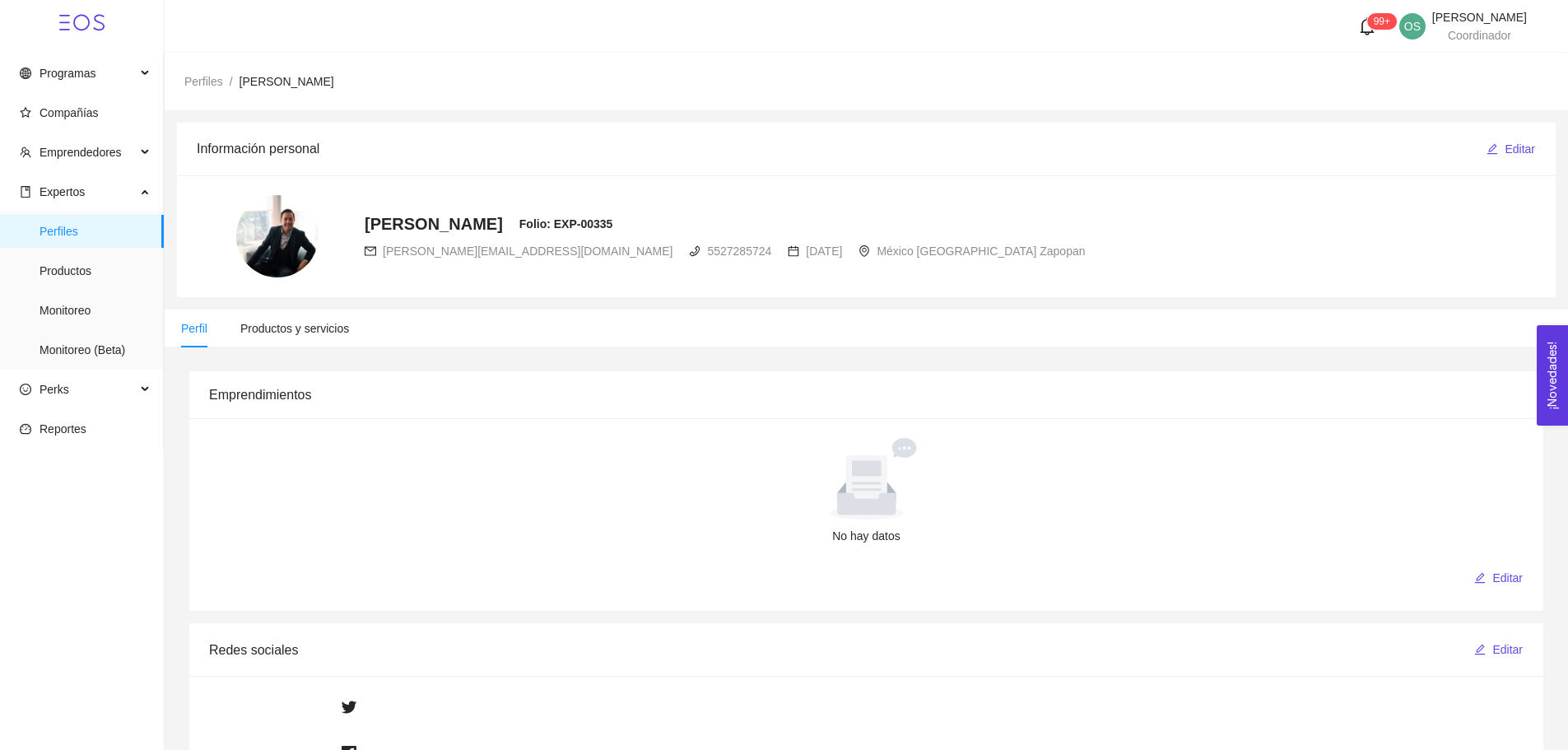
click at [459, 250] on span "[PERSON_NAME][EMAIL_ADDRESS][DOMAIN_NAME]" at bounding box center [528, 251] width 290 height 13
copy div "[PERSON_NAME][EMAIL_ADDRESS][DOMAIN_NAME]"
click at [81, 234] on span "Perfiles" at bounding box center [94, 230] width 111 height 33
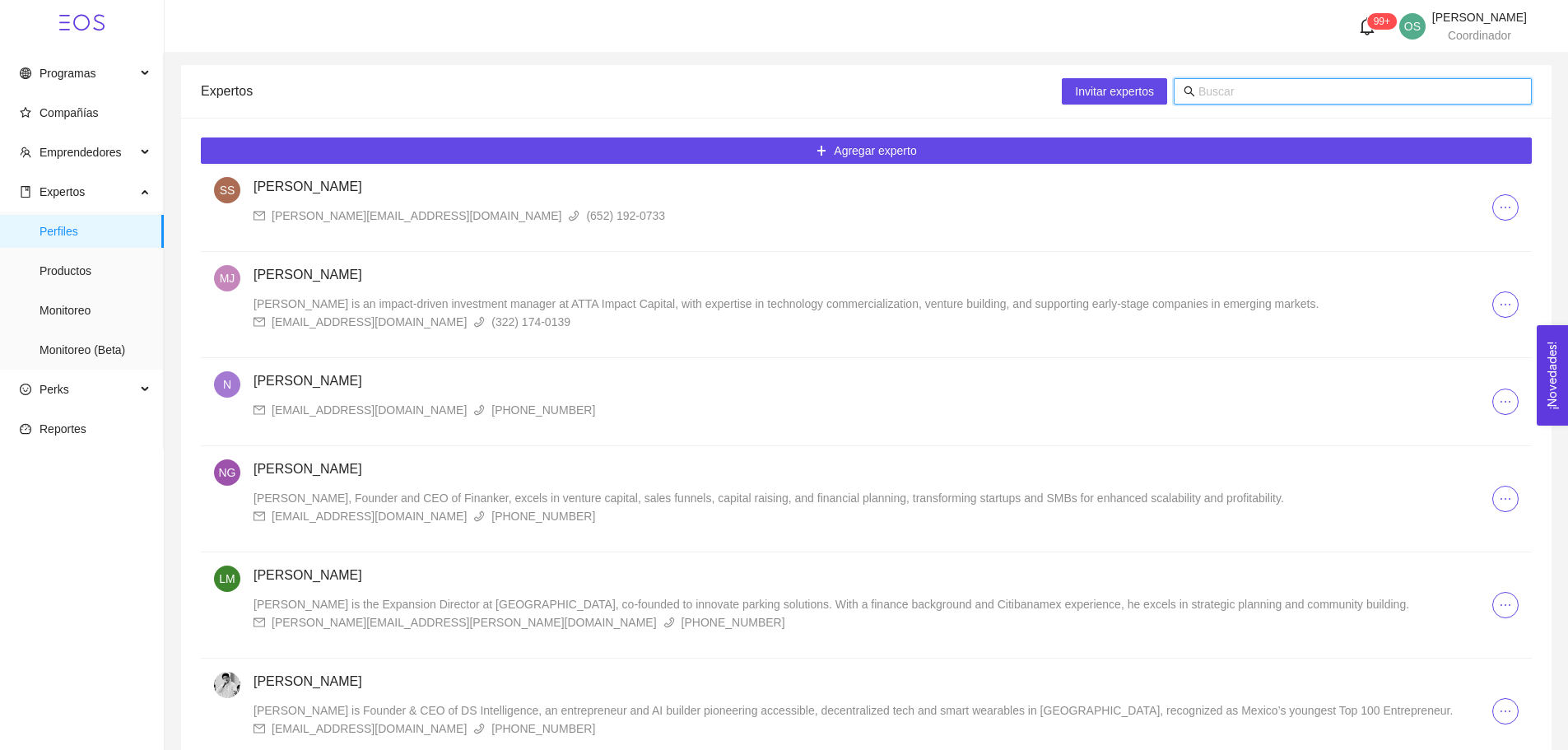
click at [1227, 100] on input "text" at bounding box center [1360, 90] width 323 height 18
type input "v"
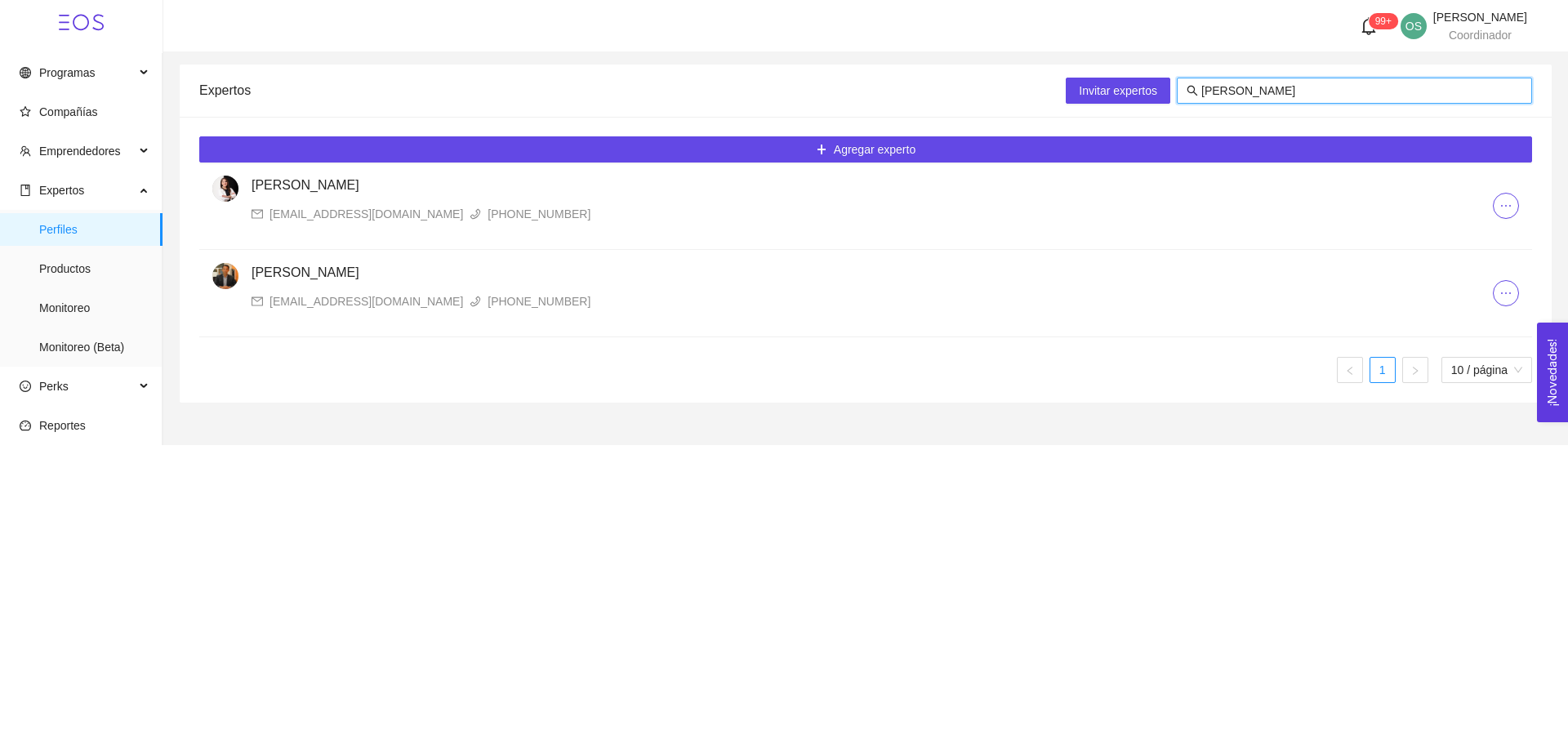
type input "[PERSON_NAME]"
click at [310, 212] on div "[EMAIL_ADDRESS][DOMAIN_NAME]" at bounding box center [365, 214] width 193 height 18
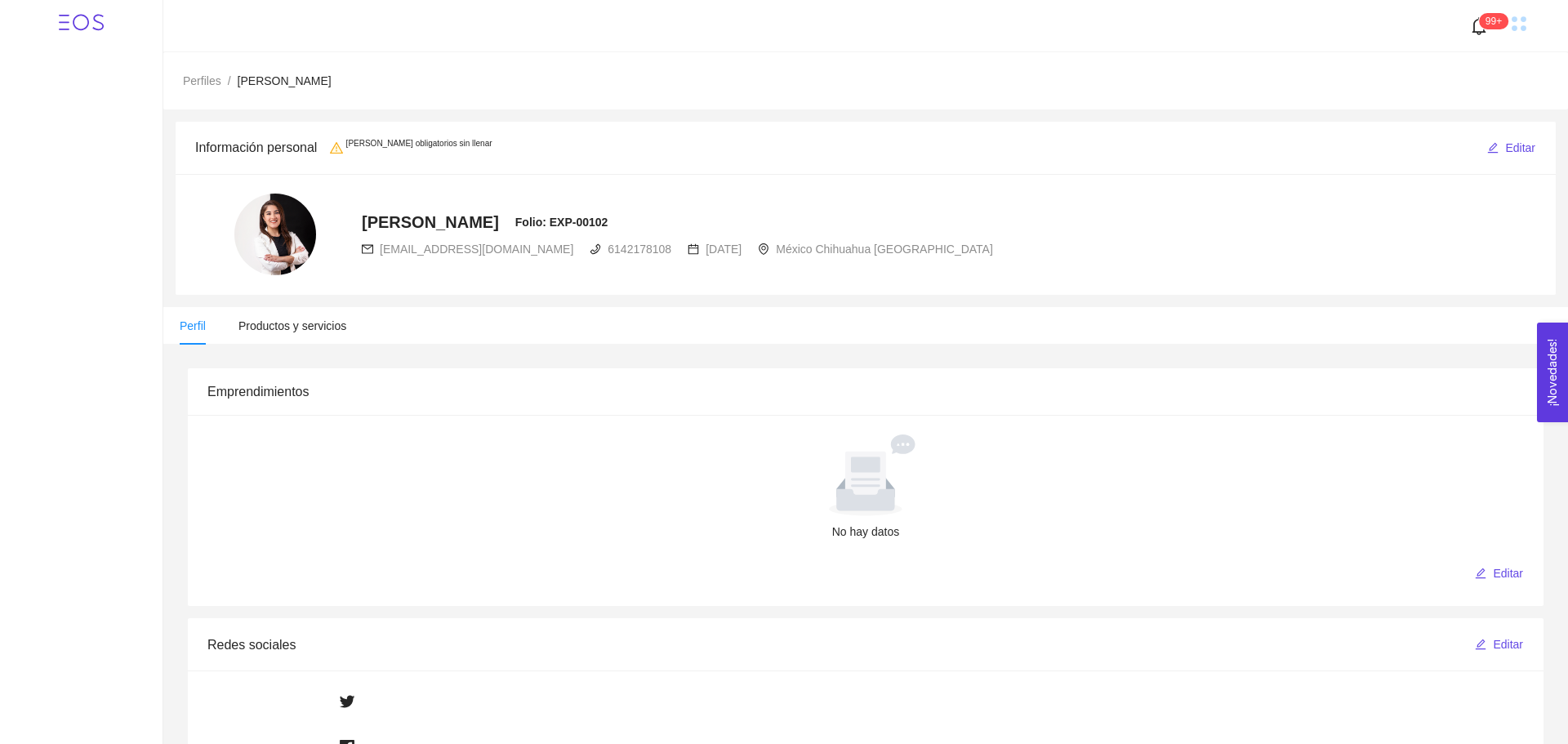
radio input "true"
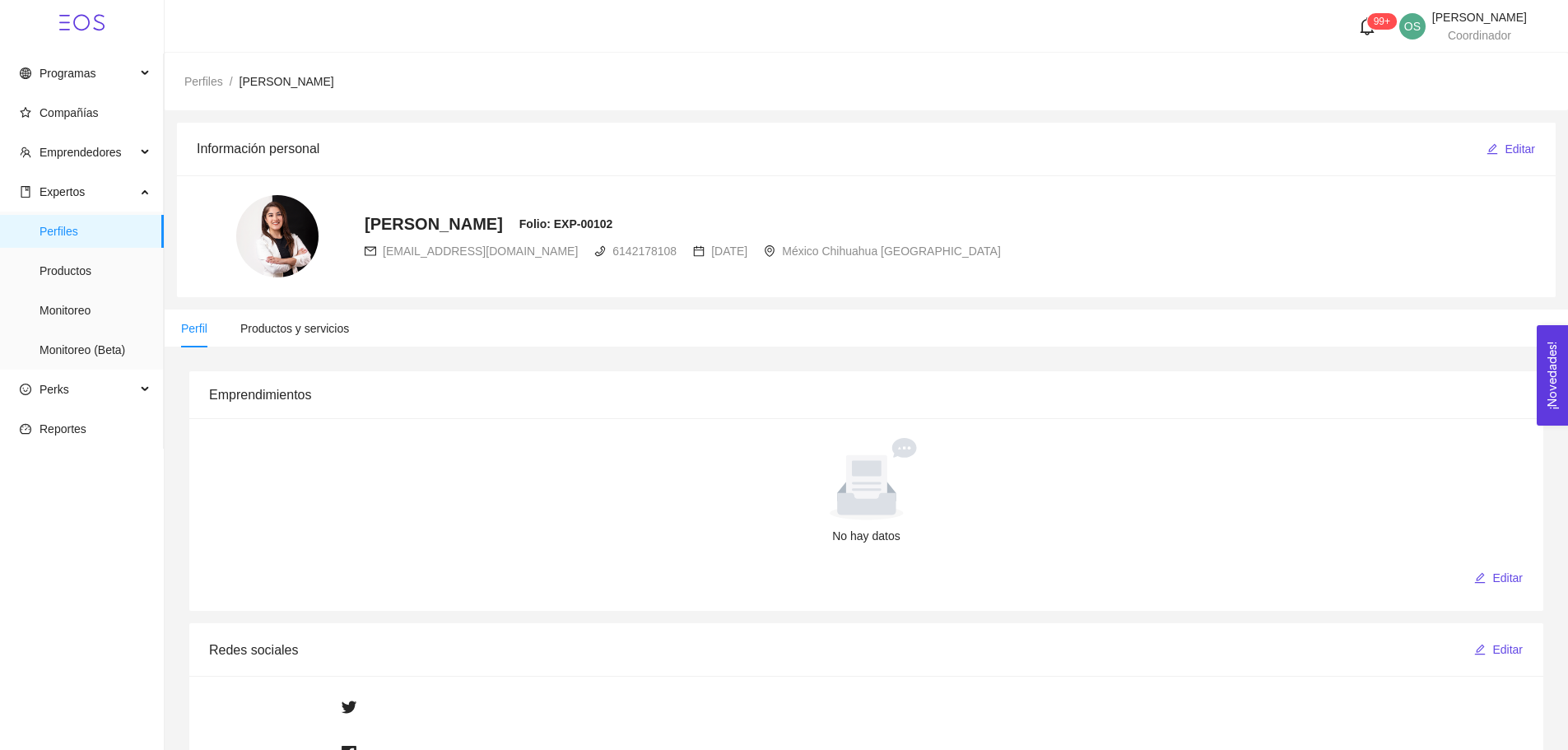
click at [410, 257] on span "[EMAIL_ADDRESS][DOMAIN_NAME]" at bounding box center [480, 251] width 195 height 13
copy div "[EMAIL_ADDRESS][DOMAIN_NAME]"
